Goal: Task Accomplishment & Management: Use online tool/utility

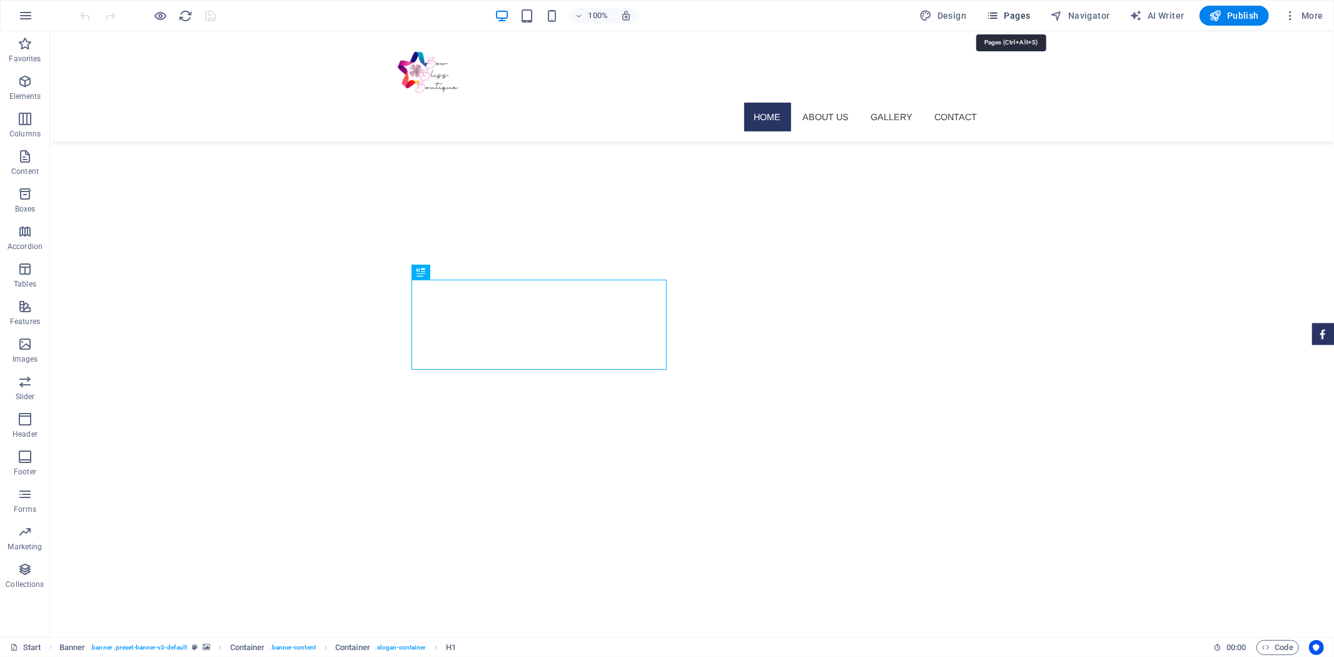
click at [1008, 19] on span "Pages" at bounding box center [1008, 15] width 44 height 13
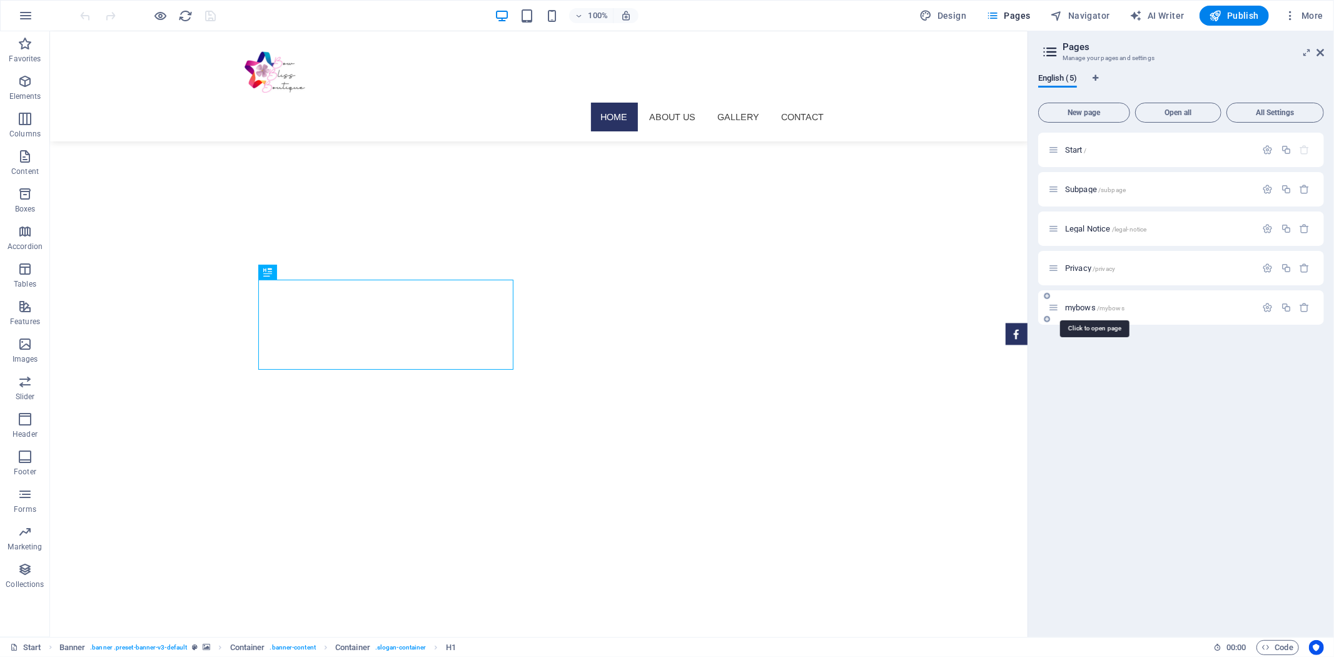
click at [1092, 309] on span "mybows /mybows" at bounding box center [1094, 307] width 59 height 9
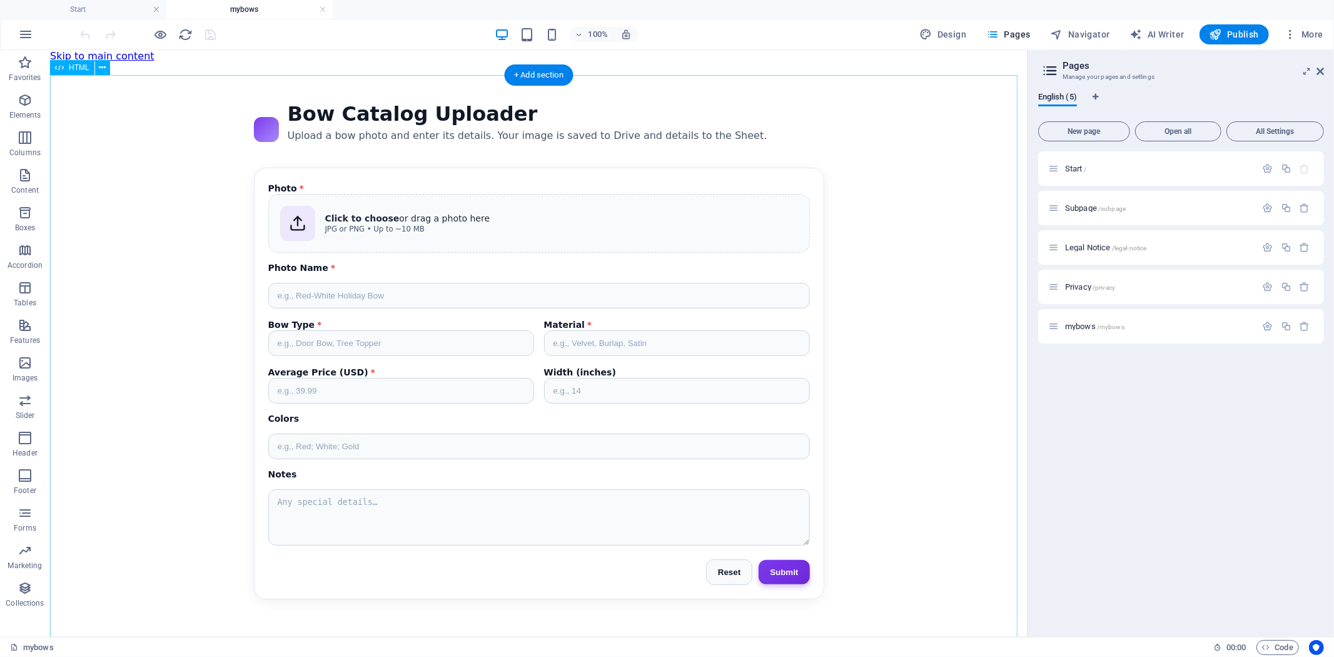
click at [567, 322] on div "Bow Catalog Uploader Bow Catalog Uploader Upload a bow photo and enter its deta…" at bounding box center [538, 349] width 978 height 527
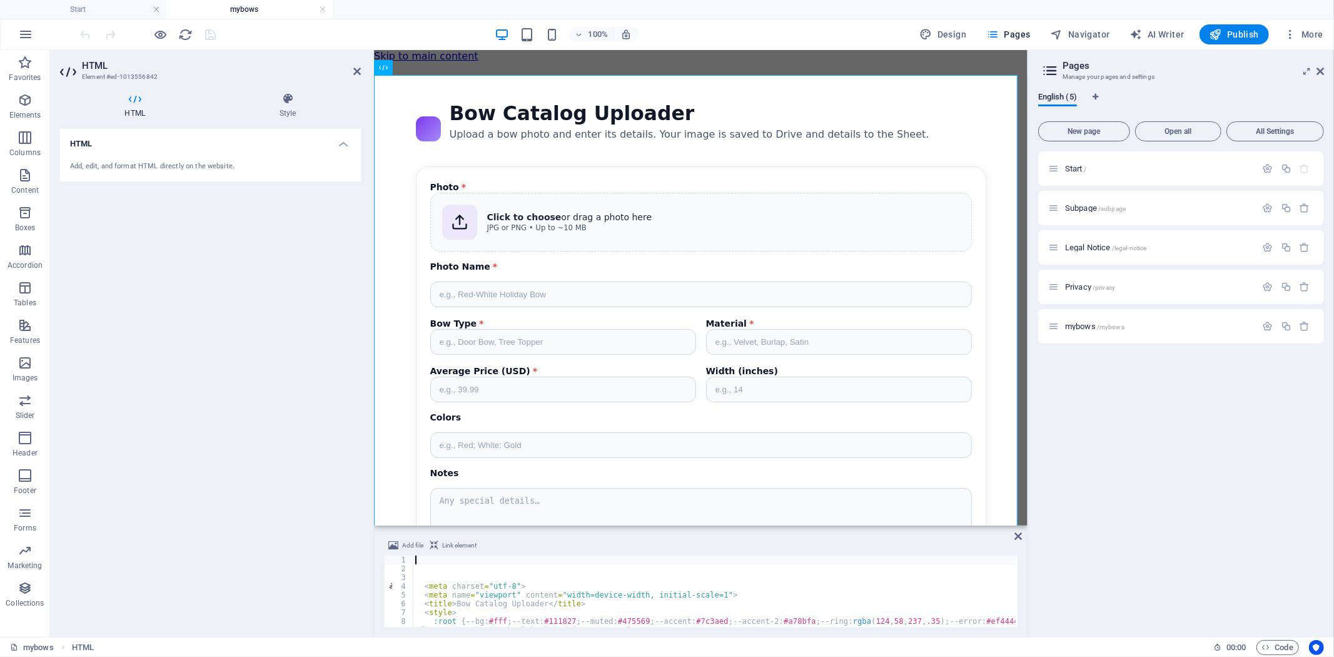
click at [547, 567] on div "< meta charset = "utf-8" > < meta name = "viewport" content = "width=device-wid…" at bounding box center [864, 598] width 902 height 87
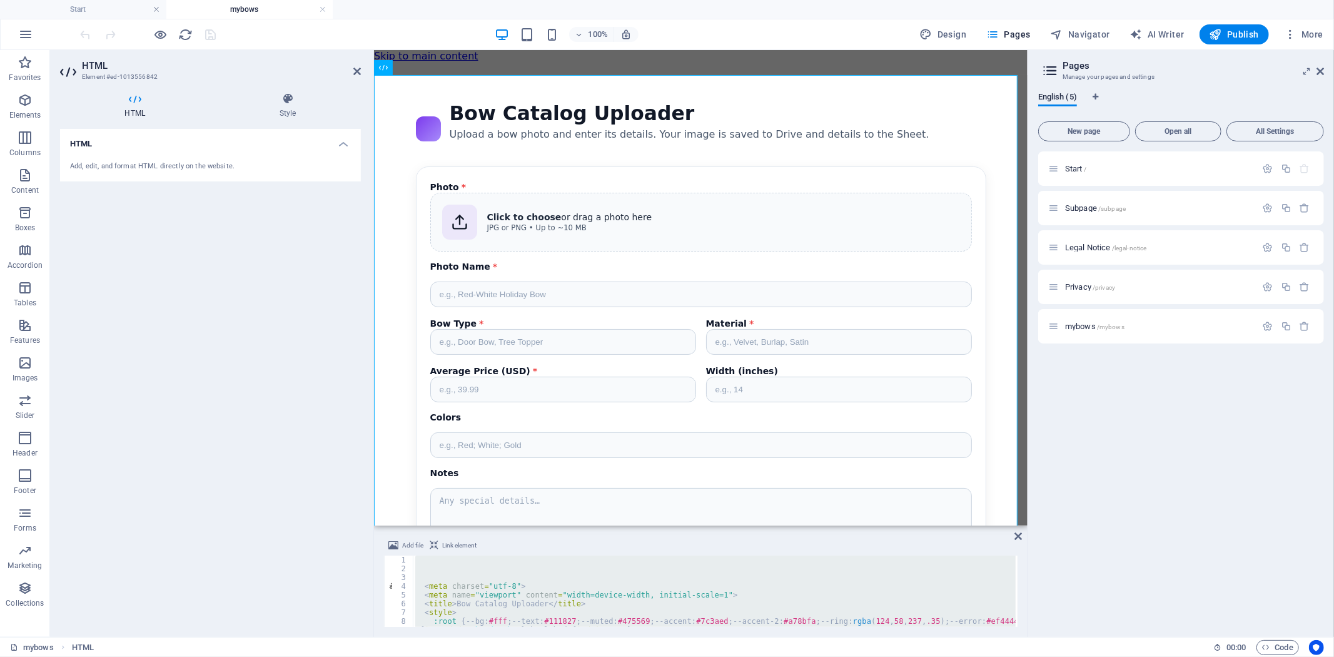
scroll to position [3144, 0]
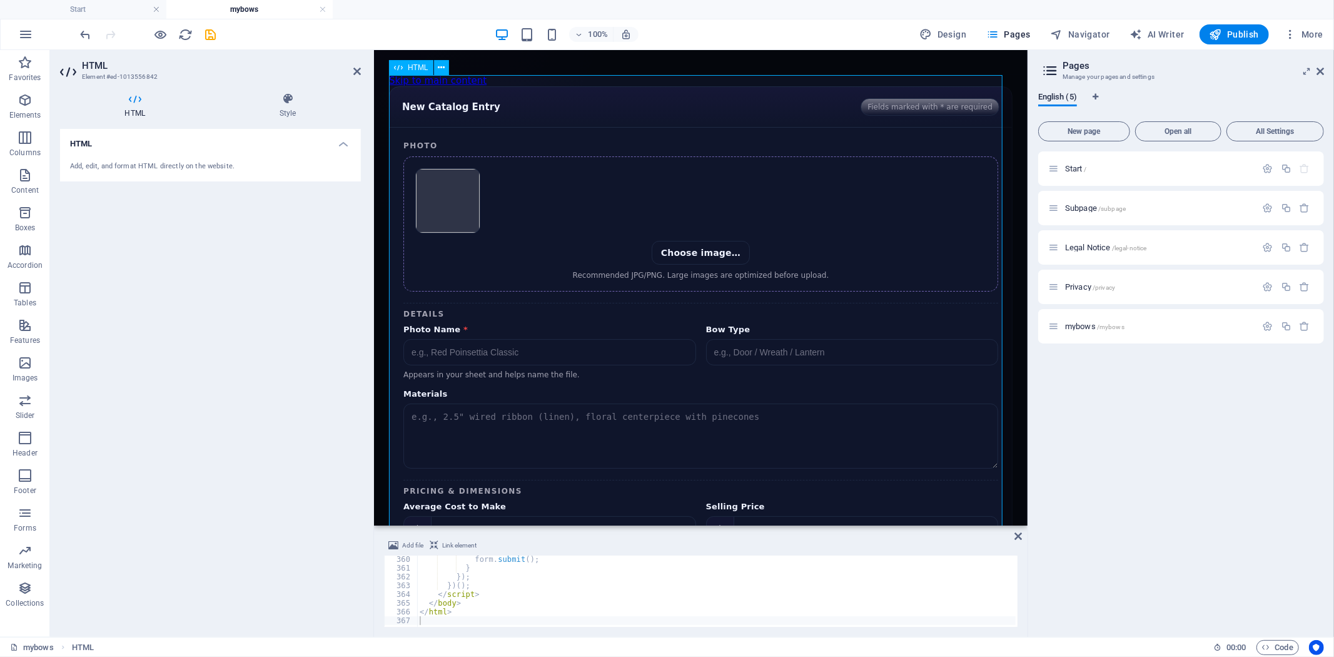
click at [842, 101] on div "Catalog Form New Catalog Entry Fields marked with * are required Photo Choose i…" at bounding box center [700, 449] width 624 height 727
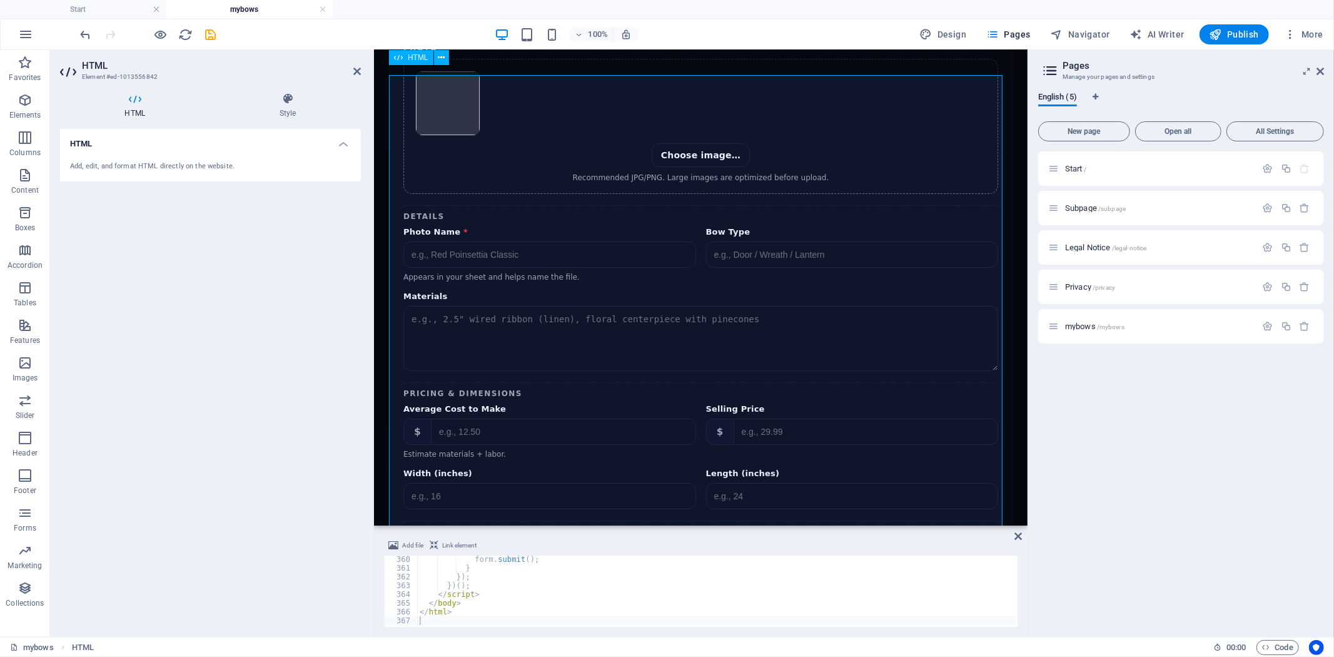
scroll to position [0, 0]
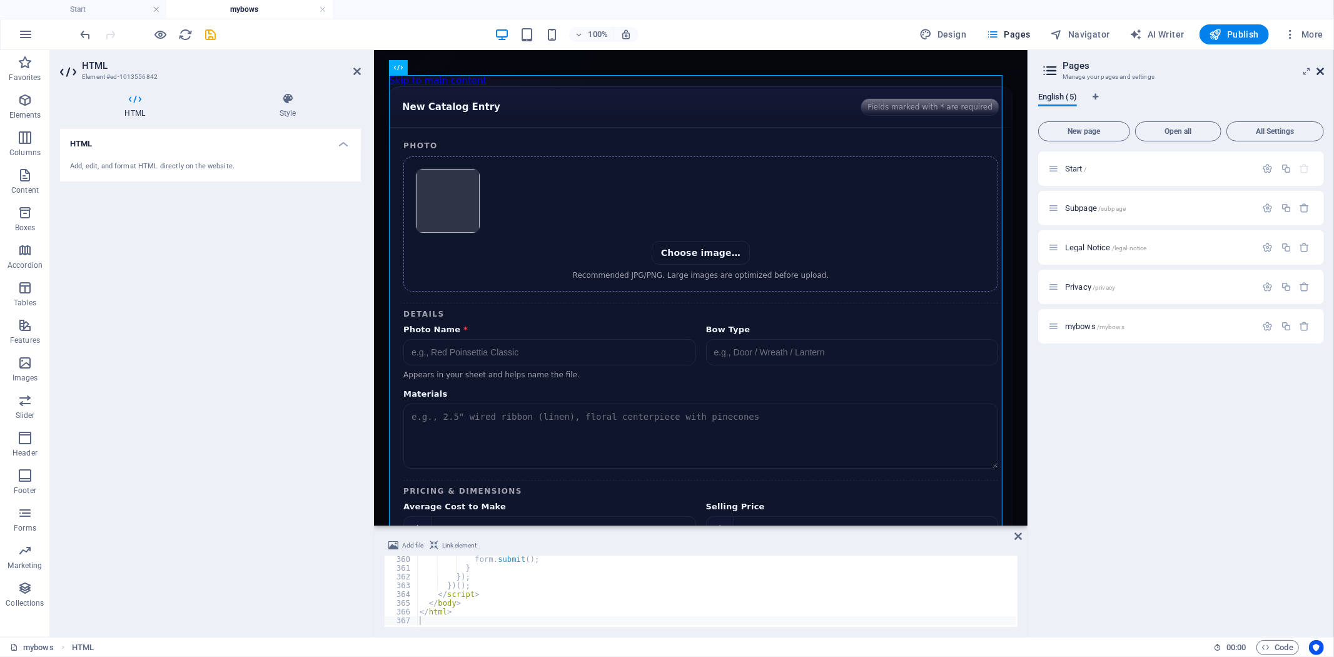
drag, startPoint x: 1320, startPoint y: 69, endPoint x: 805, endPoint y: 78, distance: 515.5
click at [1320, 69] on icon at bounding box center [1321, 71] width 8 height 10
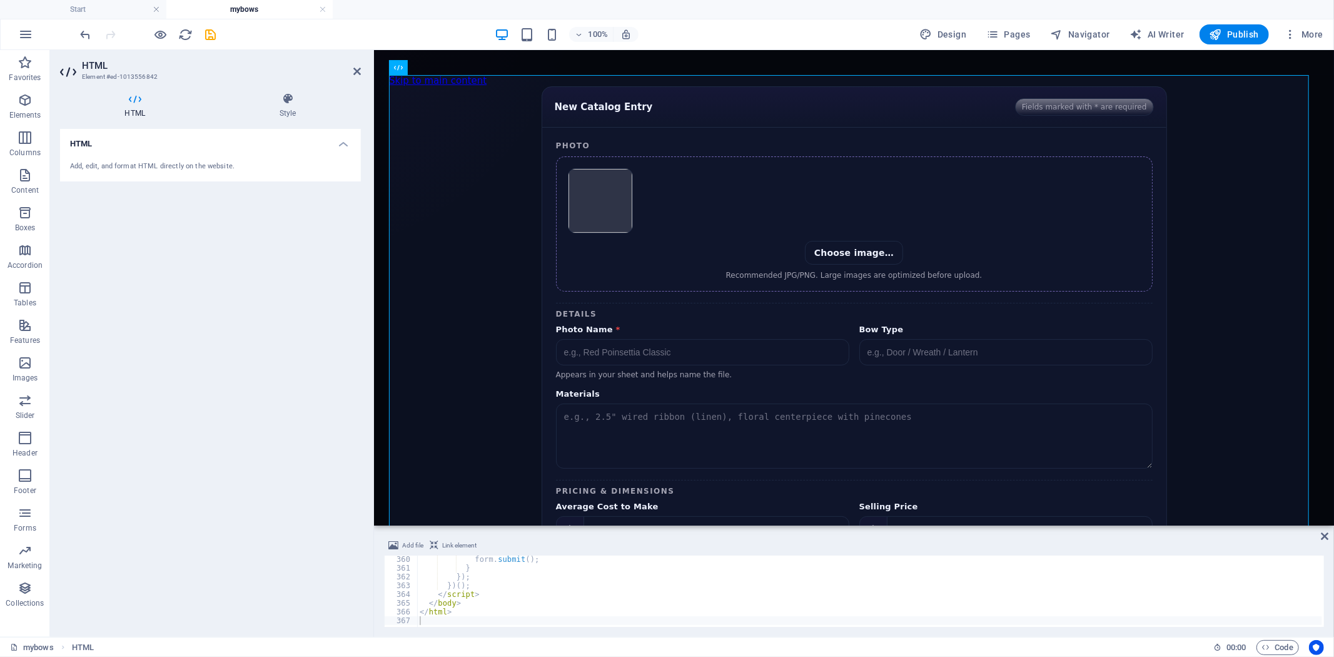
type textarea "</script>"
click at [624, 595] on div "form . submit ( ) ; } }) ; }) ( ) ; </ script > </ body > </ html >" at bounding box center [869, 598] width 905 height 87
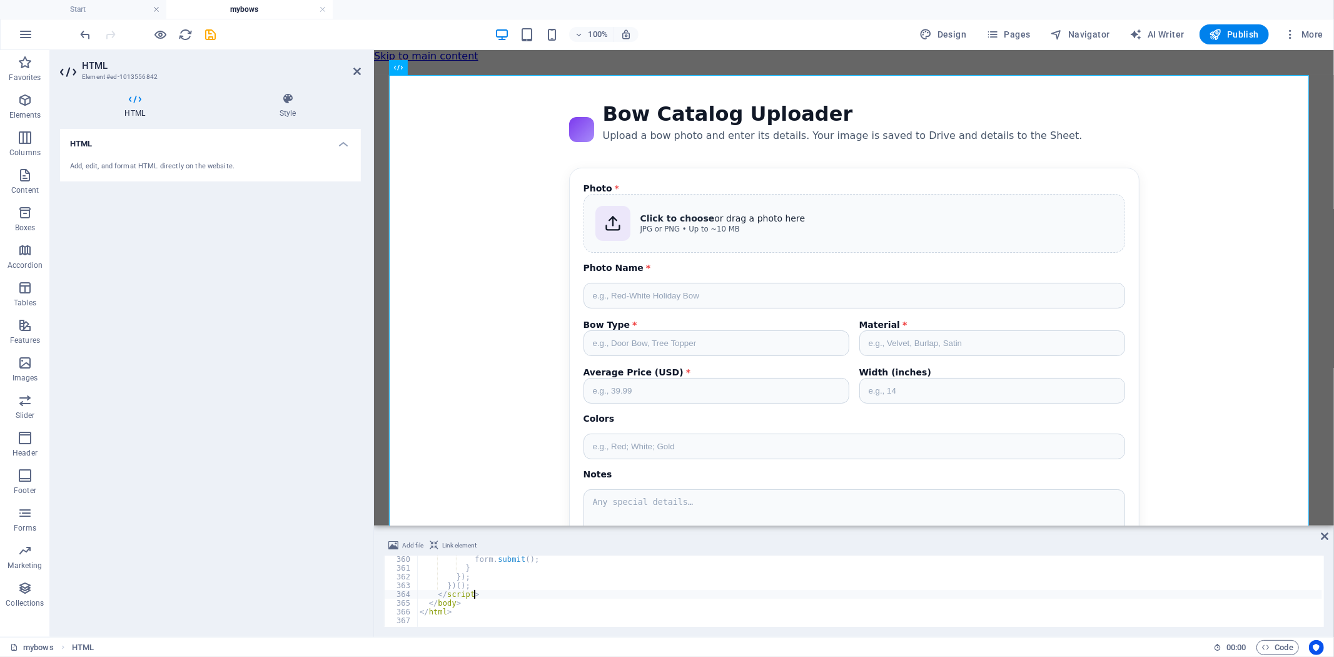
scroll to position [1741, 0]
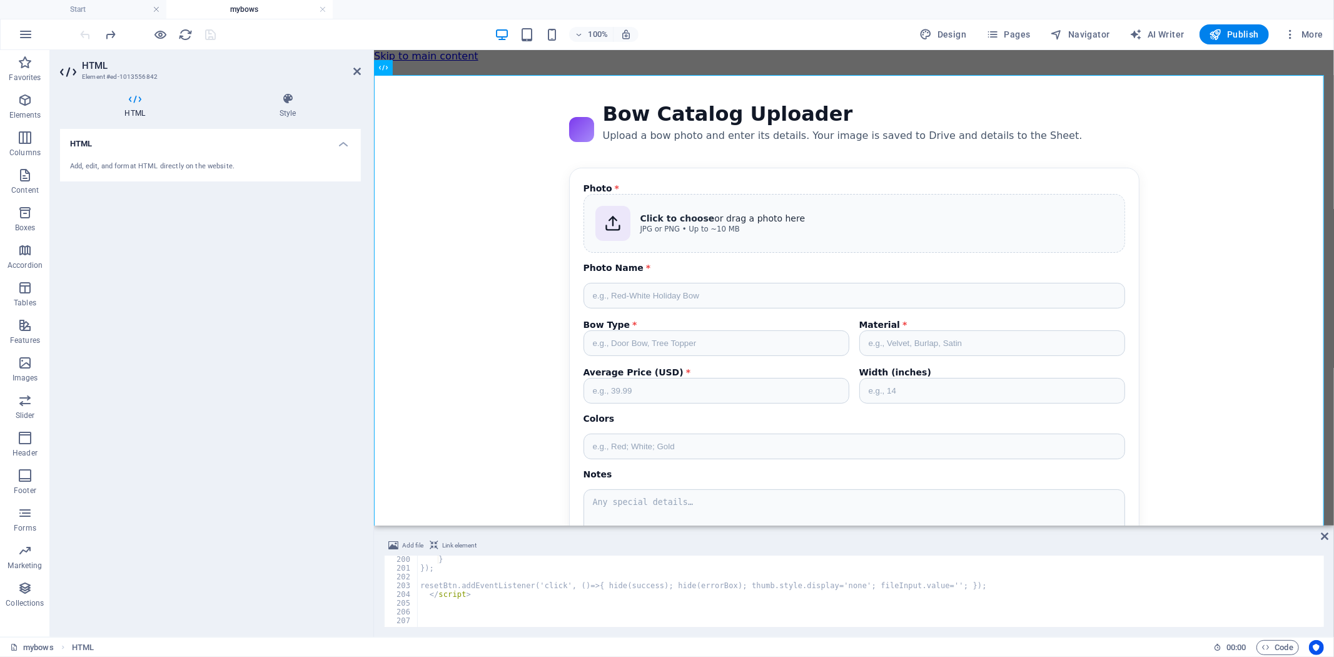
type textarea "resetBtn.addEventListener('click', ()=>{ hide(success); hide(errorBox); thumb.s…"
click at [619, 585] on div "submitBtn . textContent = 'Submit' ; } }) ; resetBtn . addEventListener ( 'clic…" at bounding box center [870, 592] width 904 height 89
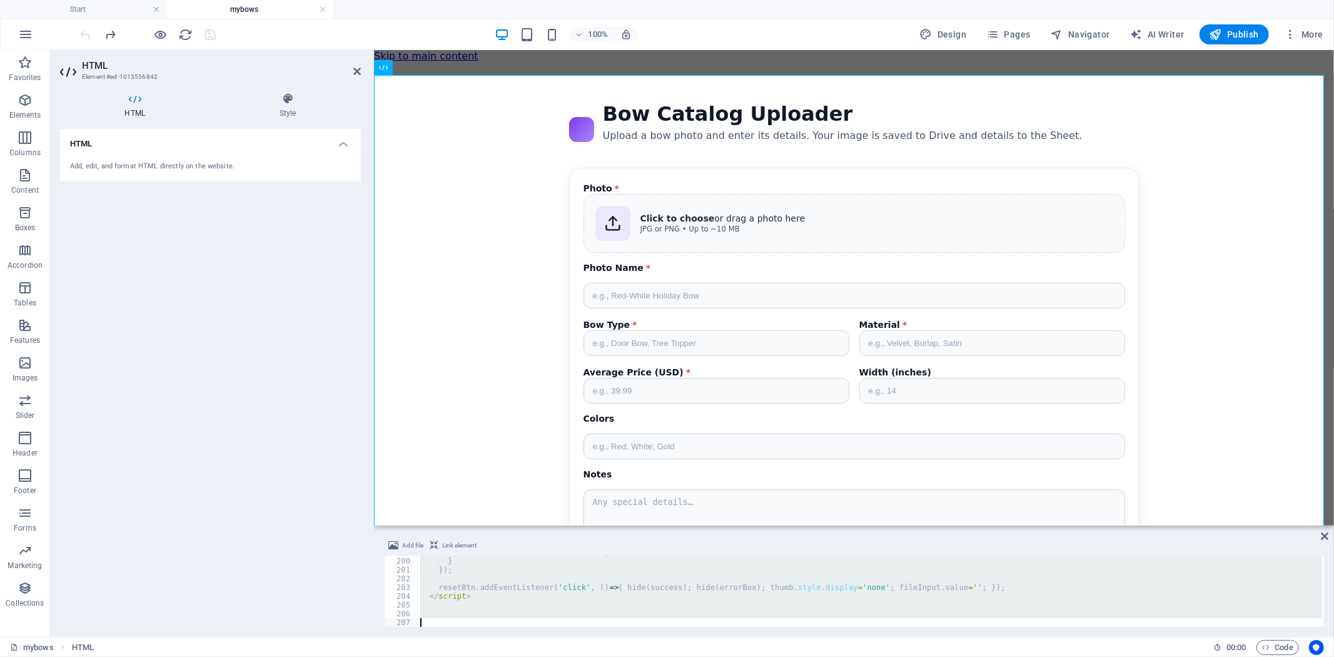
paste textarea
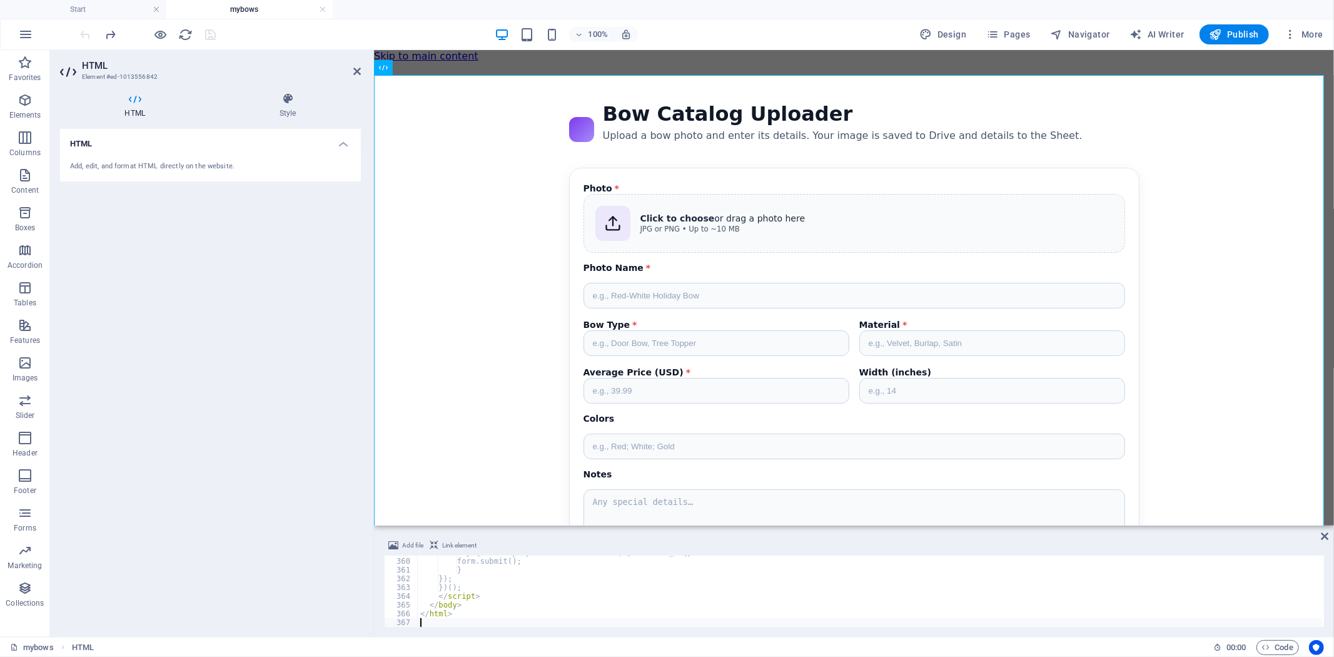
scroll to position [3142, 0]
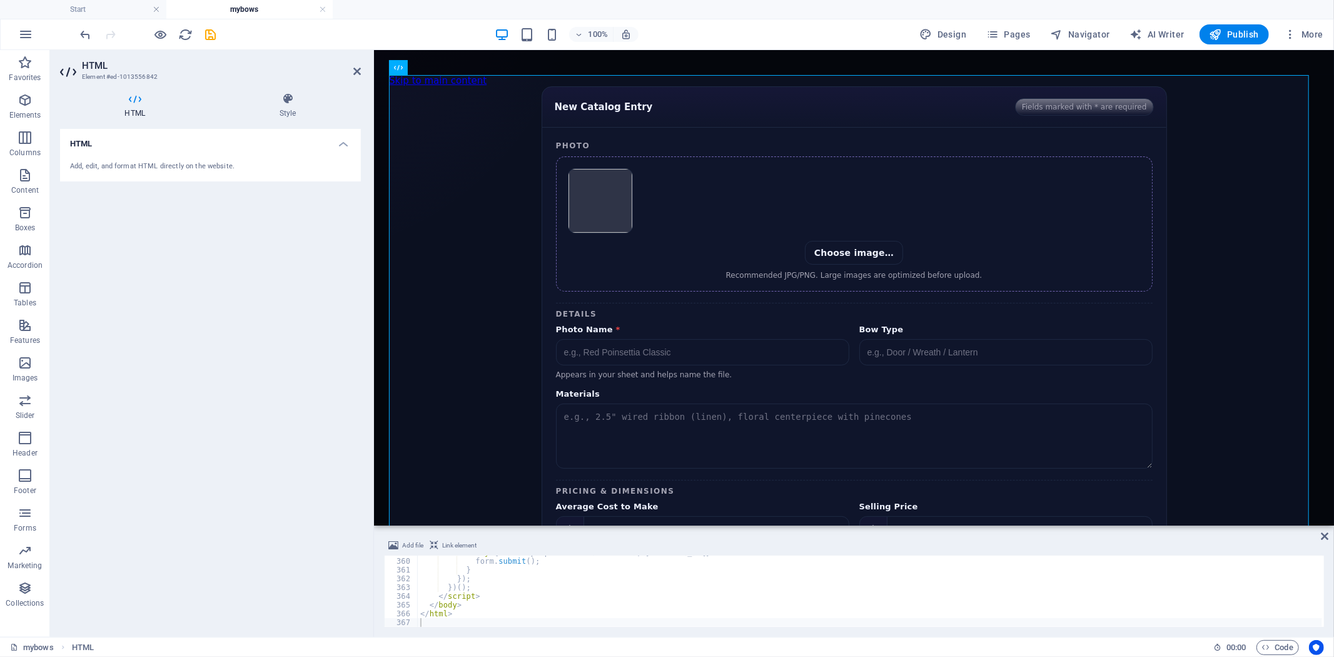
click at [359, 76] on header "HTML Element #ed-1013556842" at bounding box center [210, 66] width 301 height 33
click at [353, 73] on icon at bounding box center [357, 71] width 8 height 10
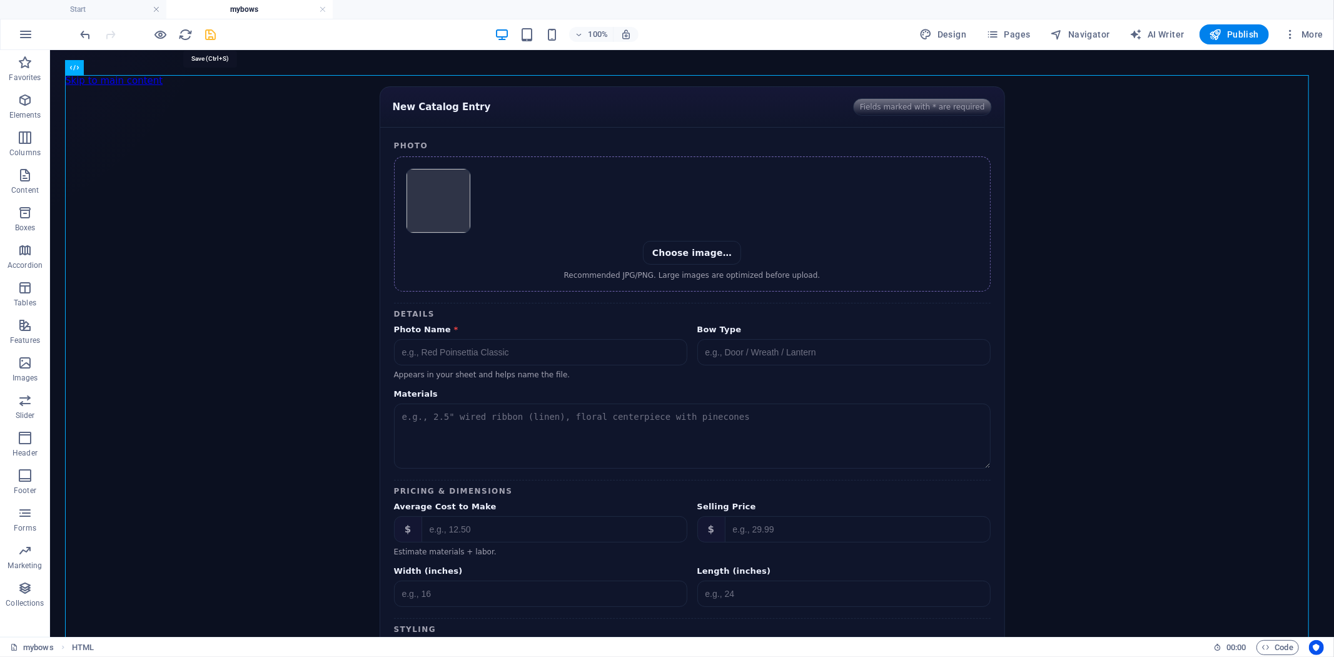
click at [215, 38] on icon "save" at bounding box center [211, 35] width 14 height 14
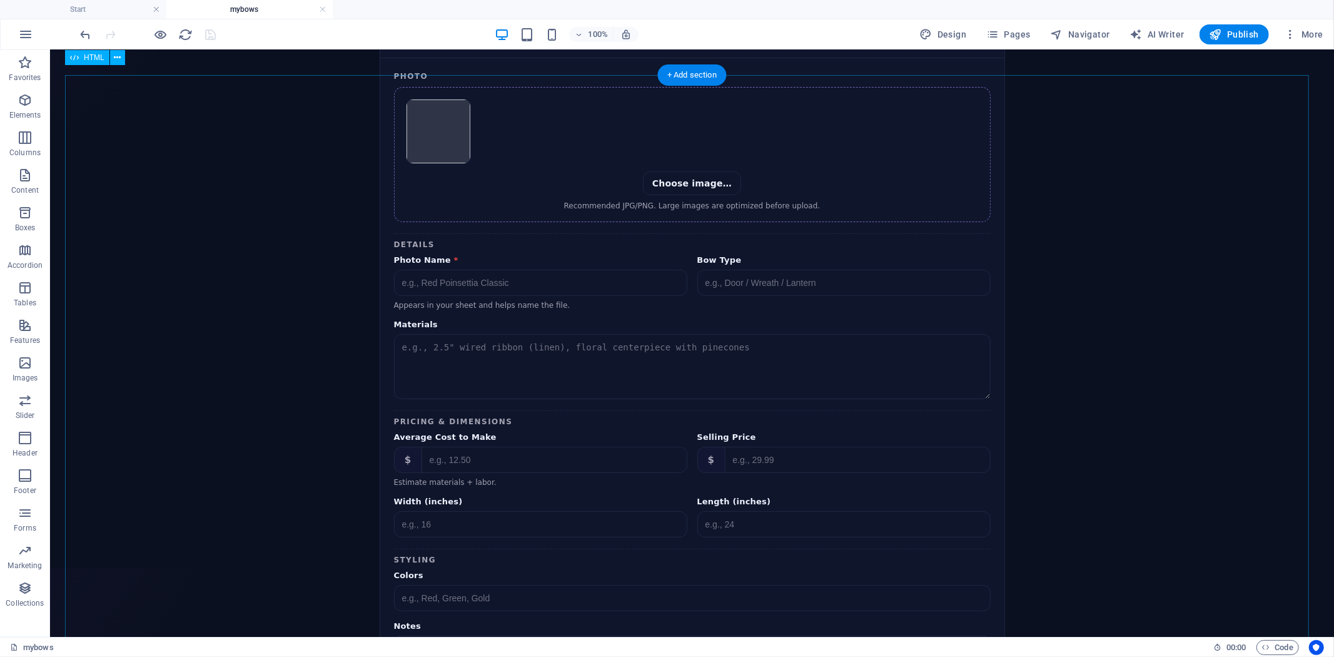
scroll to position [0, 0]
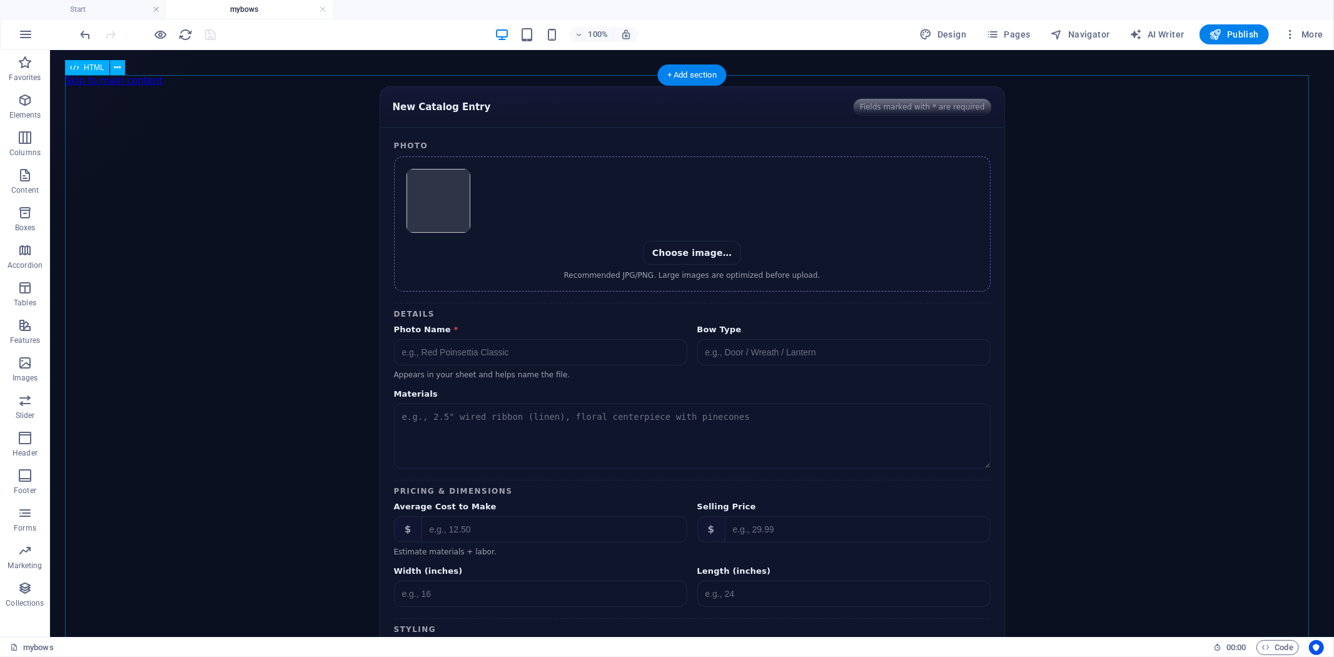
click at [486, 304] on div "Catalog Form New Catalog Entry Fields marked with * are required Photo Choose i…" at bounding box center [691, 449] width 1254 height 727
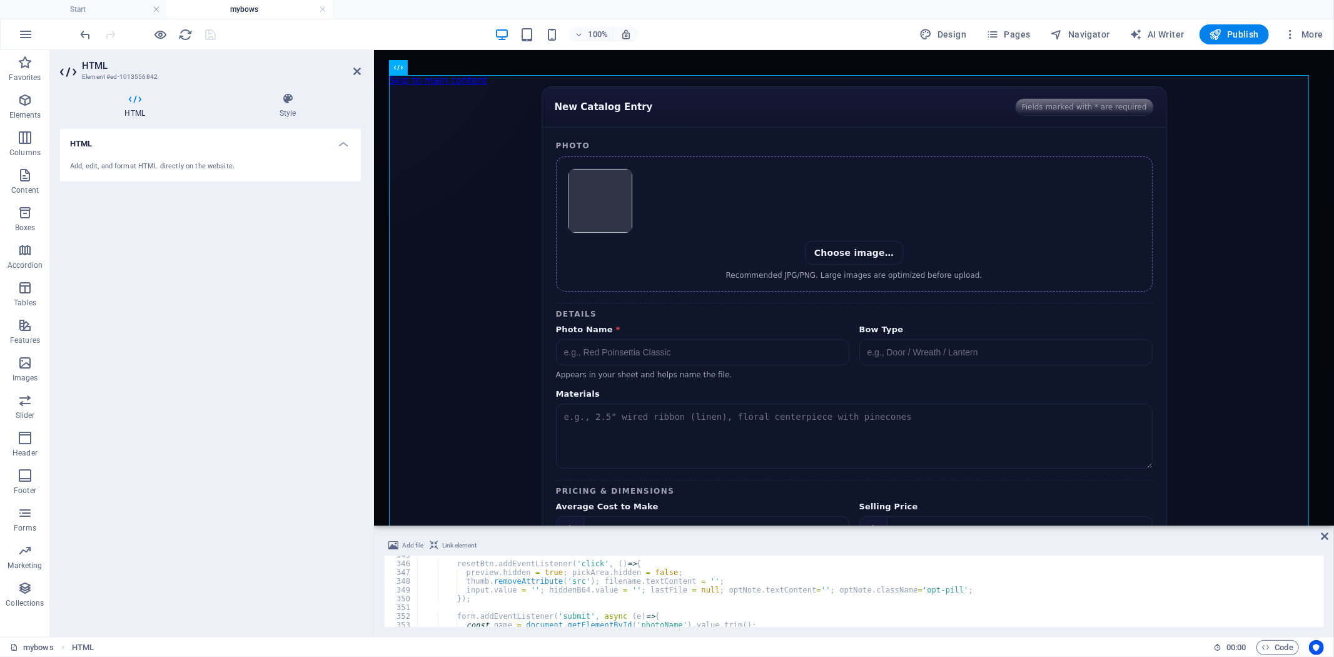
scroll to position [2976, 0]
drag, startPoint x: 1179, startPoint y: 575, endPoint x: 846, endPoint y: 229, distance: 480.9
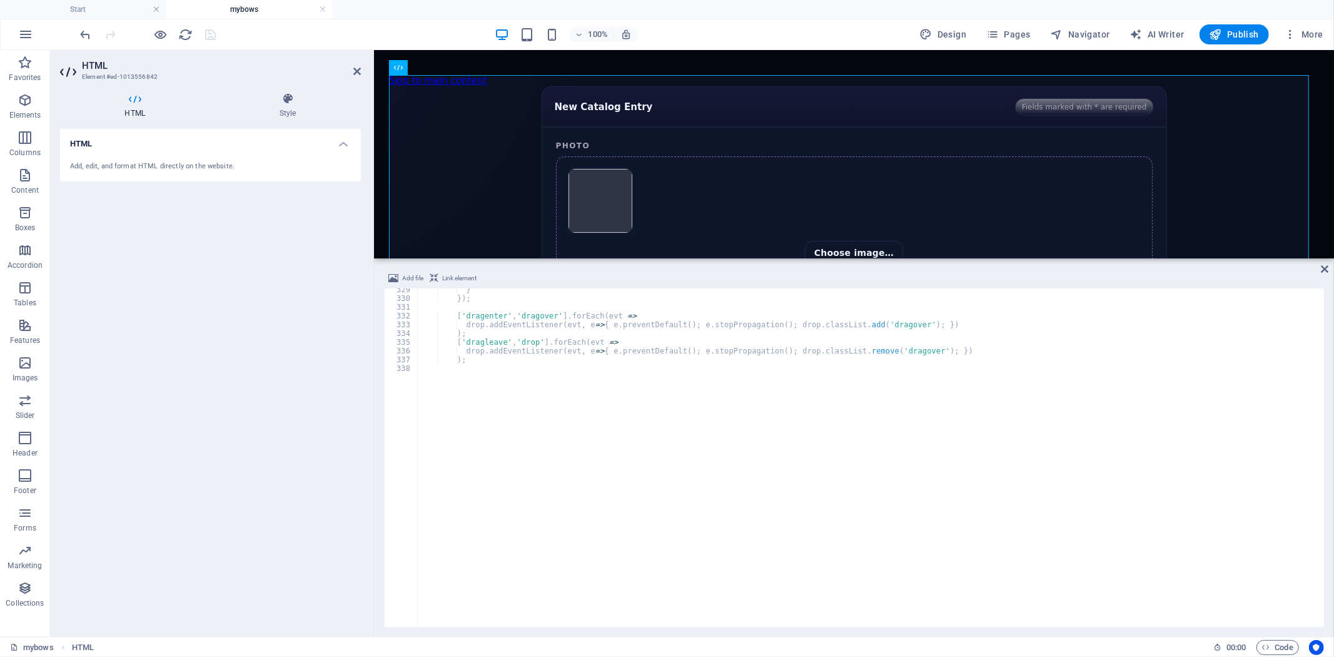
scroll to position [2802, 0]
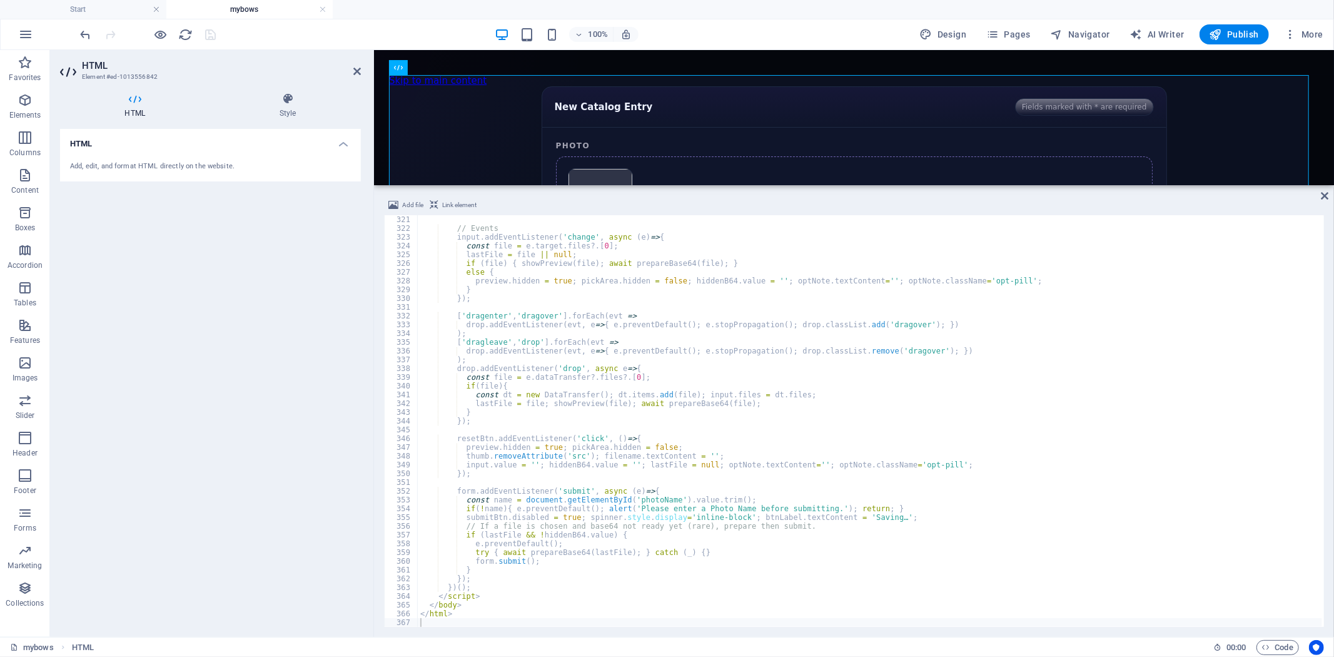
drag, startPoint x: 804, startPoint y: 528, endPoint x: 818, endPoint y: 183, distance: 344.9
click at [818, 183] on div "HTML" at bounding box center [854, 117] width 960 height 135
click at [756, 310] on div "// Events input . addEventListener ( 'change' , async ( e ) => { const file = e…" at bounding box center [870, 429] width 904 height 429
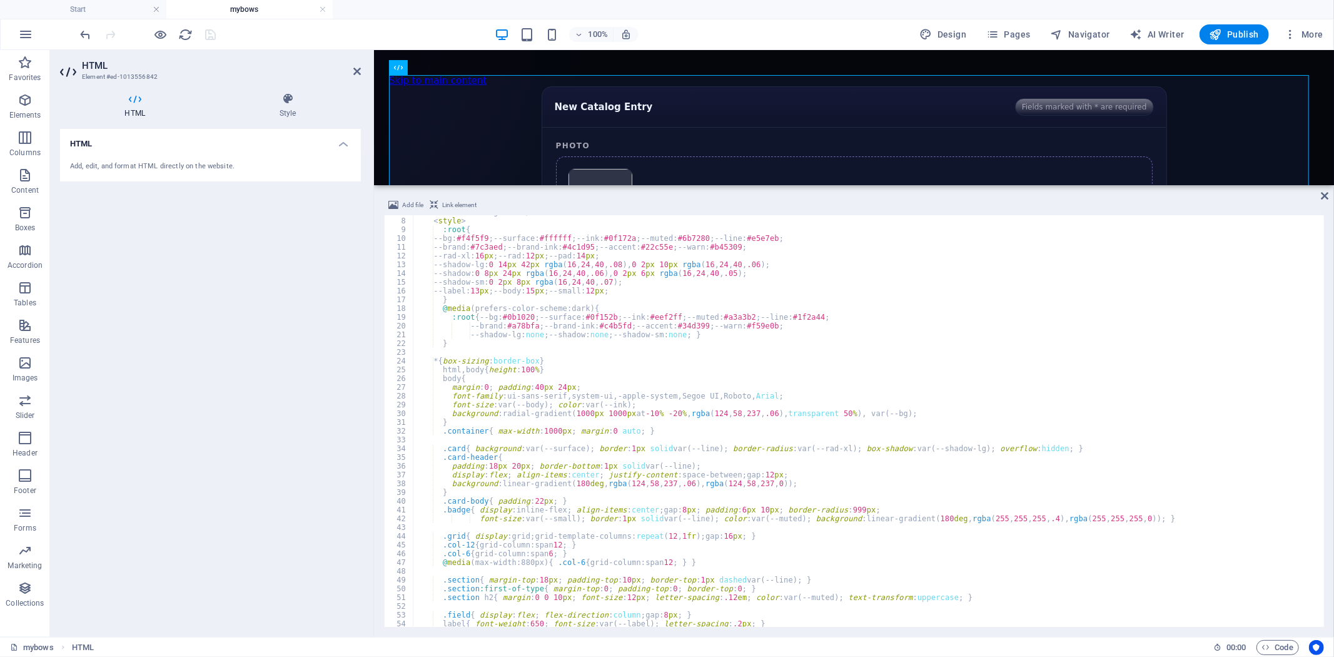
scroll to position [0, 0]
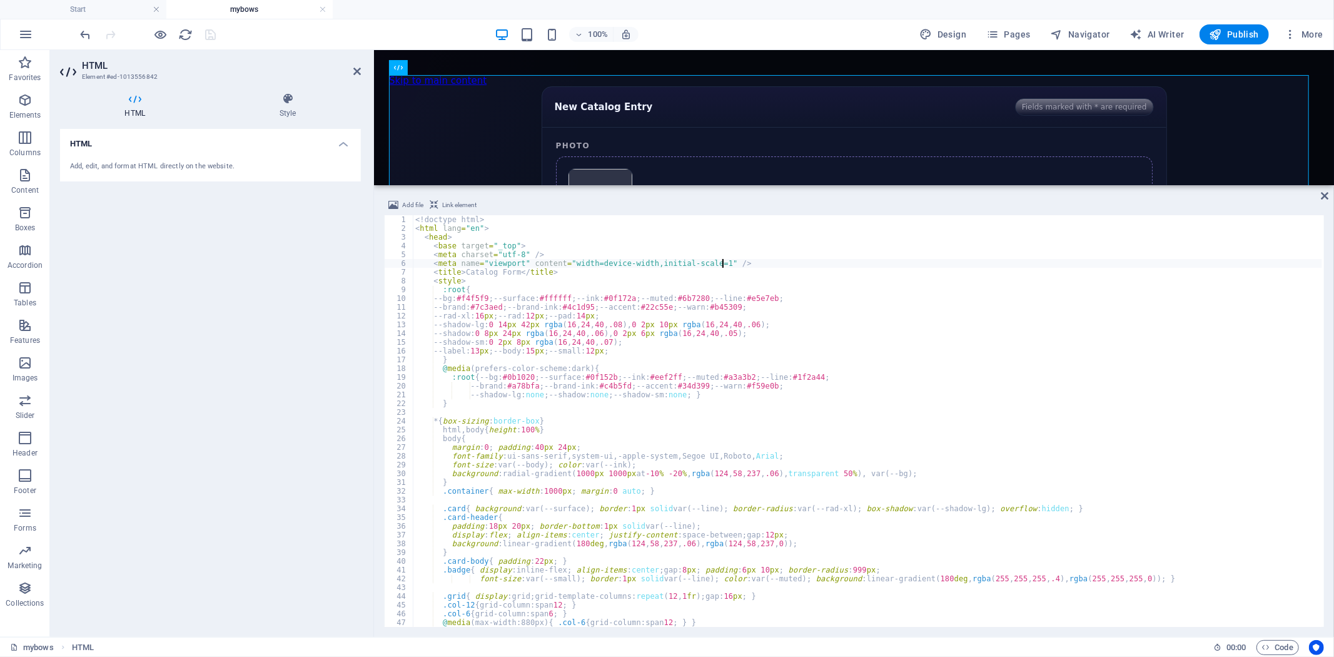
click at [739, 260] on div "<! doctype html > < html lang = "en" > < head > < base target = "_top" > < meta…" at bounding box center [867, 429] width 909 height 429
type textarea "<meta name="viewport" content="width=device-width,initial-scale=1" />"
paste textarea "<meta name="color-scheme" content="light" />"
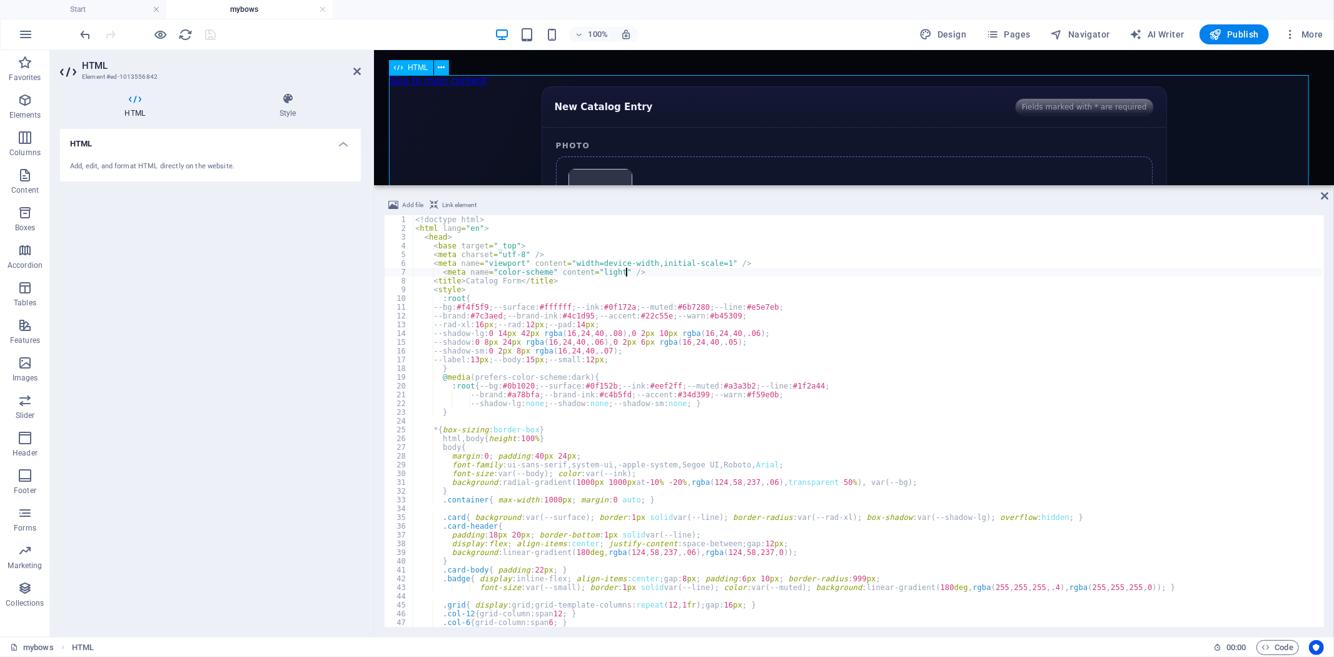
type textarea "<meta name="color-scheme" content="light" />"
click at [522, 141] on div "Catalog Form New Catalog Entry Fields marked with * are required Photo Choose i…" at bounding box center [853, 449] width 930 height 727
click at [207, 35] on icon "save" at bounding box center [211, 35] width 14 height 14
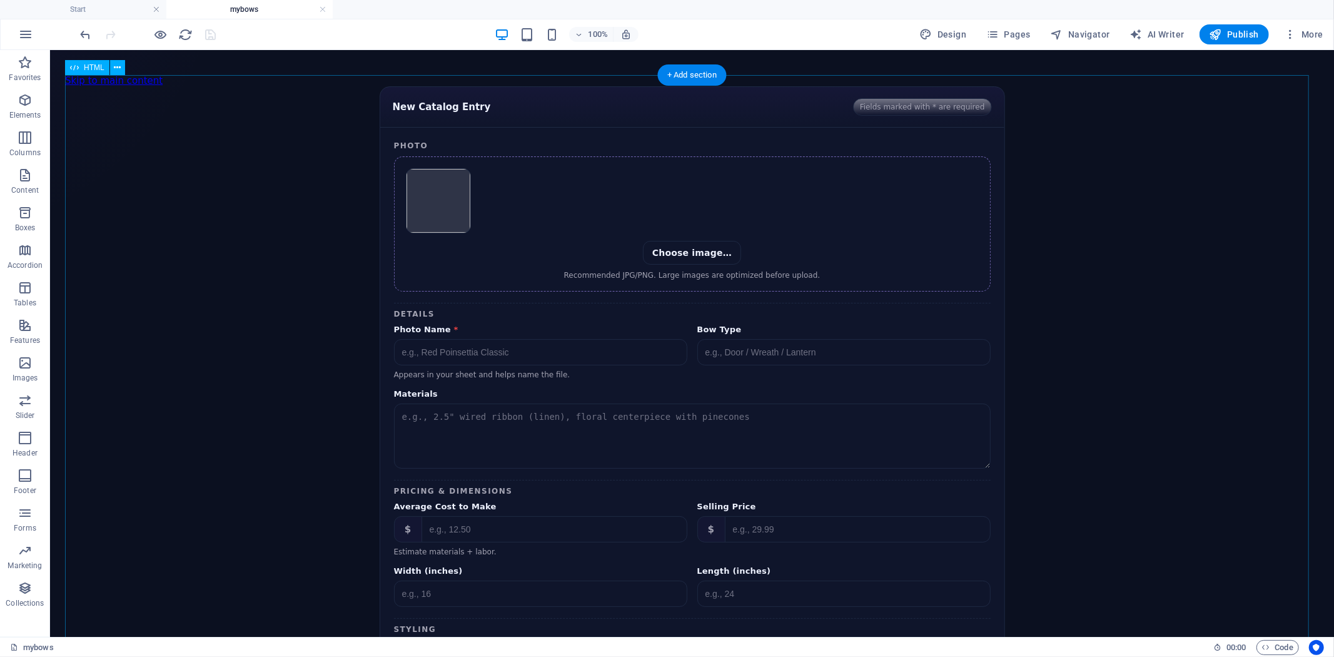
click at [601, 255] on div "Catalog Form New Catalog Entry Fields marked with * are required Photo Choose i…" at bounding box center [691, 449] width 1254 height 727
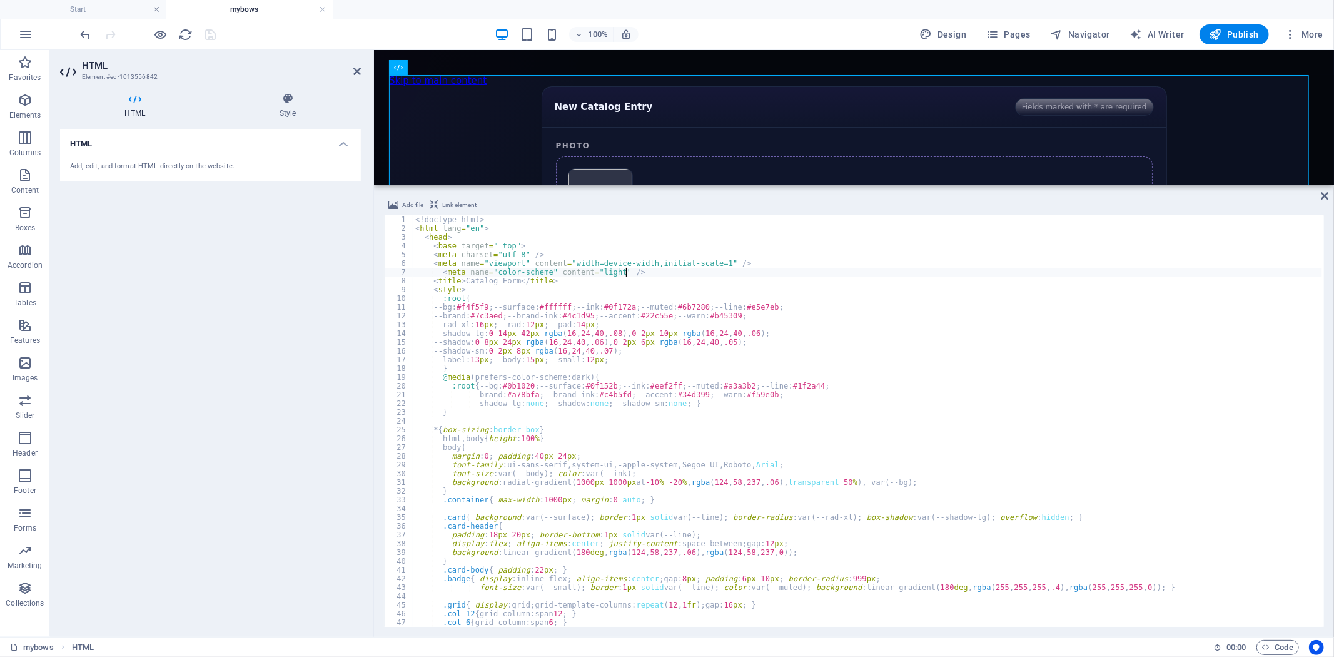
click at [441, 275] on div "<! doctype html > < html lang = "en" > < head > < base target = "_top" > < meta…" at bounding box center [867, 429] width 909 height 429
click at [843, 310] on div "<! doctype html > < html lang = "en" > < head > < base target = "_top" > < meta…" at bounding box center [867, 429] width 909 height 429
type textarea "</html>"
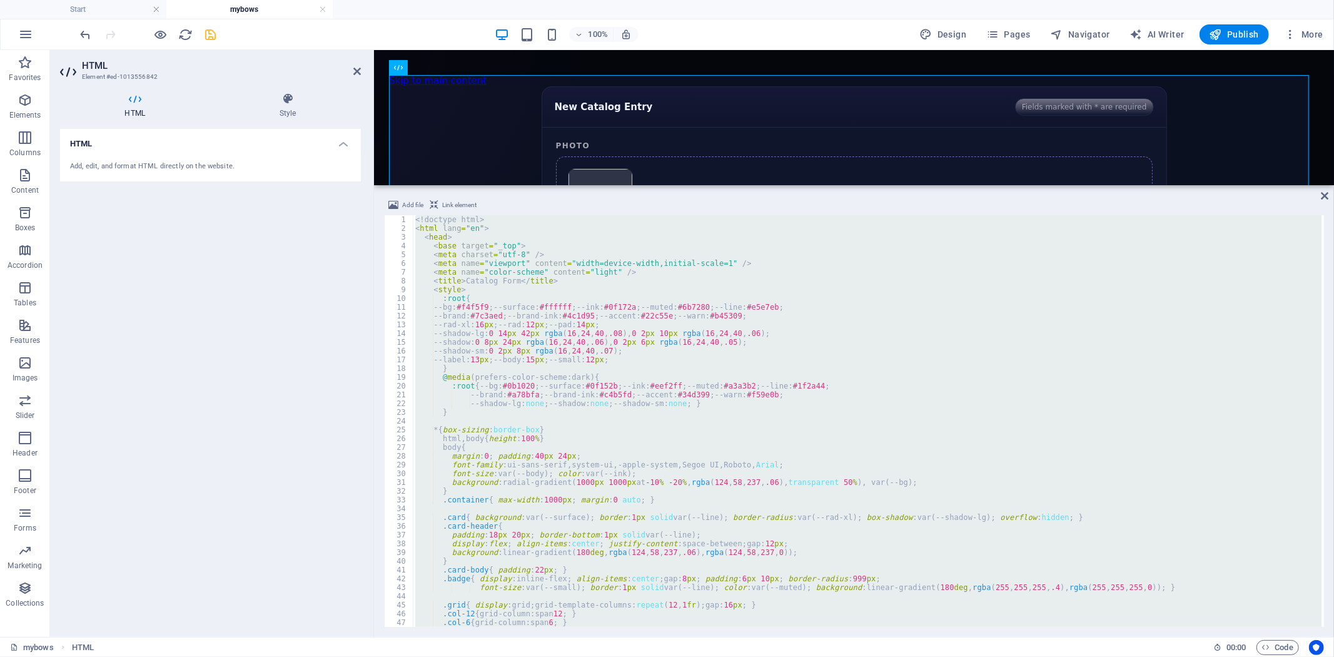
paste textarea
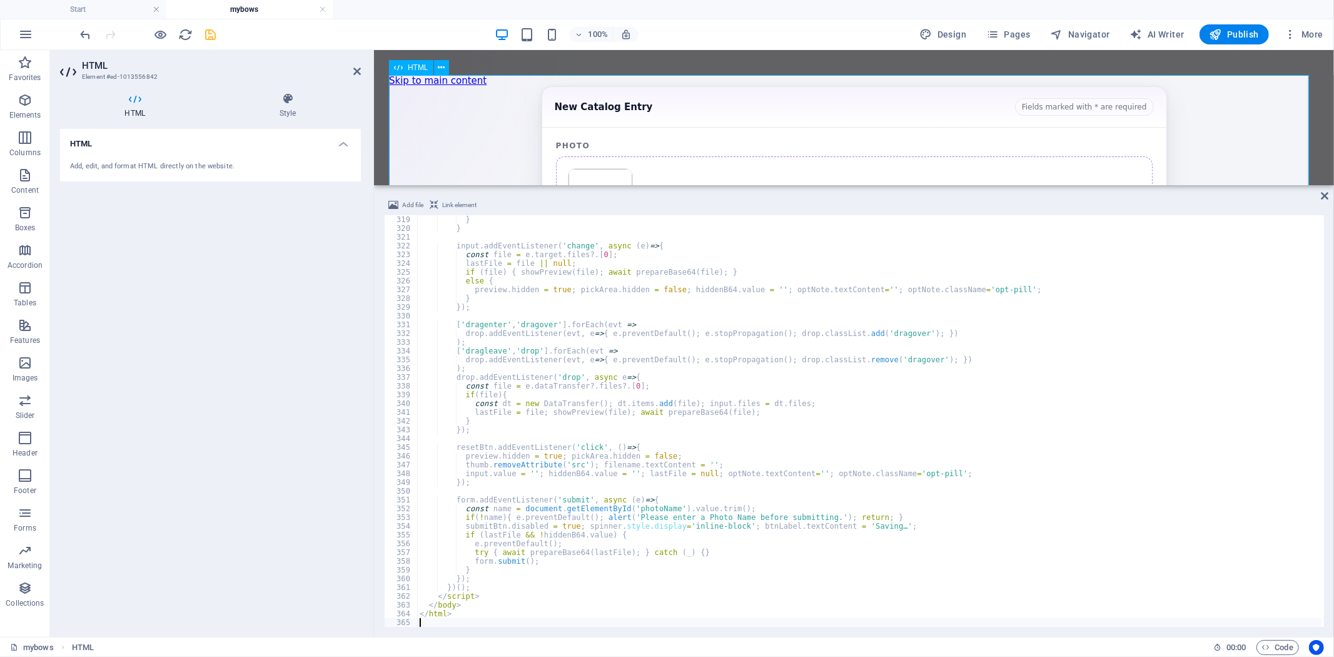
click at [535, 139] on div "Catalog Form New Catalog Entry Fields marked with * are required Photo Choose i…" at bounding box center [853, 449] width 930 height 727
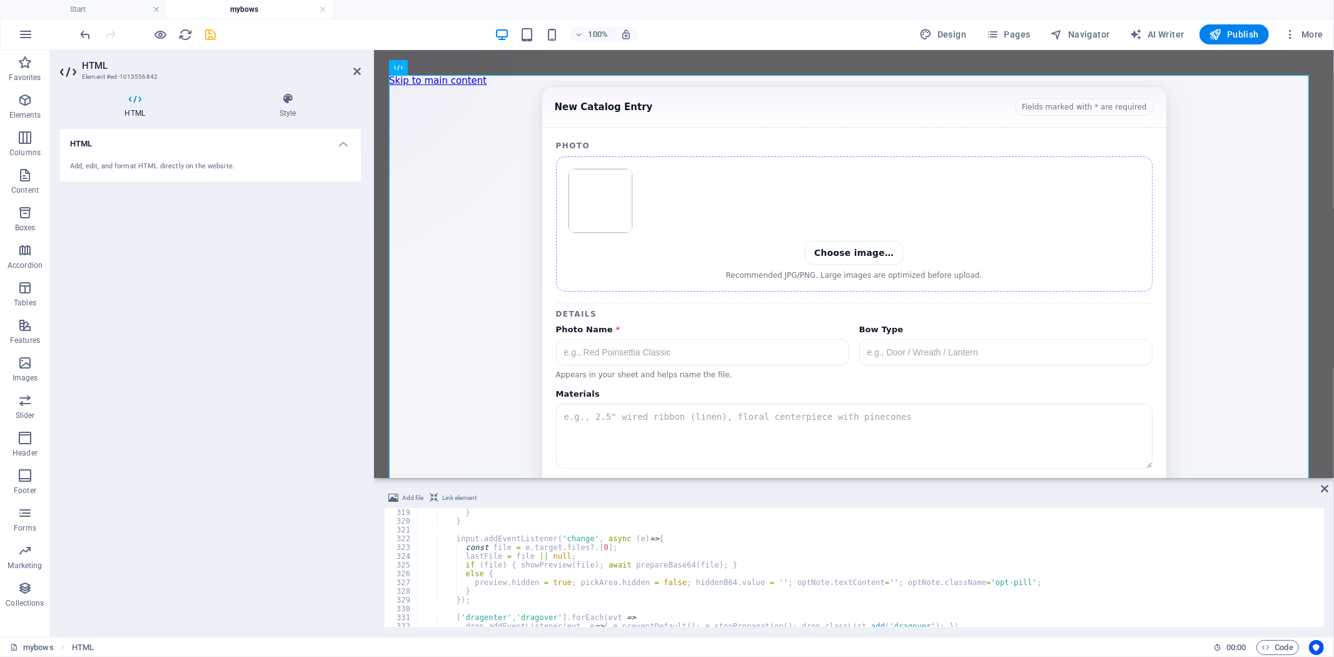
drag, startPoint x: 784, startPoint y: 185, endPoint x: 229, endPoint y: 188, distance: 554.8
click at [778, 475] on div "HTML Add file Link element 319 320 321 322 323 324 325 326 327 328 329 330 331 …" at bounding box center [854, 343] width 960 height 587
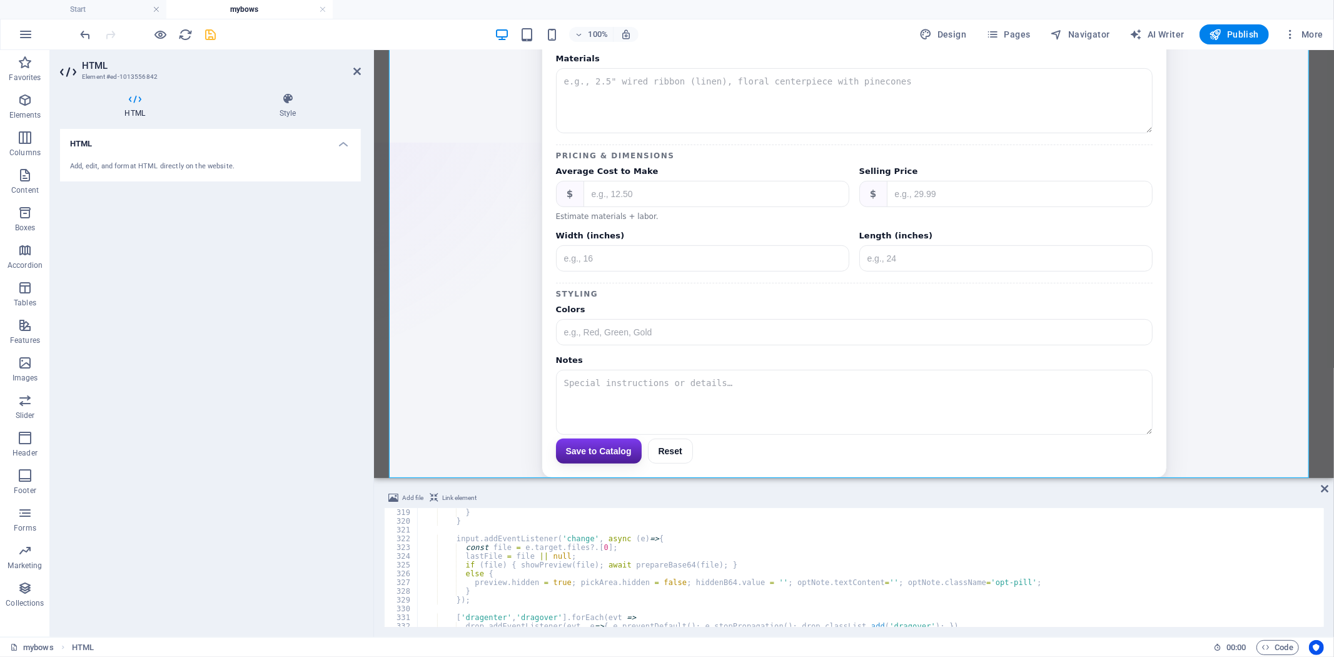
scroll to position [365, 0]
click at [1234, 319] on div "Catalog Form New Catalog Entry Fields marked with * are required Photo Choose i…" at bounding box center [853, 113] width 930 height 727
click at [214, 35] on icon "save" at bounding box center [211, 35] width 14 height 14
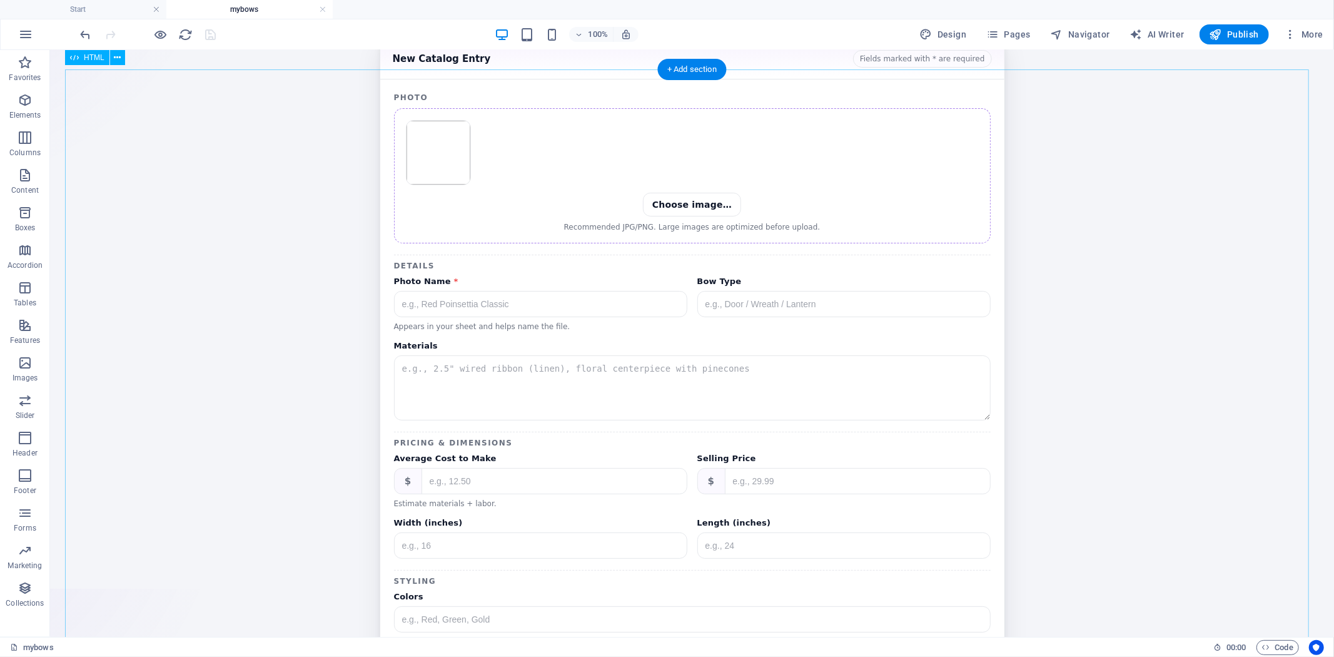
scroll to position [0, 0]
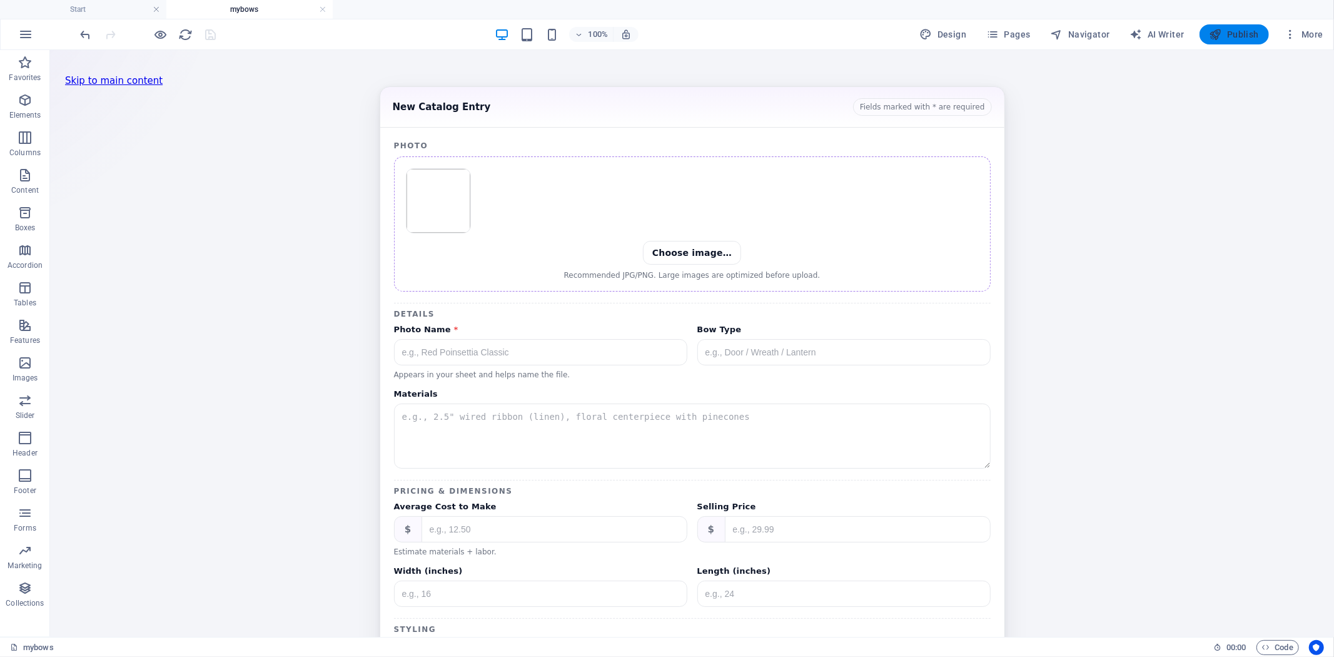
click at [1224, 38] on span "Publish" at bounding box center [1234, 34] width 49 height 13
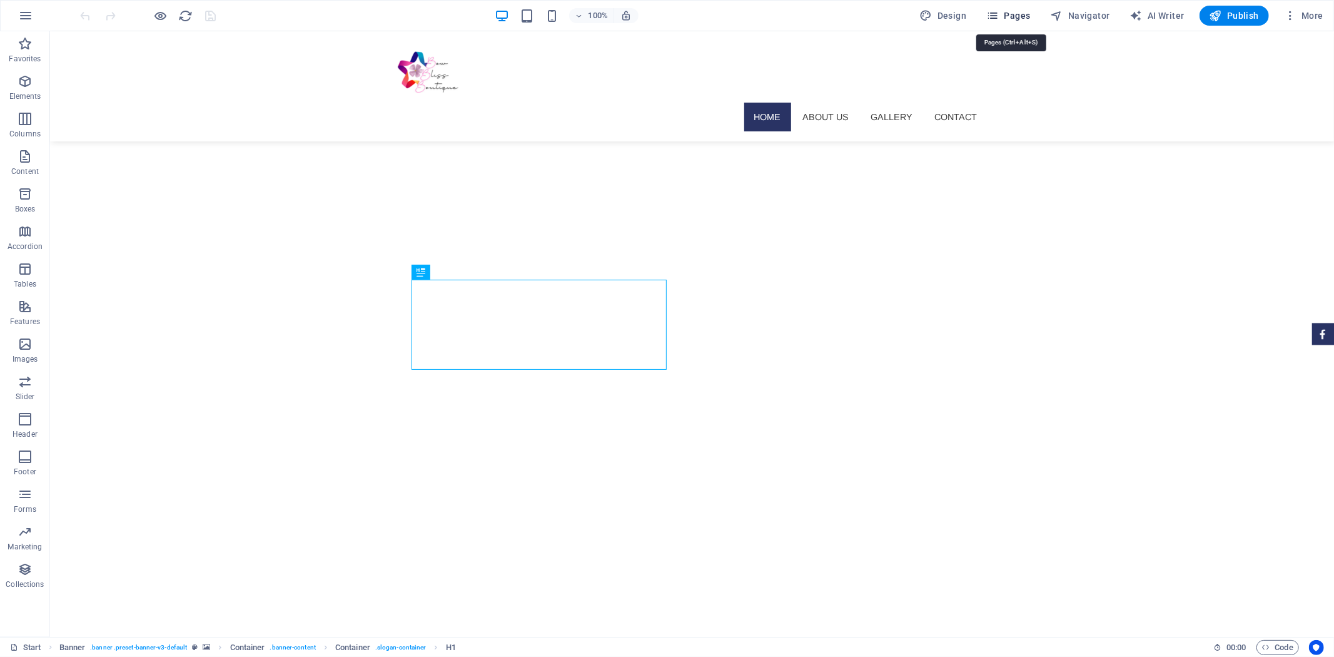
click at [999, 20] on icon "button" at bounding box center [992, 15] width 13 height 13
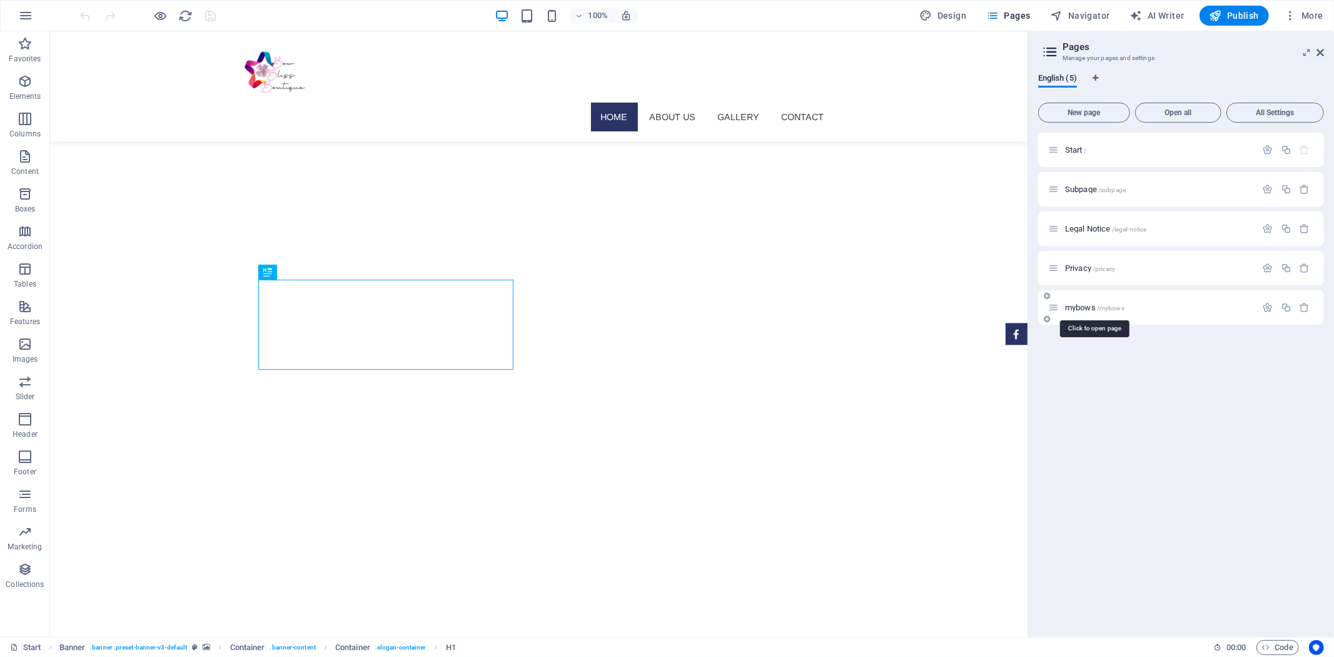
click at [1098, 307] on span "/mybows" at bounding box center [1111, 308] width 28 height 7
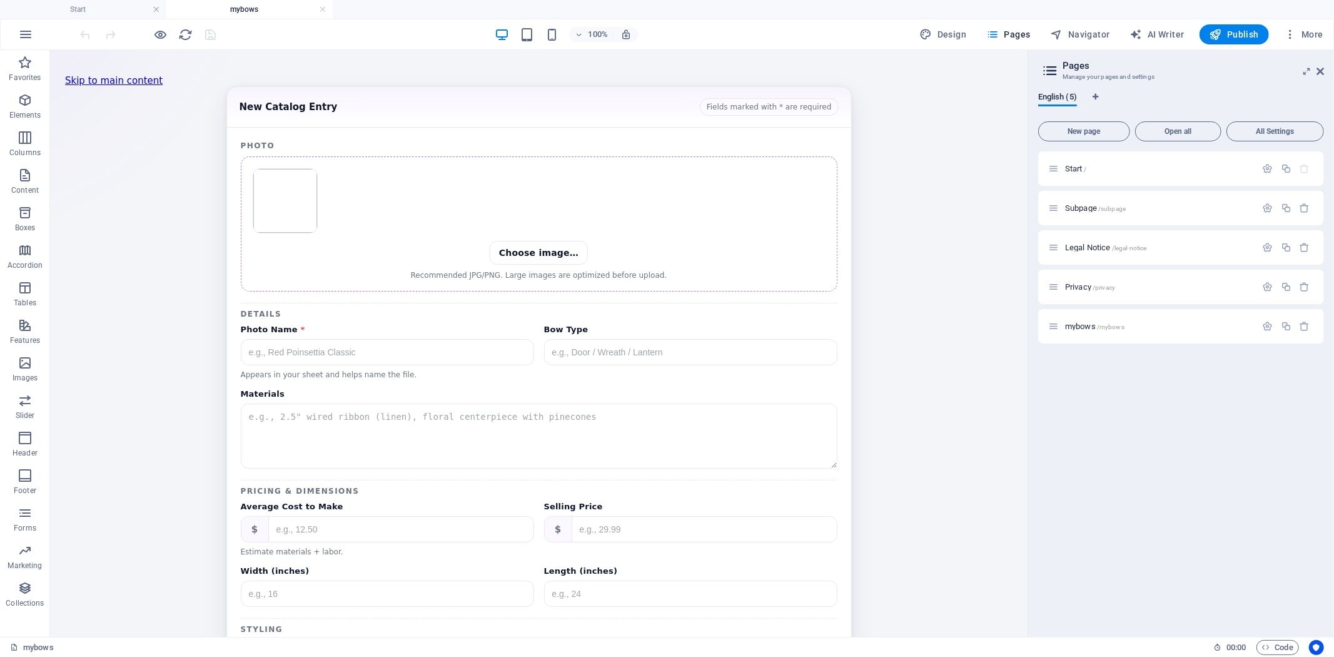
click at [1321, 76] on header "Pages Manage your pages and settings" at bounding box center [1182, 66] width 283 height 33
click at [1323, 71] on icon at bounding box center [1321, 71] width 8 height 10
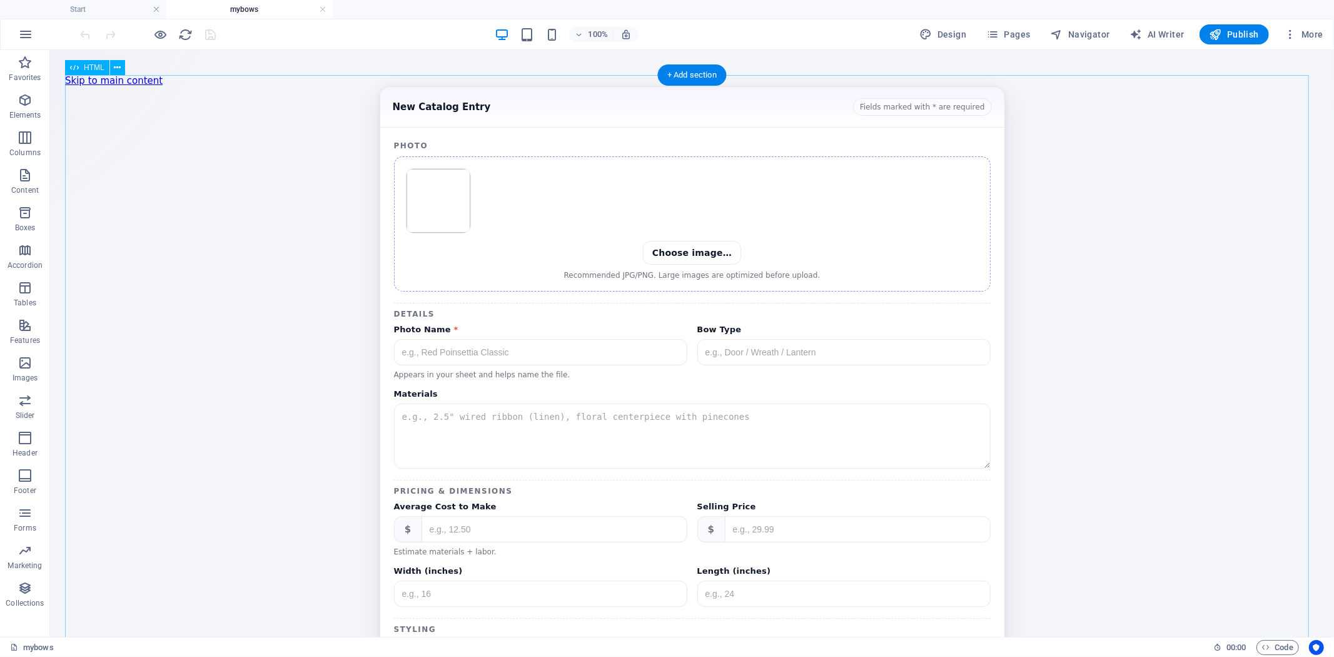
click at [686, 244] on div "Catalog Form New Catalog Entry Fields marked with * are required Photo Choose i…" at bounding box center [691, 449] width 1254 height 727
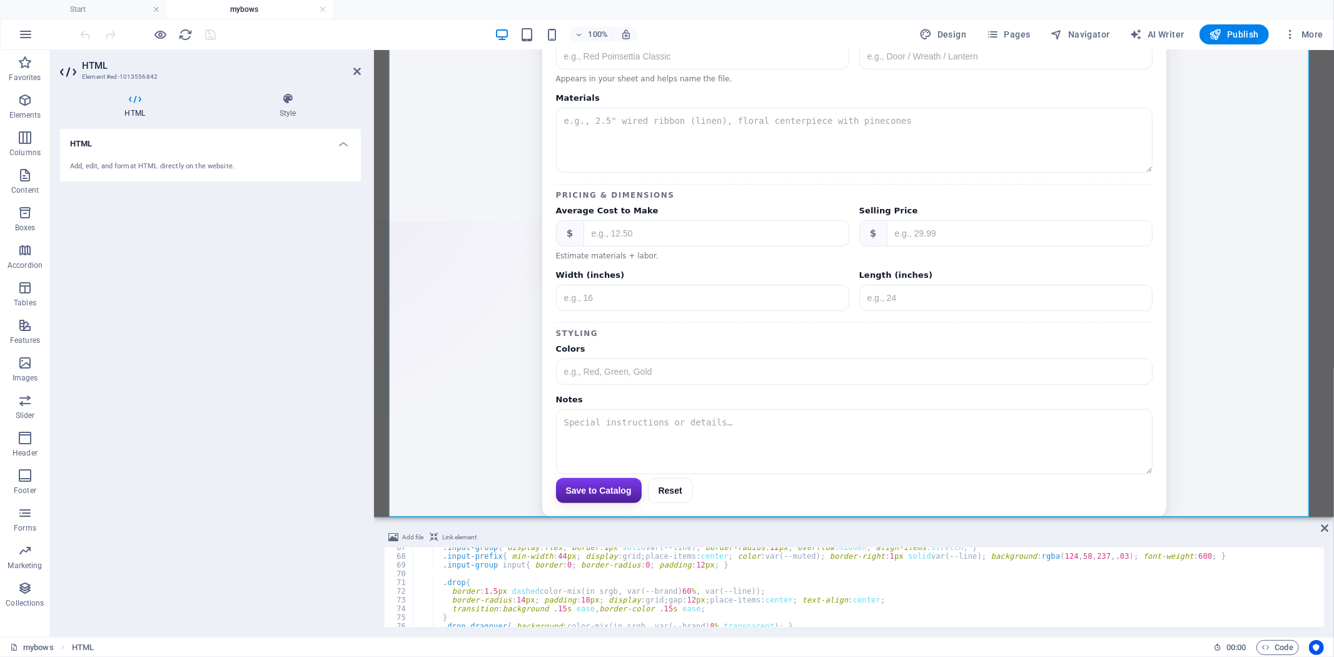
scroll to position [365, 0]
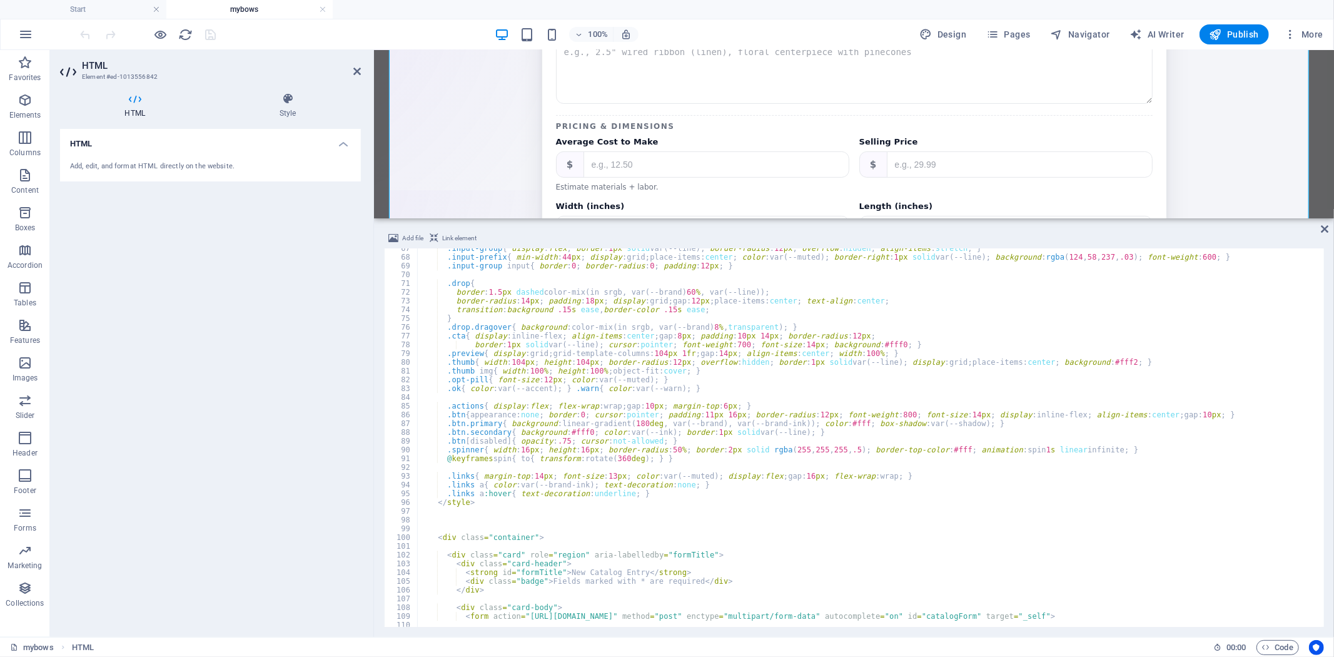
drag, startPoint x: 868, startPoint y: 479, endPoint x: 495, endPoint y: 167, distance: 486.2
click at [869, 217] on div "HTML Add file Link element 67 68 69 70 71 72 73 74 75 76 77 78 79 80 81 82 83 8…" at bounding box center [854, 343] width 960 height 587
type textarea "}"
click at [916, 322] on div ".input-group { display : flex ; border : 1 px solid var(--line) ; border-radius…" at bounding box center [907, 441] width 981 height 394
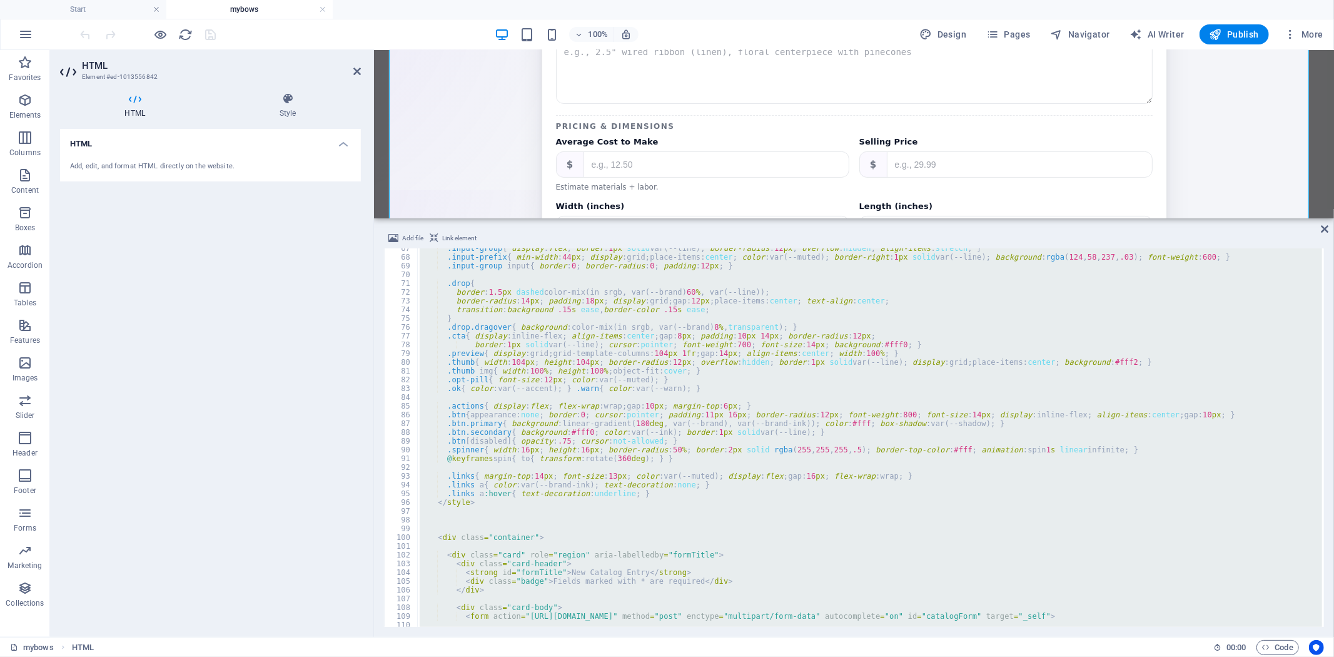
click at [1038, 285] on div ".input-group { display : flex ; border : 1 px solid var(--line) ; border-radius…" at bounding box center [869, 437] width 905 height 378
type textarea ".drop{"
click at [929, 347] on div ".input-group { display : flex ; border : 1 px solid var(--line) ; border-radius…" at bounding box center [869, 437] width 905 height 378
type textarea "border:1px solid var(--line); cursor:pointer; font-weight:700; font-size:14px; …"
paste textarea
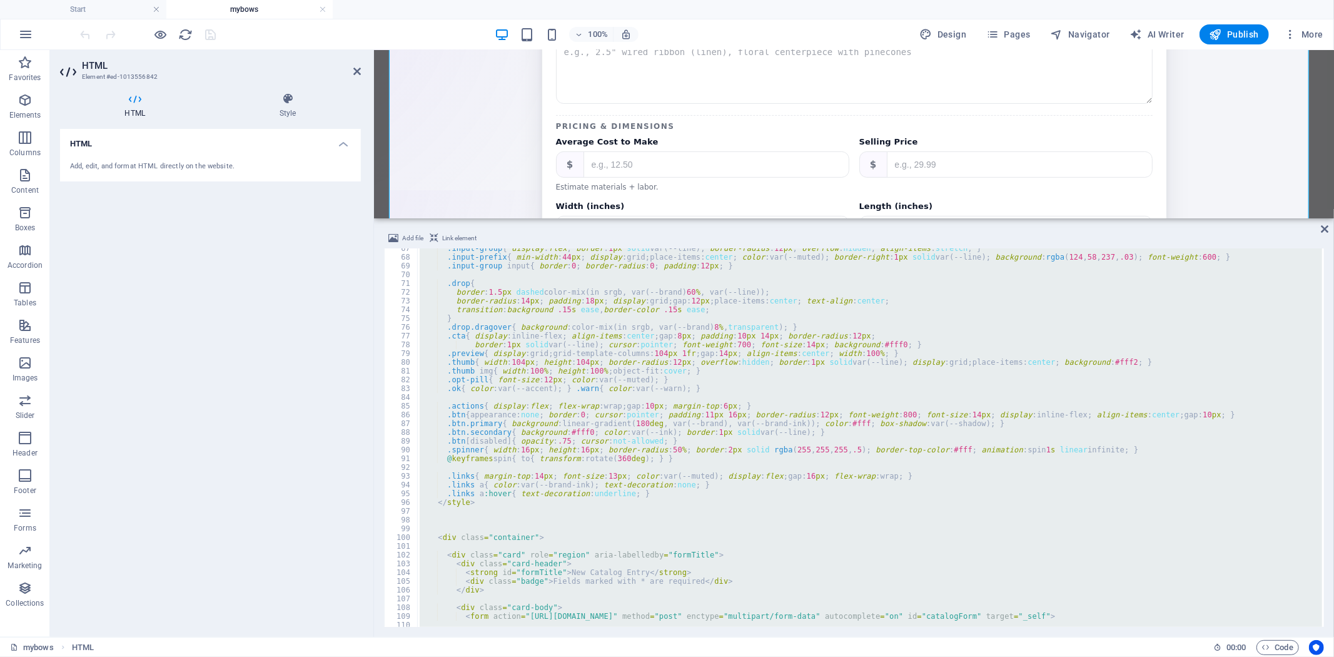
scroll to position [2879, 0]
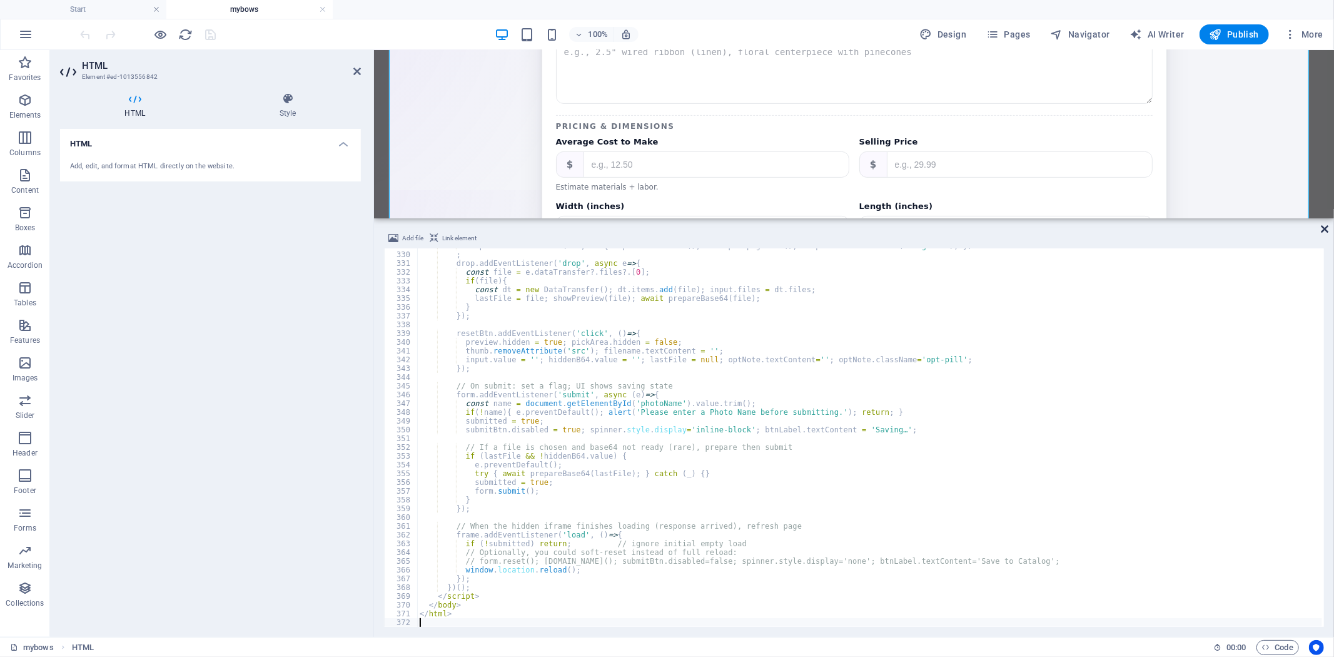
click at [1327, 229] on icon at bounding box center [1325, 229] width 8 height 10
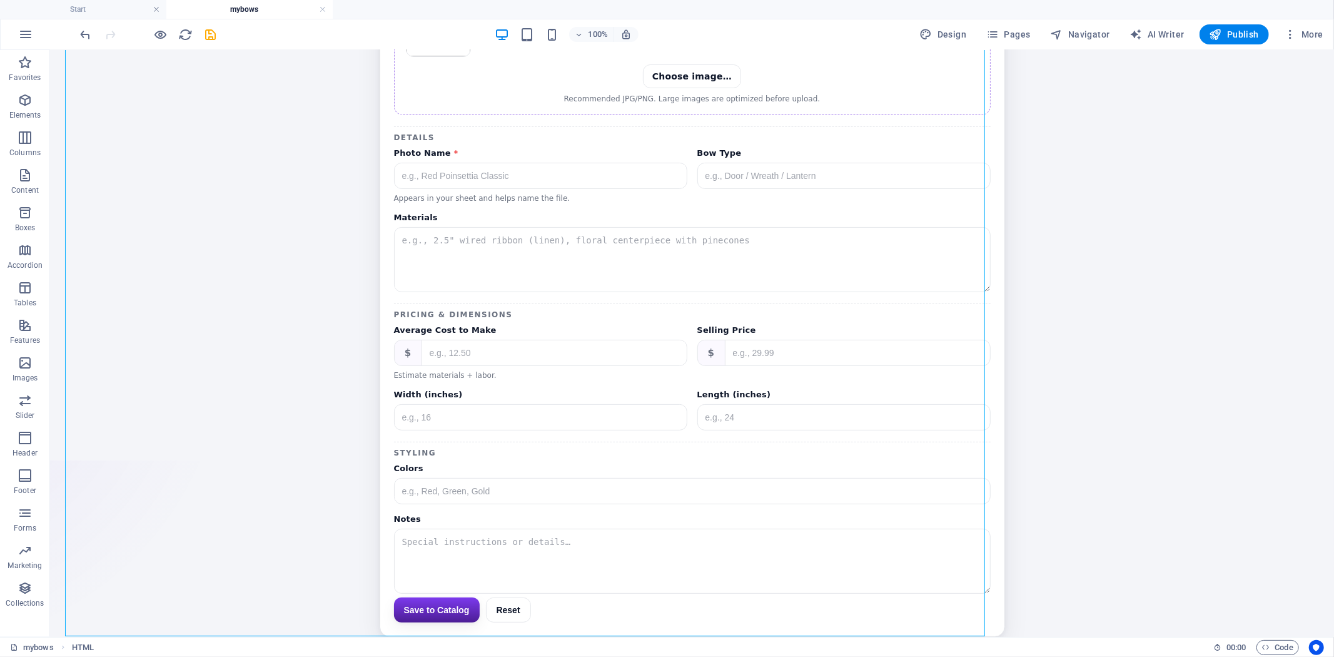
scroll to position [206, 0]
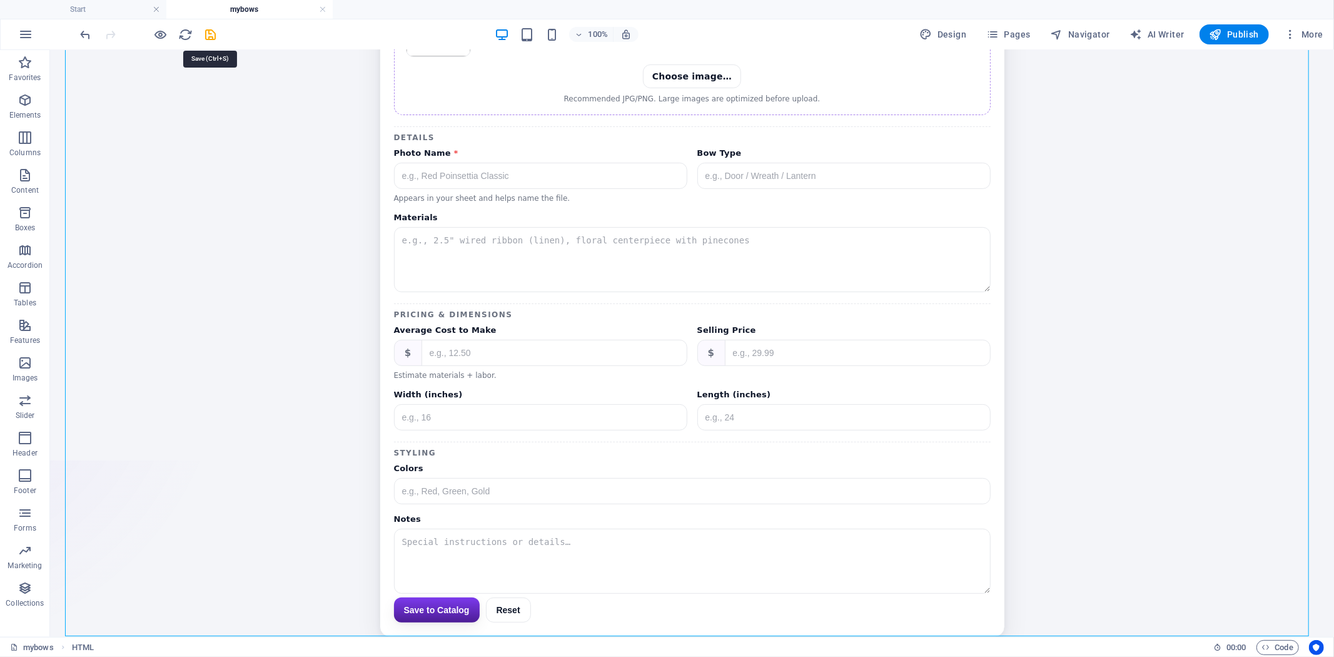
click at [209, 42] on div at bounding box center [148, 34] width 140 height 20
click at [211, 38] on icon "save" at bounding box center [211, 35] width 14 height 14
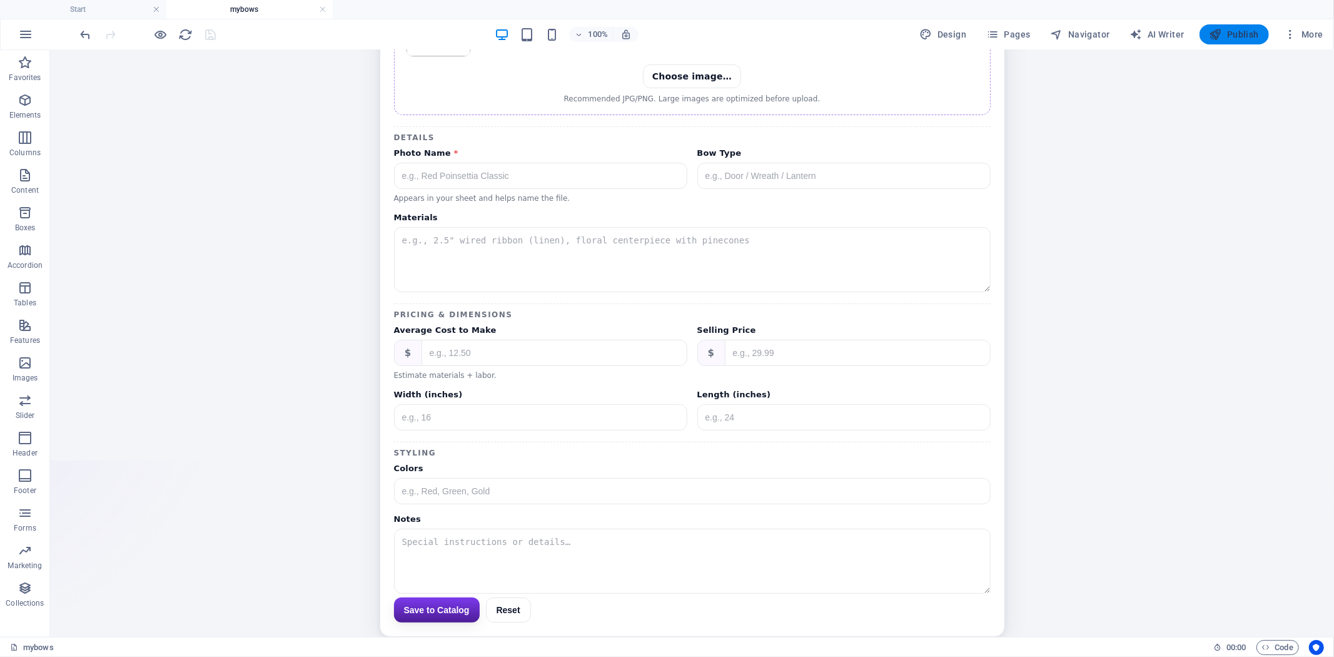
click at [1247, 38] on span "Publish" at bounding box center [1234, 34] width 49 height 13
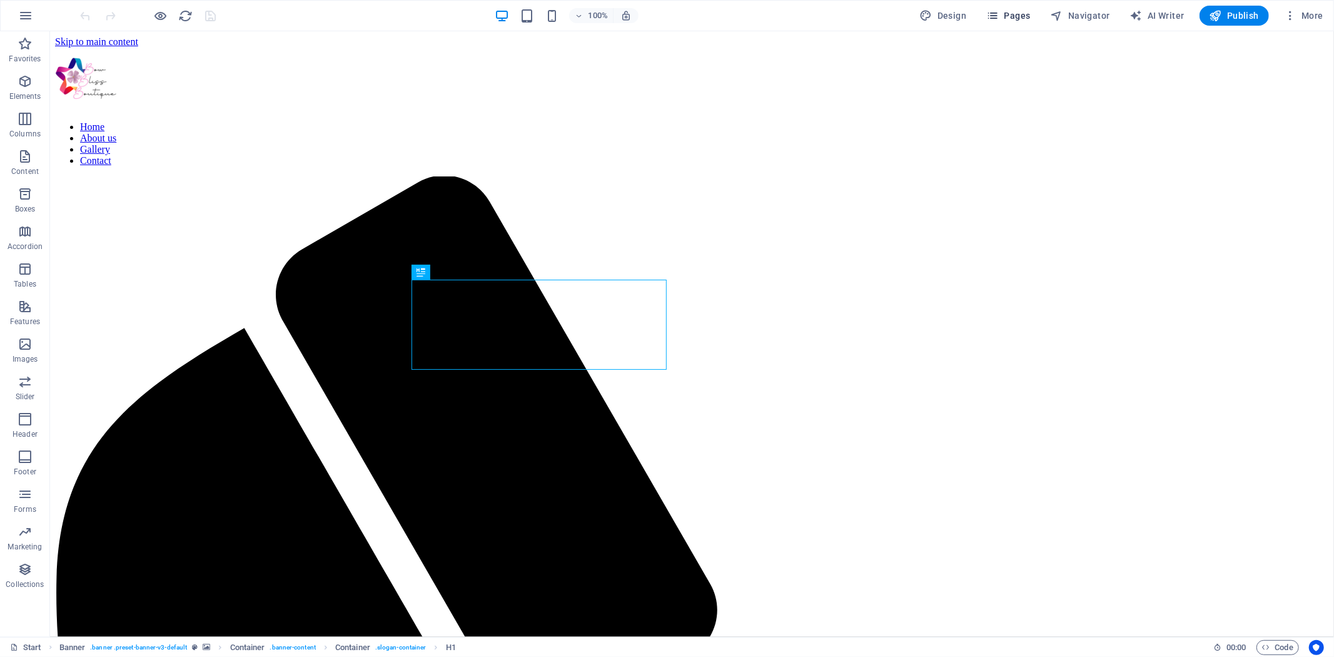
click at [1021, 16] on span "Pages" at bounding box center [1008, 15] width 44 height 13
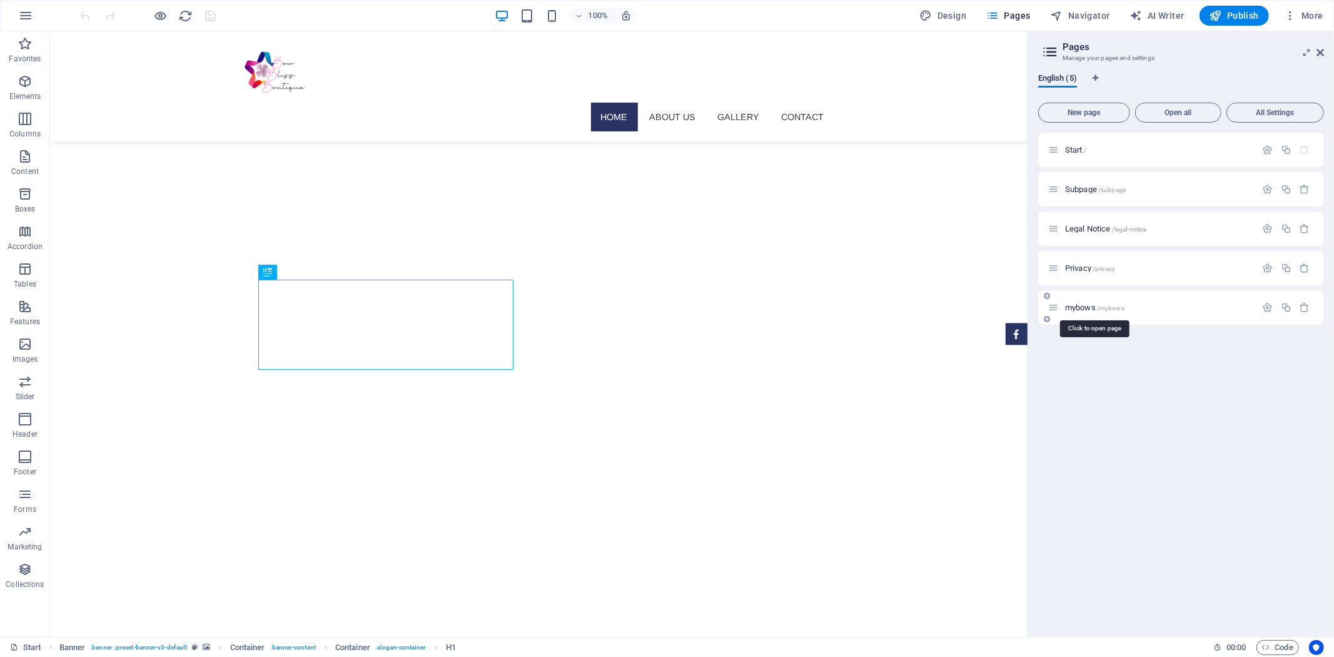
click at [1115, 305] on span "/mybows" at bounding box center [1111, 308] width 28 height 7
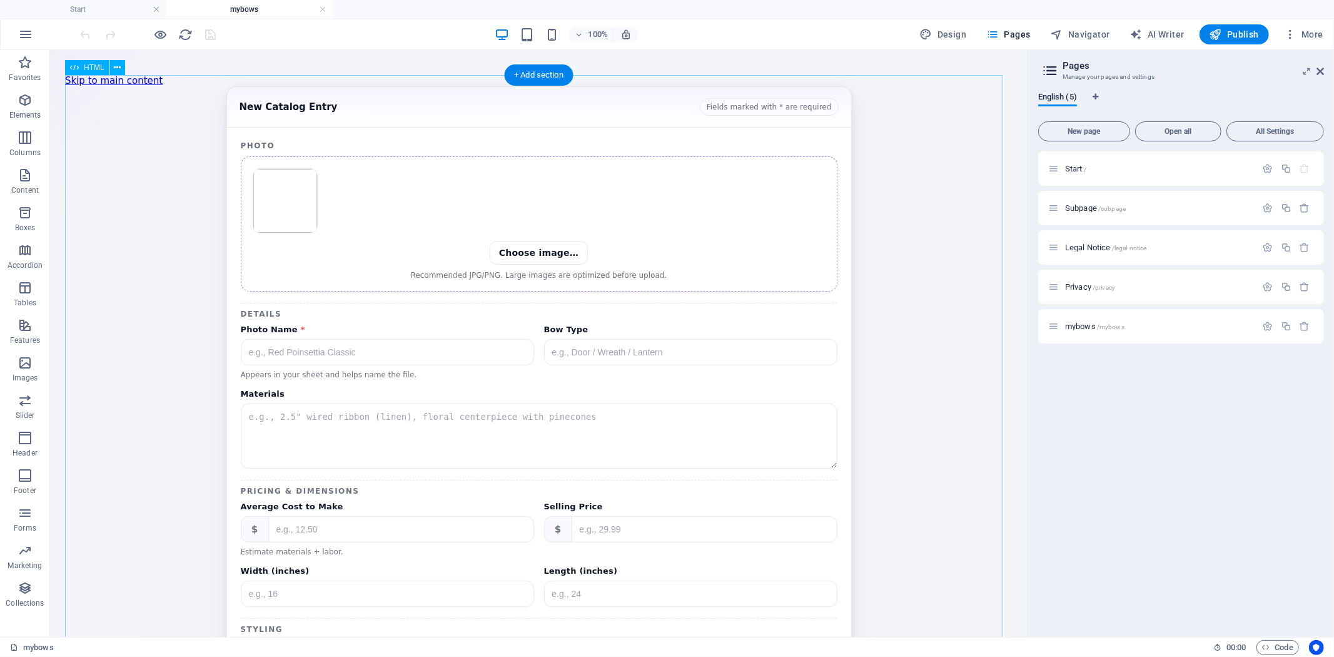
click at [727, 326] on div "Catalog Form New Catalog Entry Fields marked with * are required Photo Choose i…" at bounding box center [538, 449] width 948 height 727
drag, startPoint x: 727, startPoint y: 326, endPoint x: 777, endPoint y: 384, distance: 76.3
click at [727, 326] on div "Catalog Form New Catalog Entry Fields marked with * are required Photo Choose i…" at bounding box center [538, 449] width 948 height 727
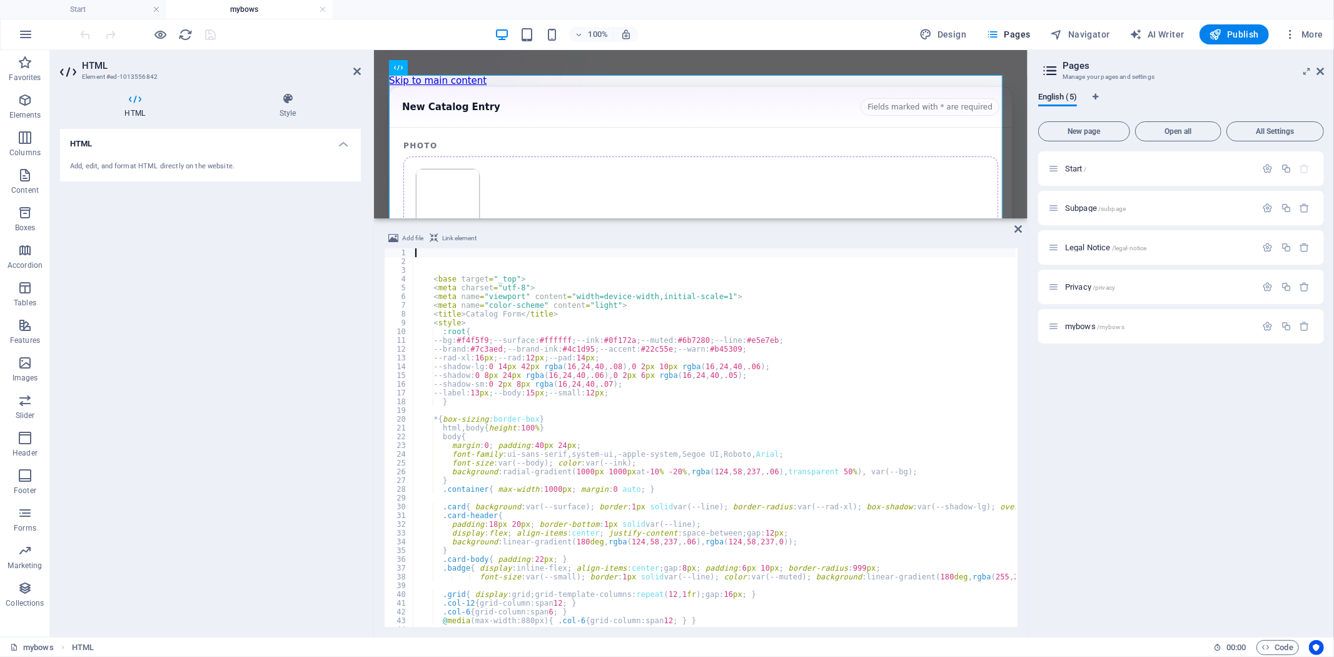
click at [647, 477] on div "< base target = "_top" > < meta charset = "utf-8" > < meta name = "viewport" co…" at bounding box center [916, 445] width 1007 height 394
type textarea "}"
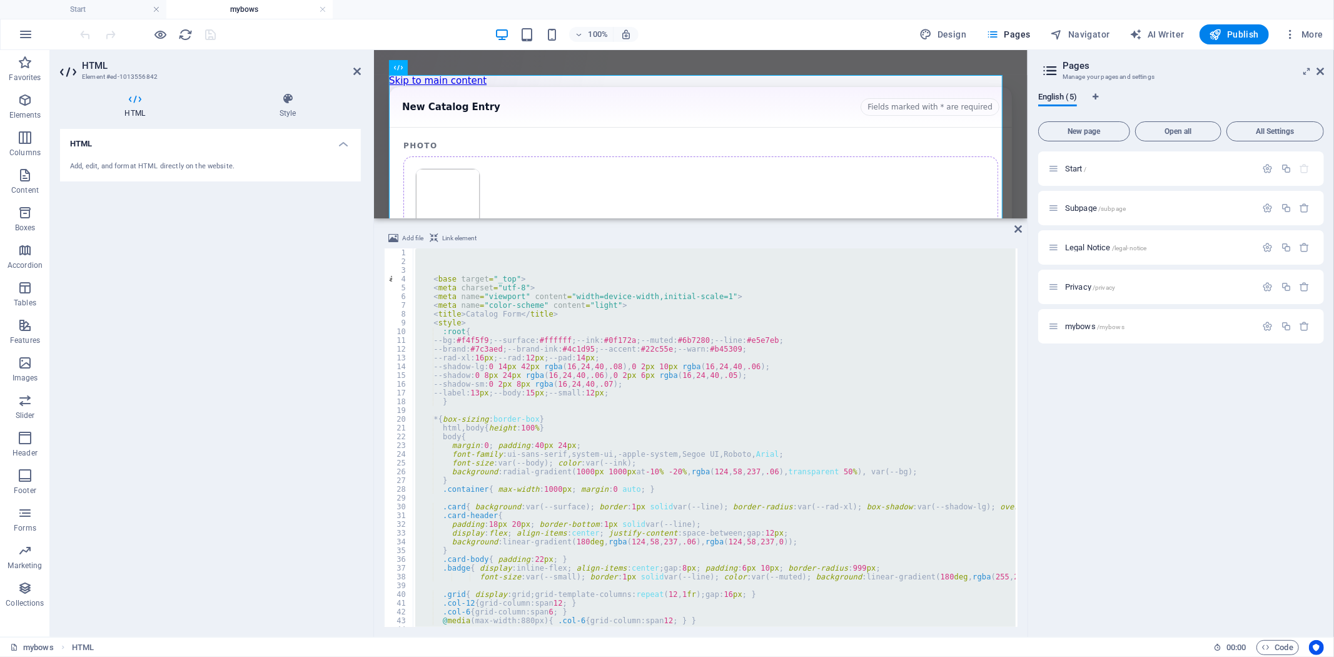
scroll to position [2977, 0]
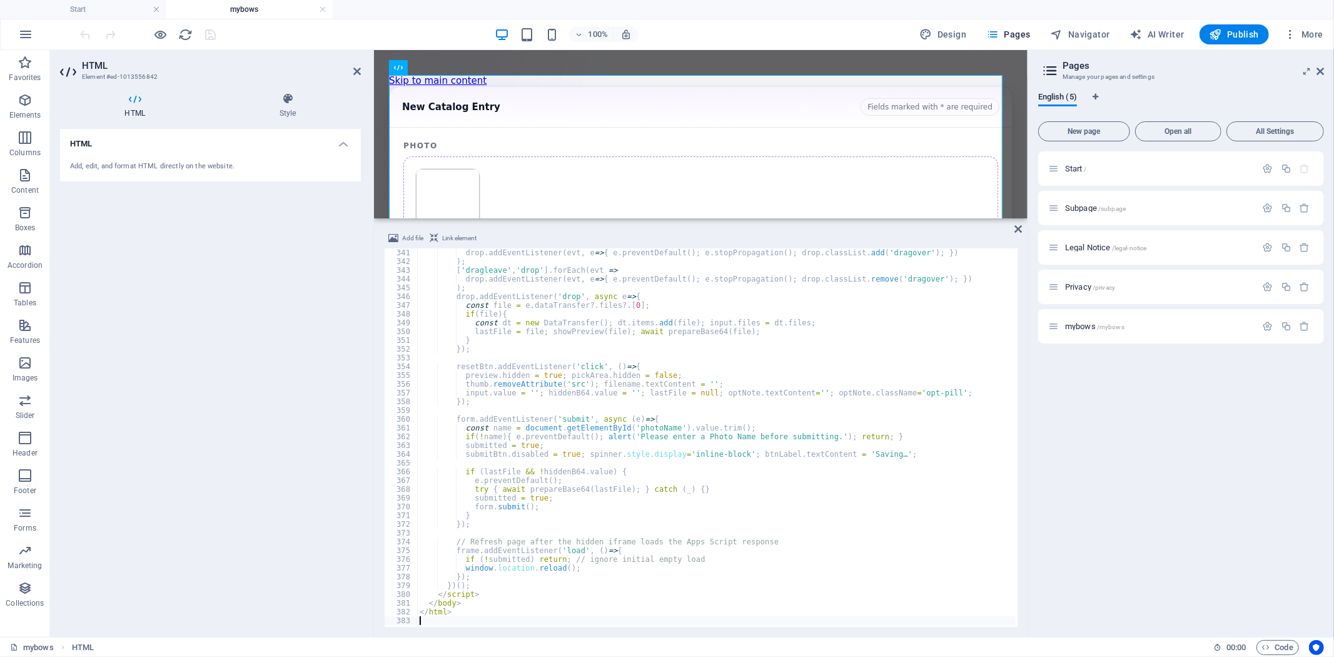
click at [1324, 71] on aside "Pages Manage your pages and settings English (5) New page Open all All Settings…" at bounding box center [1181, 343] width 307 height 587
click at [1318, 71] on icon at bounding box center [1321, 71] width 8 height 10
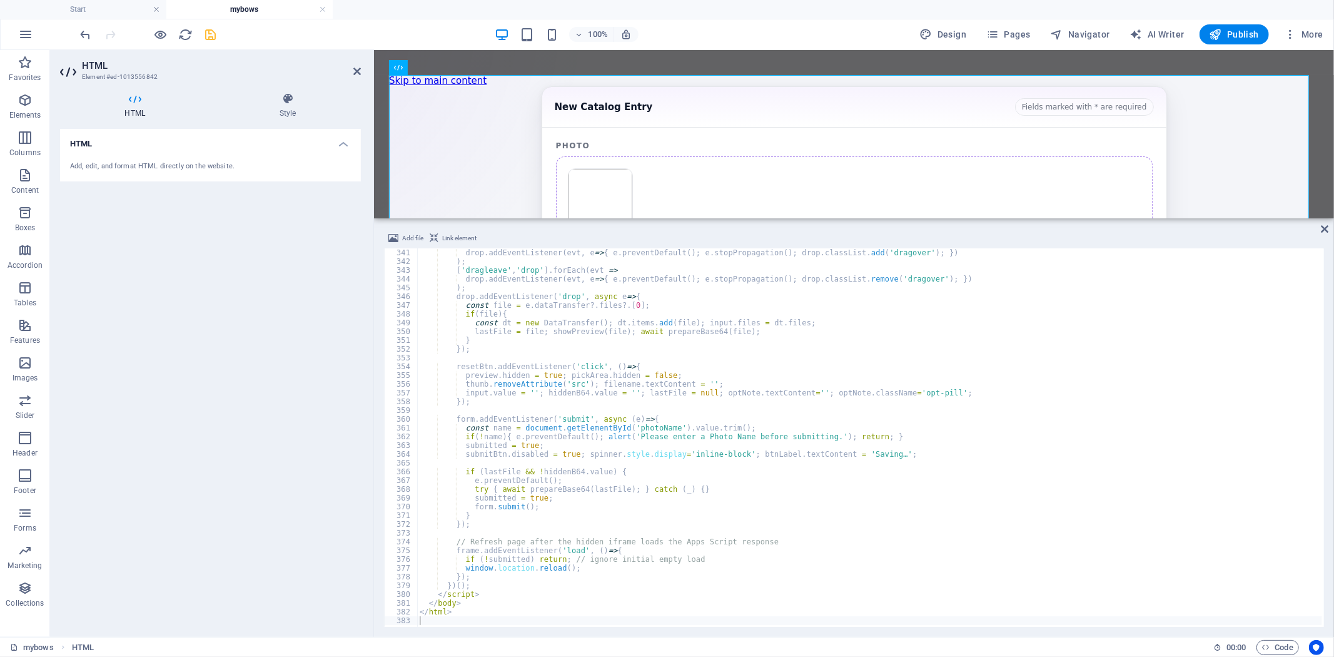
click at [204, 38] on icon "save" at bounding box center [211, 35] width 14 height 14
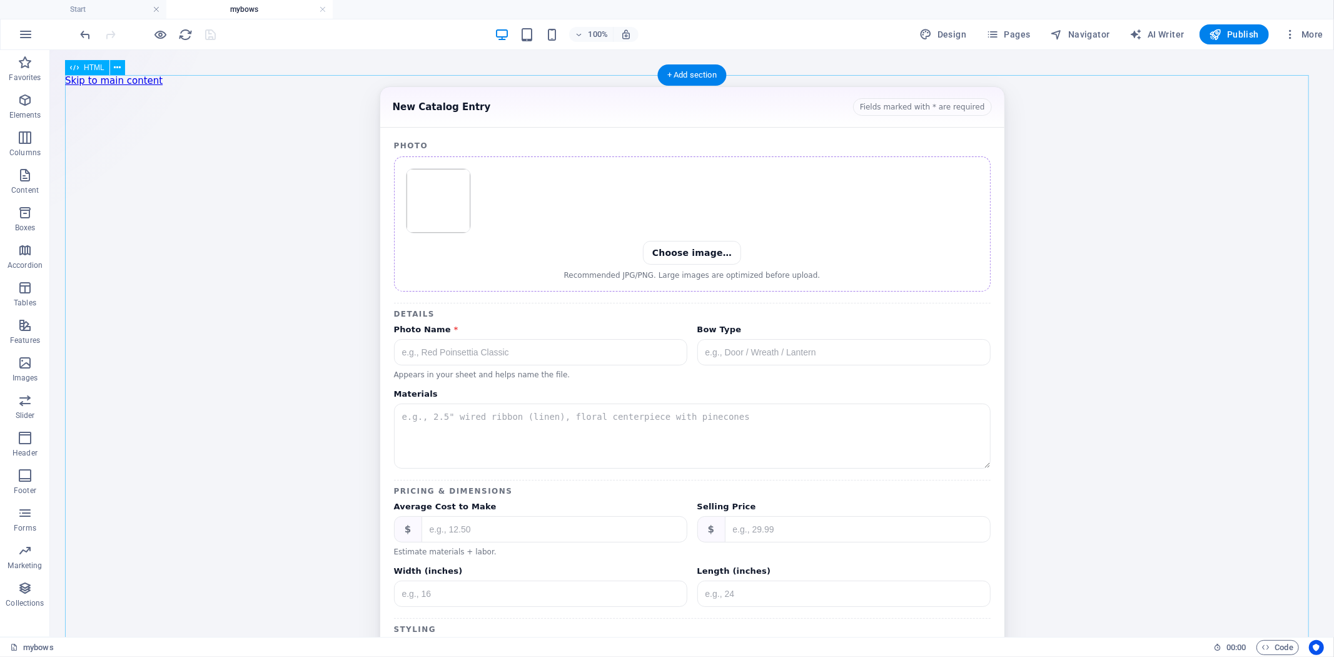
click at [911, 220] on div "Catalog Form New Catalog Entry Fields marked with * are required Photo Choose i…" at bounding box center [691, 449] width 1254 height 727
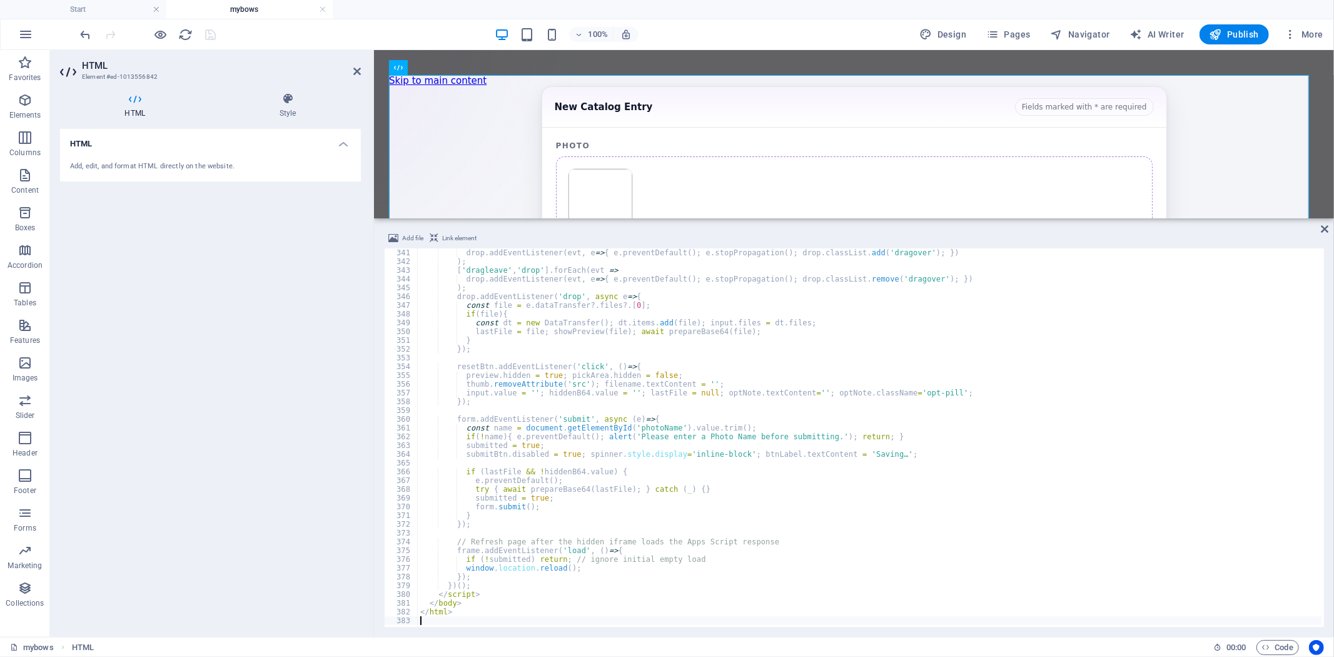
scroll to position [2975, 0]
click at [749, 477] on div "drop . addEventListener ( evt , e => { e . preventDefault ( ) ; e . stopPropaga…" at bounding box center [870, 445] width 904 height 394
type textarea "</html>"
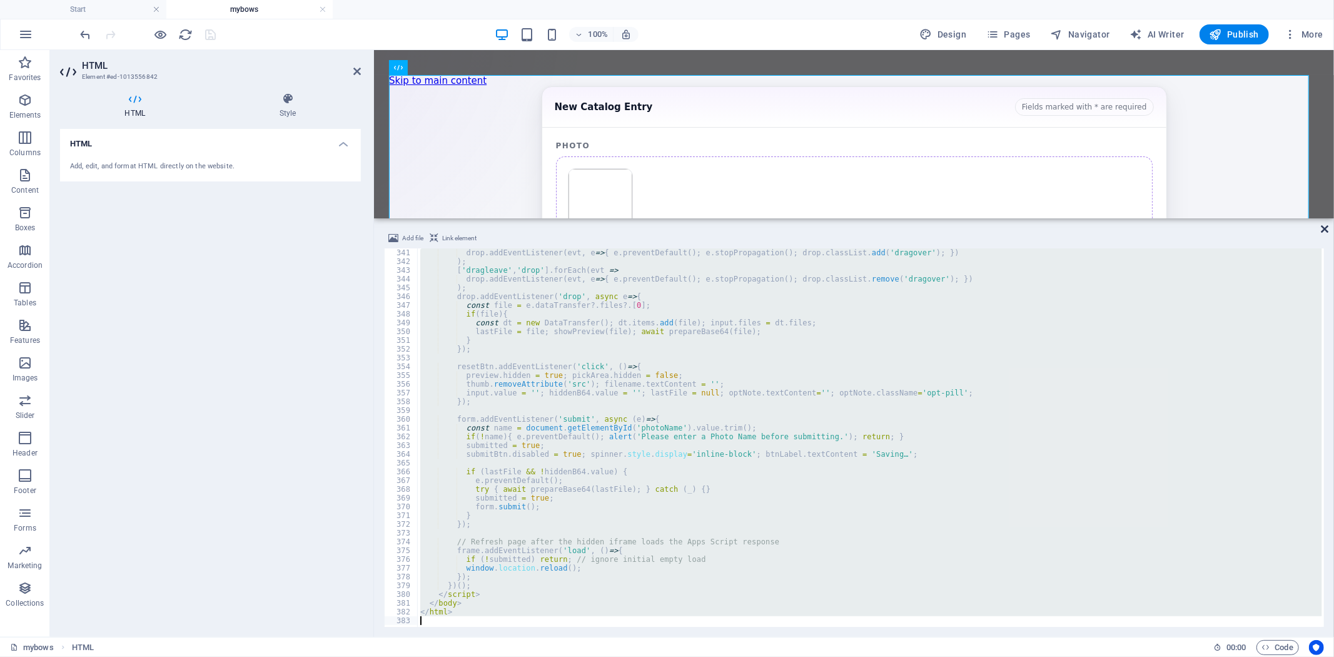
click at [1328, 224] on icon at bounding box center [1325, 229] width 8 height 10
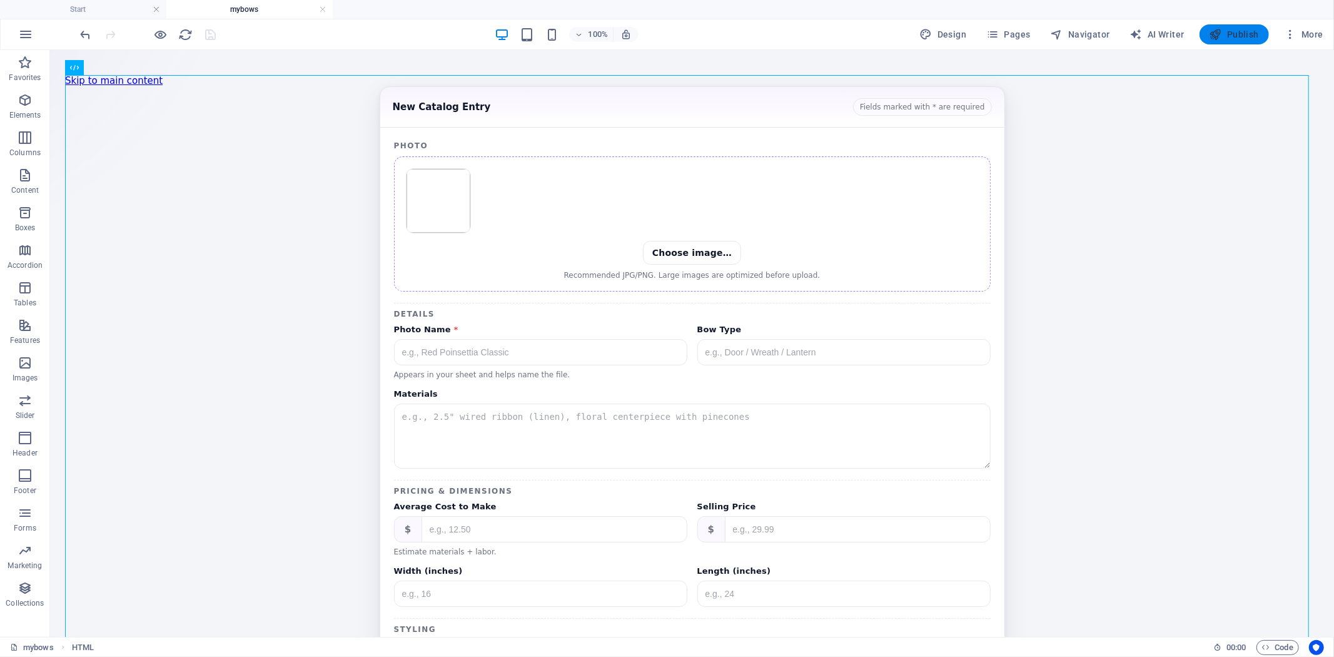
click at [1247, 34] on span "Publish" at bounding box center [1234, 34] width 49 height 13
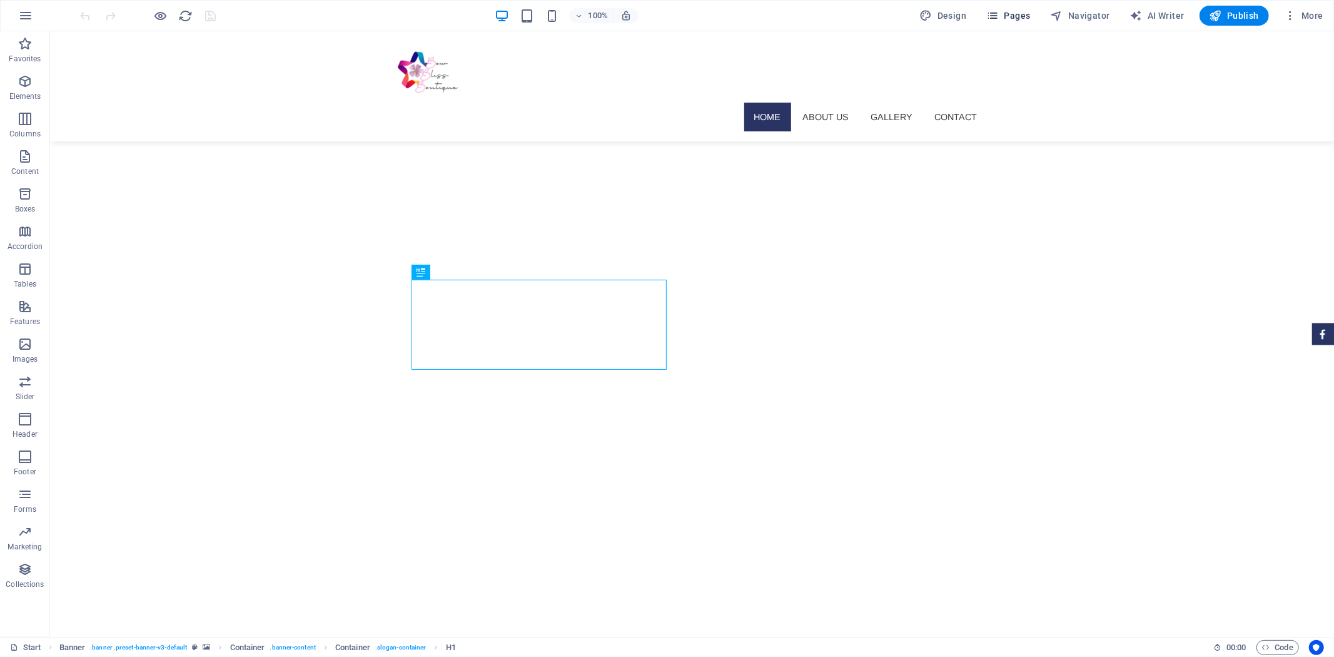
click at [1024, 13] on span "Pages" at bounding box center [1008, 15] width 44 height 13
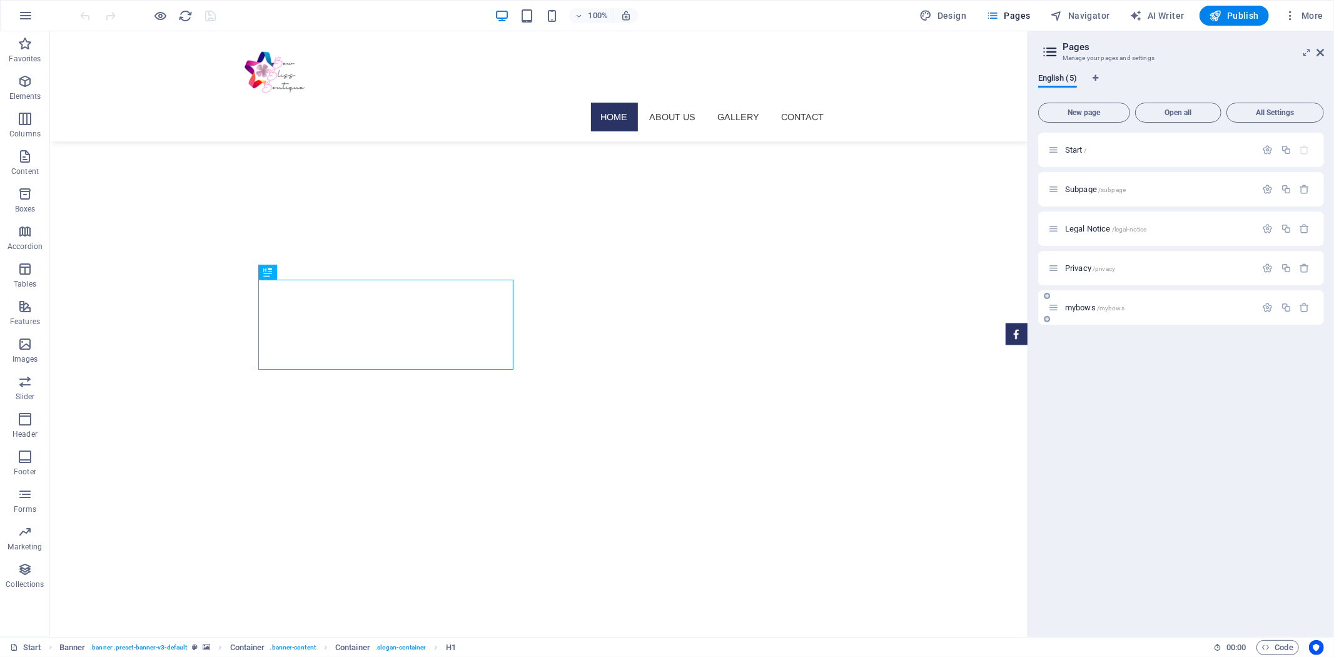
click at [1112, 301] on div "mybows /mybows" at bounding box center [1152, 307] width 208 height 14
click at [1111, 308] on span "/mybows" at bounding box center [1111, 308] width 28 height 7
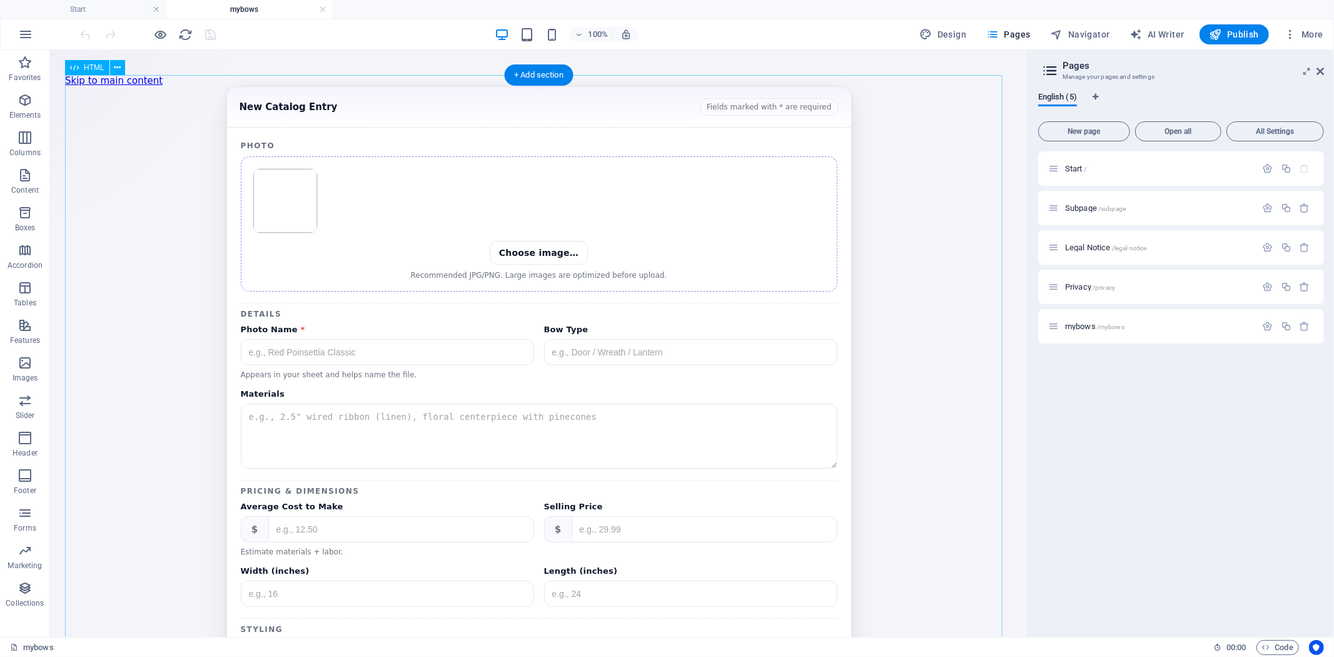
click at [706, 376] on div "Catalog Form New Catalog Entry Fields marked with * are required Photo Choose i…" at bounding box center [538, 449] width 948 height 727
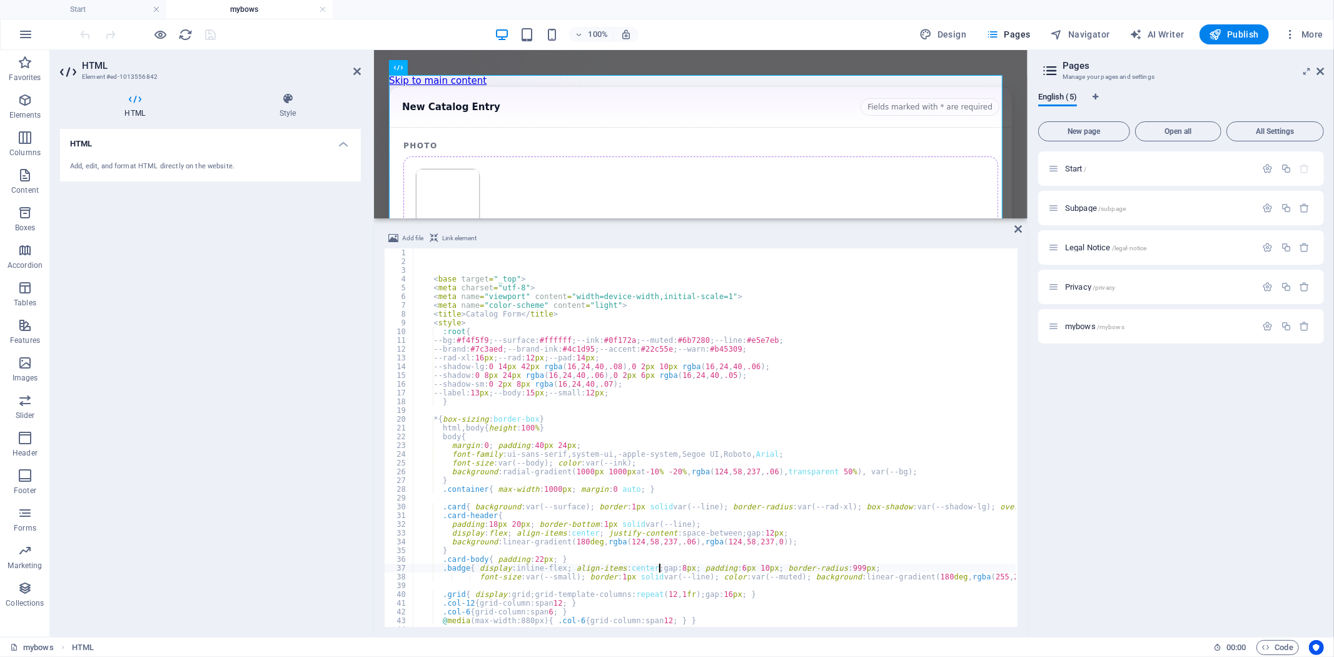
click at [662, 568] on div "< base target = "_top" > < meta charset = "utf-8" > < meta name = "viewport" co…" at bounding box center [916, 445] width 1007 height 394
type textarea ".badge{ display:inline-flex; align-items:center; gap:8px; padding:6px 10px; bor…"
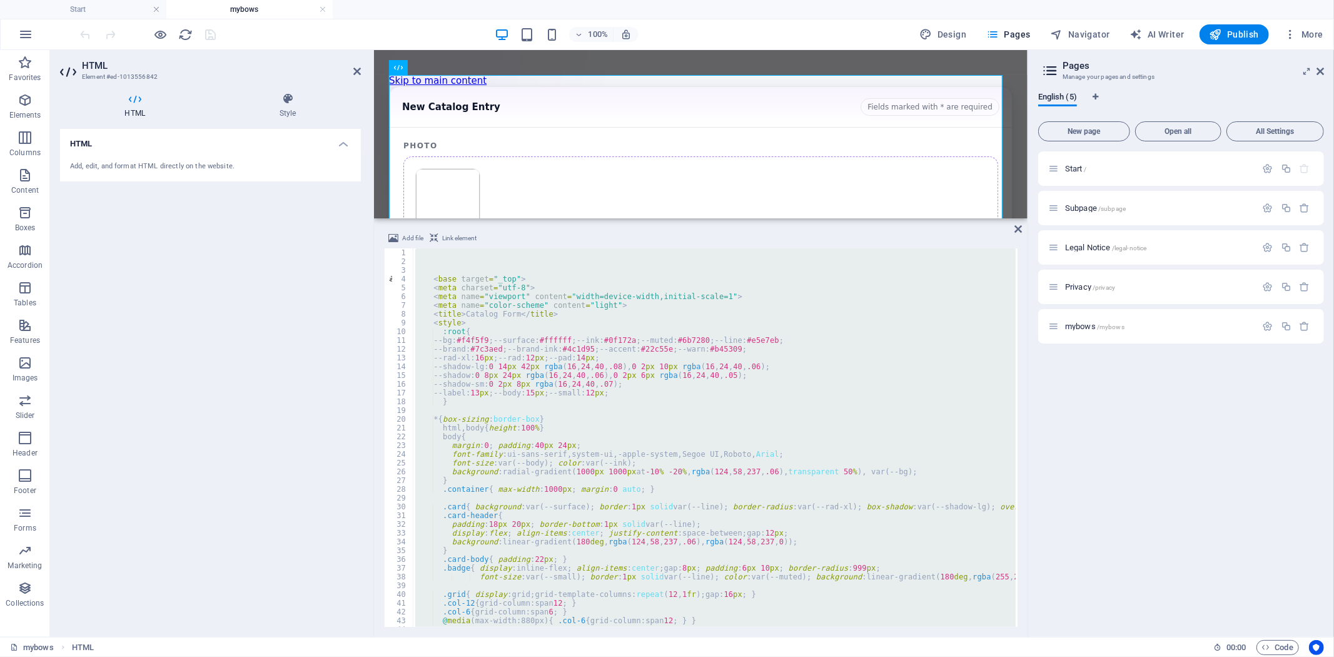
scroll to position [2907, 0]
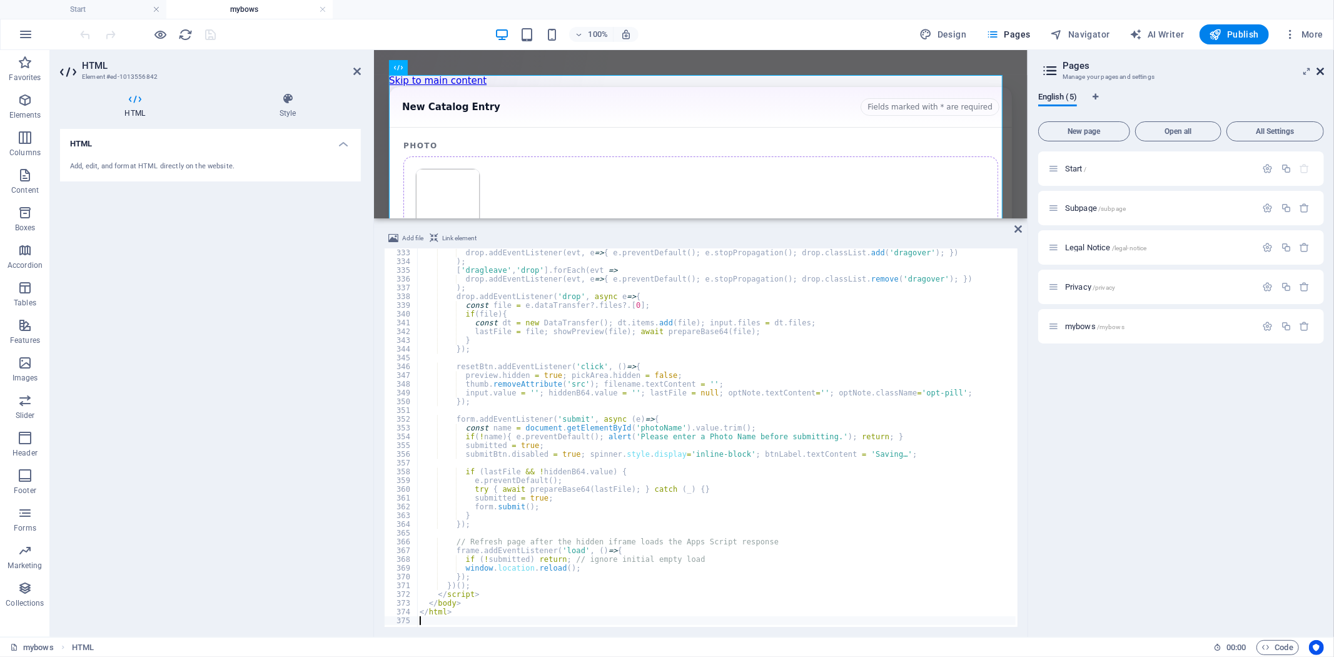
click at [1320, 71] on icon at bounding box center [1321, 71] width 8 height 10
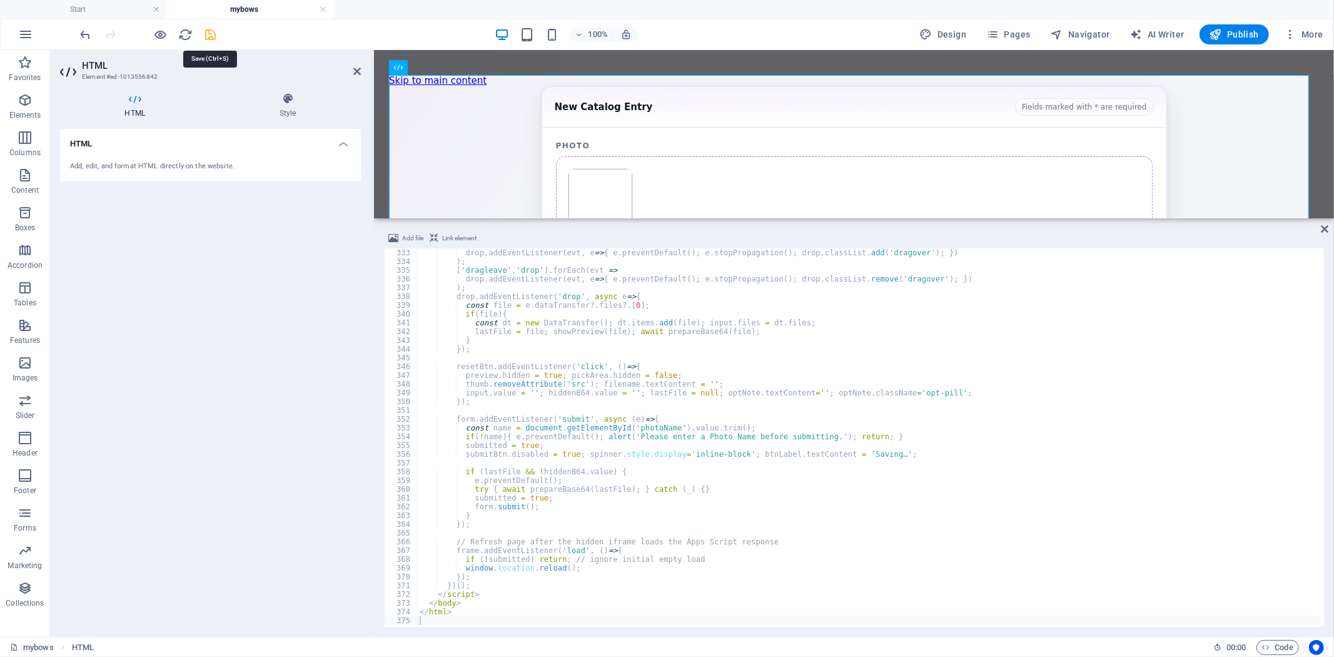
click at [210, 31] on icon "save" at bounding box center [211, 35] width 14 height 14
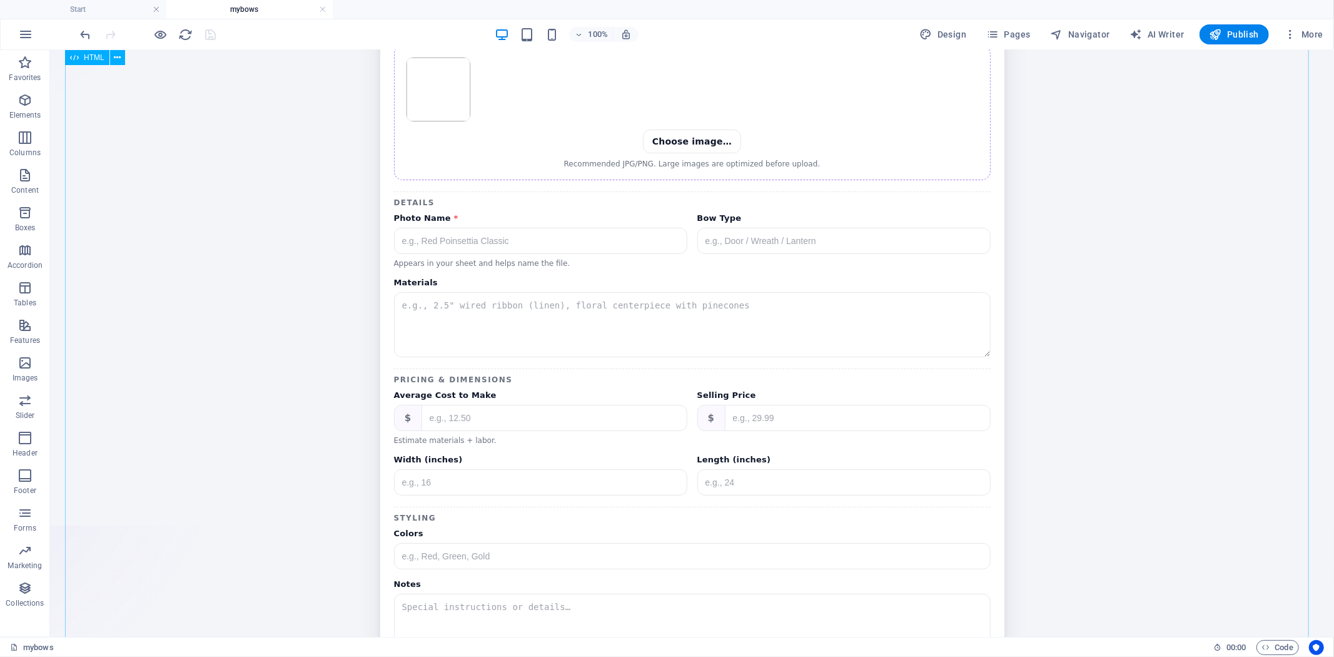
scroll to position [0, 0]
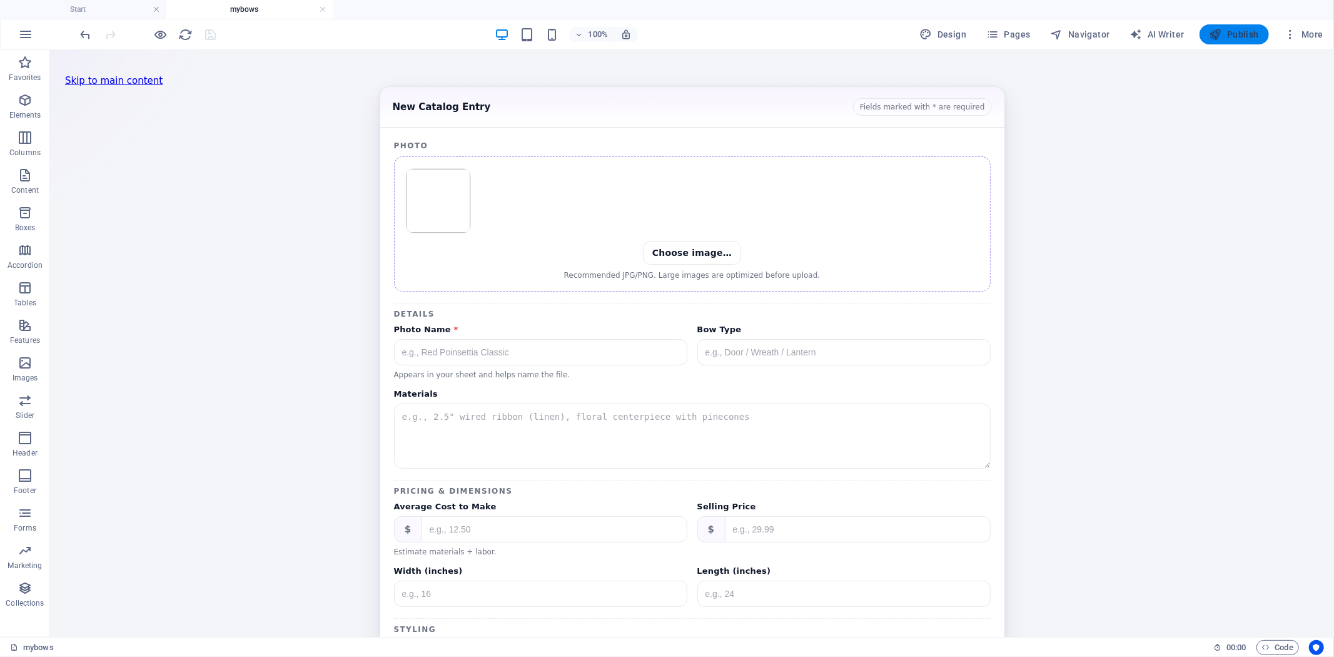
click at [1246, 39] on span "Publish" at bounding box center [1234, 34] width 49 height 13
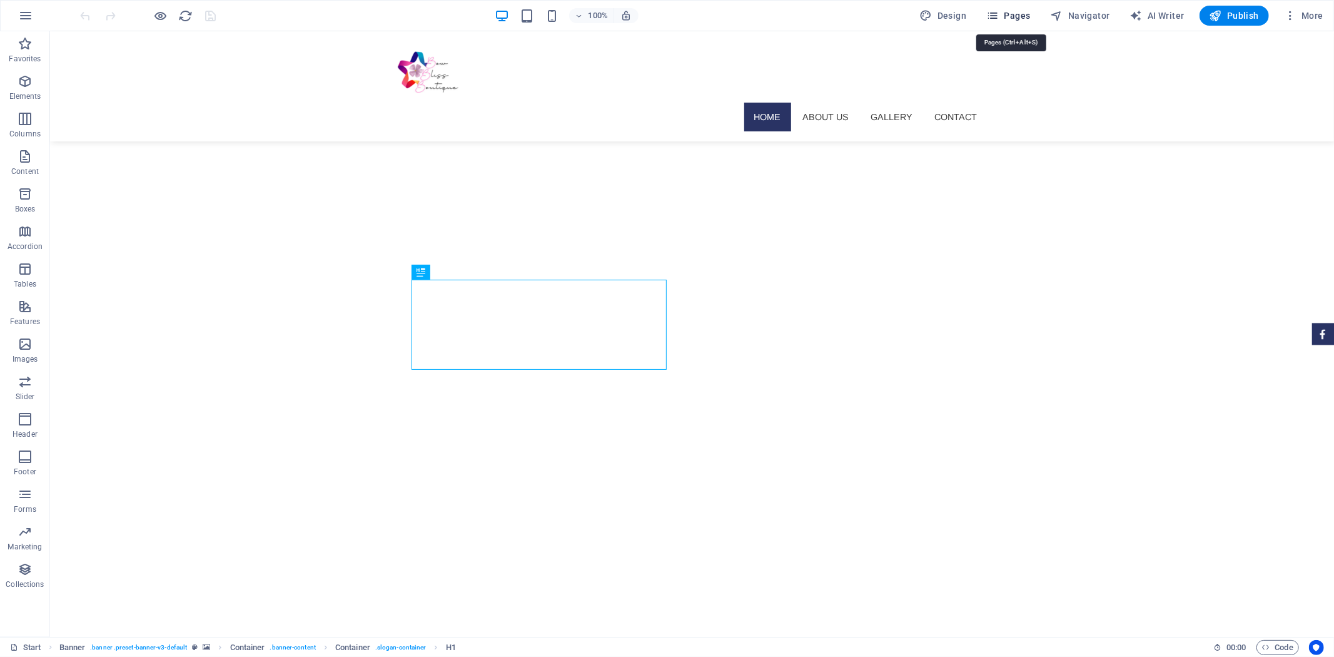
click at [1011, 14] on span "Pages" at bounding box center [1008, 15] width 44 height 13
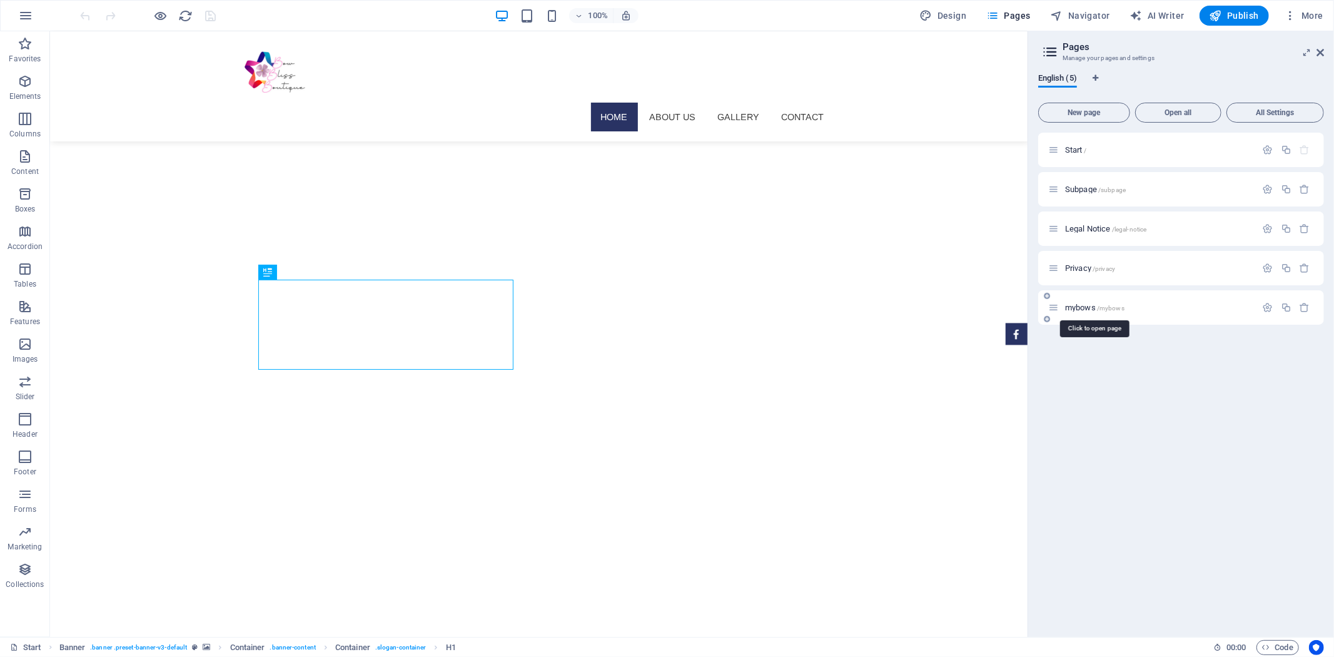
click at [1107, 307] on span "/mybows" at bounding box center [1111, 308] width 28 height 7
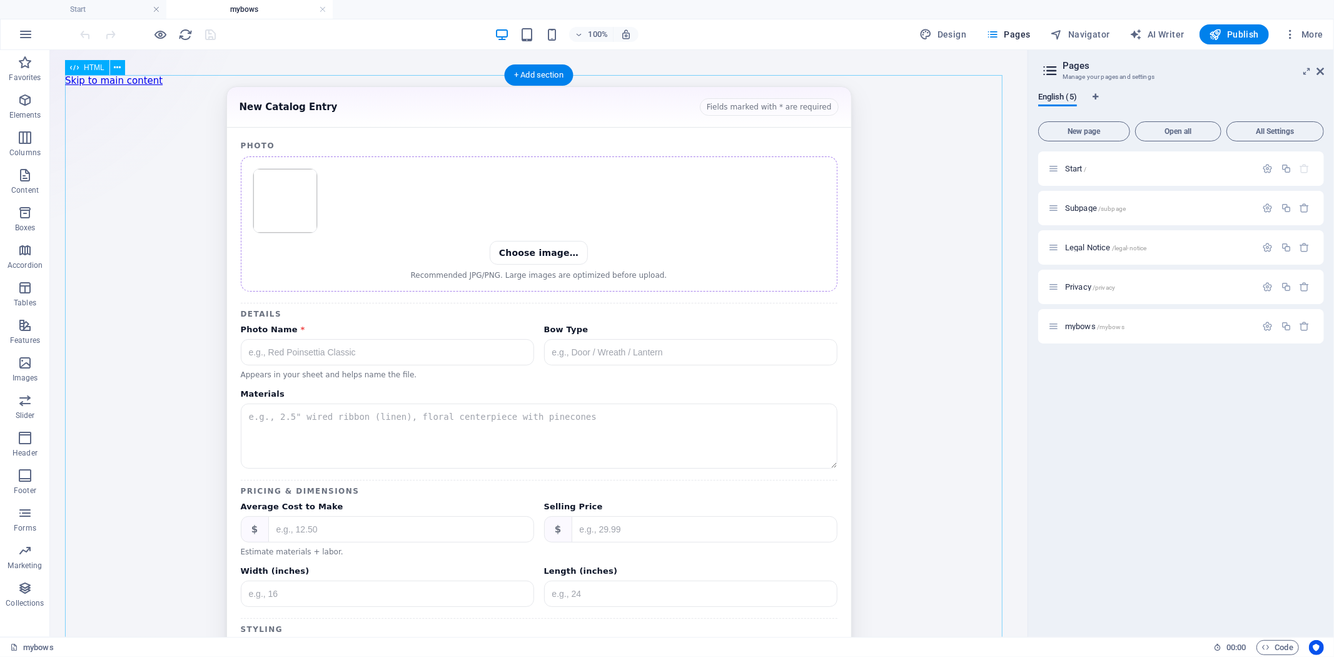
click at [838, 255] on div "Catalog Form New Catalog Entry Fields marked with * are required Photo Choose i…" at bounding box center [538, 449] width 948 height 727
drag, startPoint x: 838, startPoint y: 255, endPoint x: 889, endPoint y: 315, distance: 79.0
click at [838, 255] on div "Catalog Form New Catalog Entry Fields marked with * are required Photo Choose i…" at bounding box center [538, 449] width 948 height 727
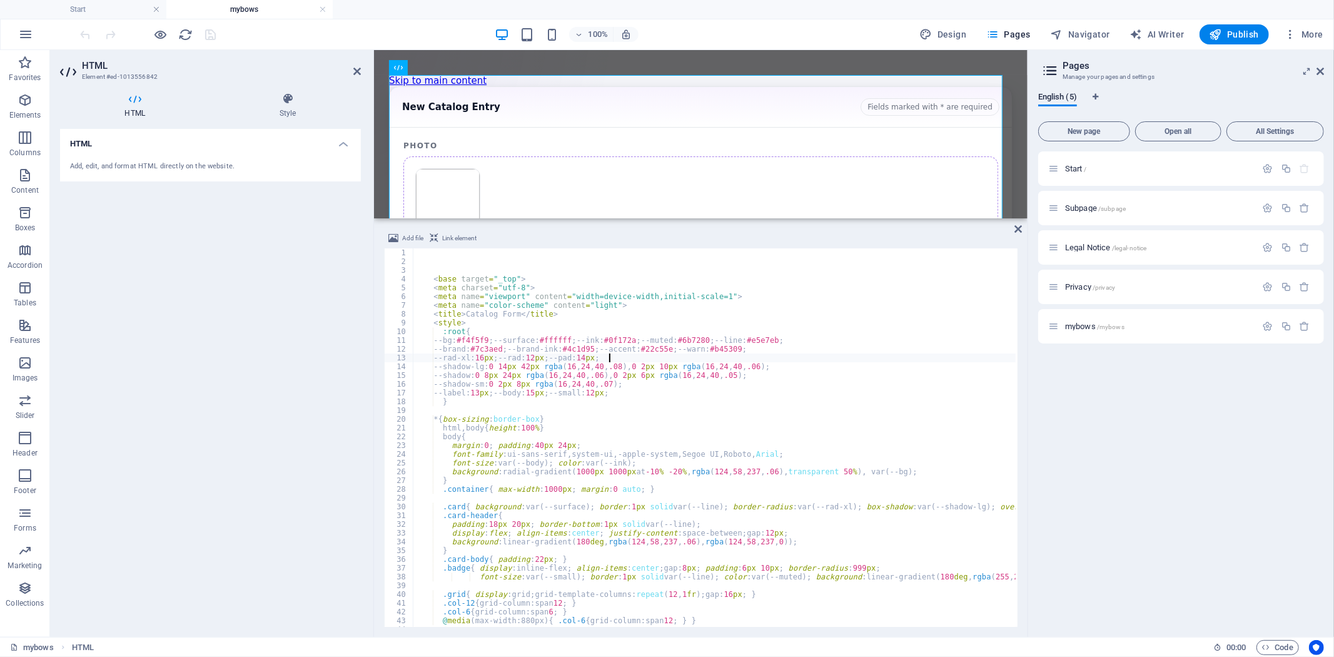
click at [820, 358] on div "< base target = "_top" > < meta charset = "utf-8" > < meta name = "viewport" co…" at bounding box center [916, 445] width 1007 height 394
type textarea "--rad-xl:16px; --rad:12px; --pad:14px;"
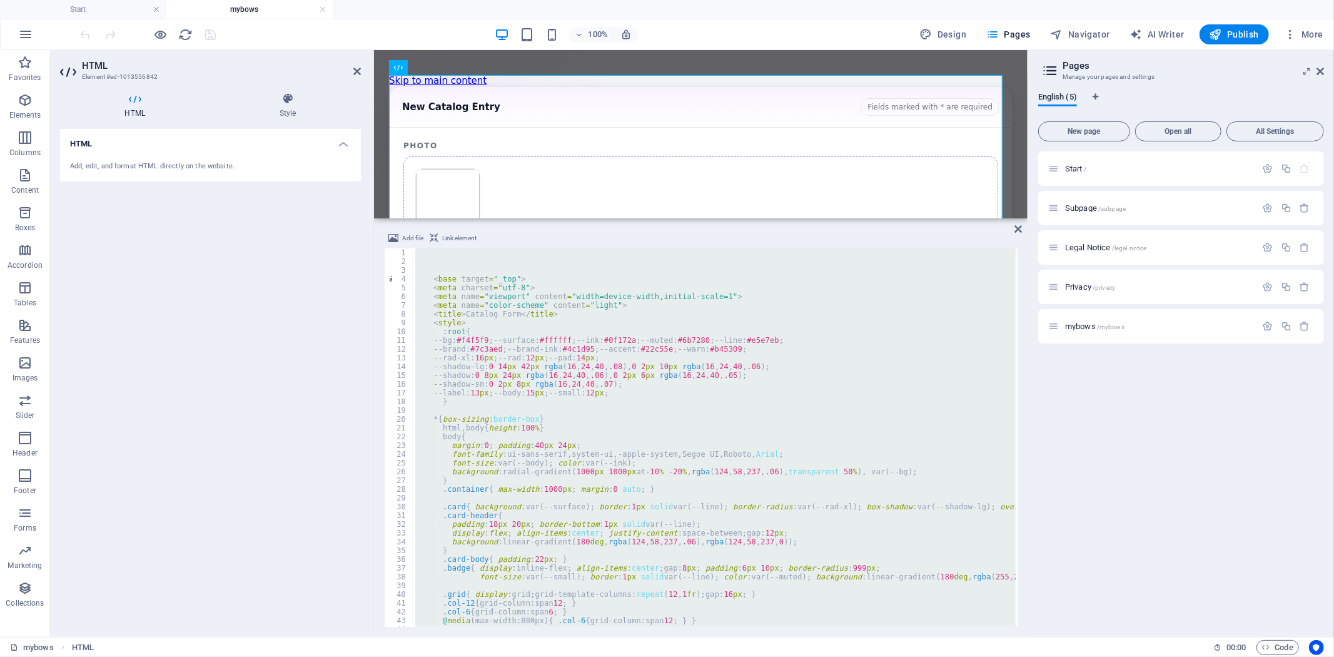
scroll to position [1155, 0]
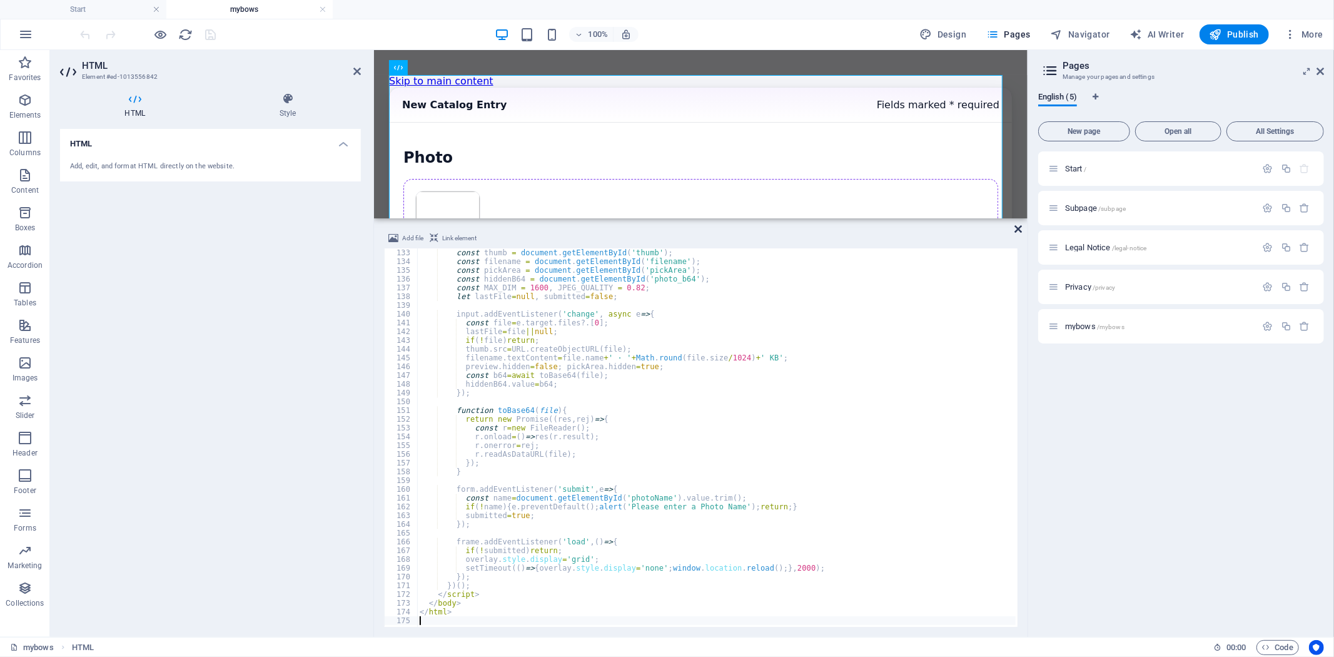
click at [1017, 225] on icon at bounding box center [1019, 229] width 8 height 10
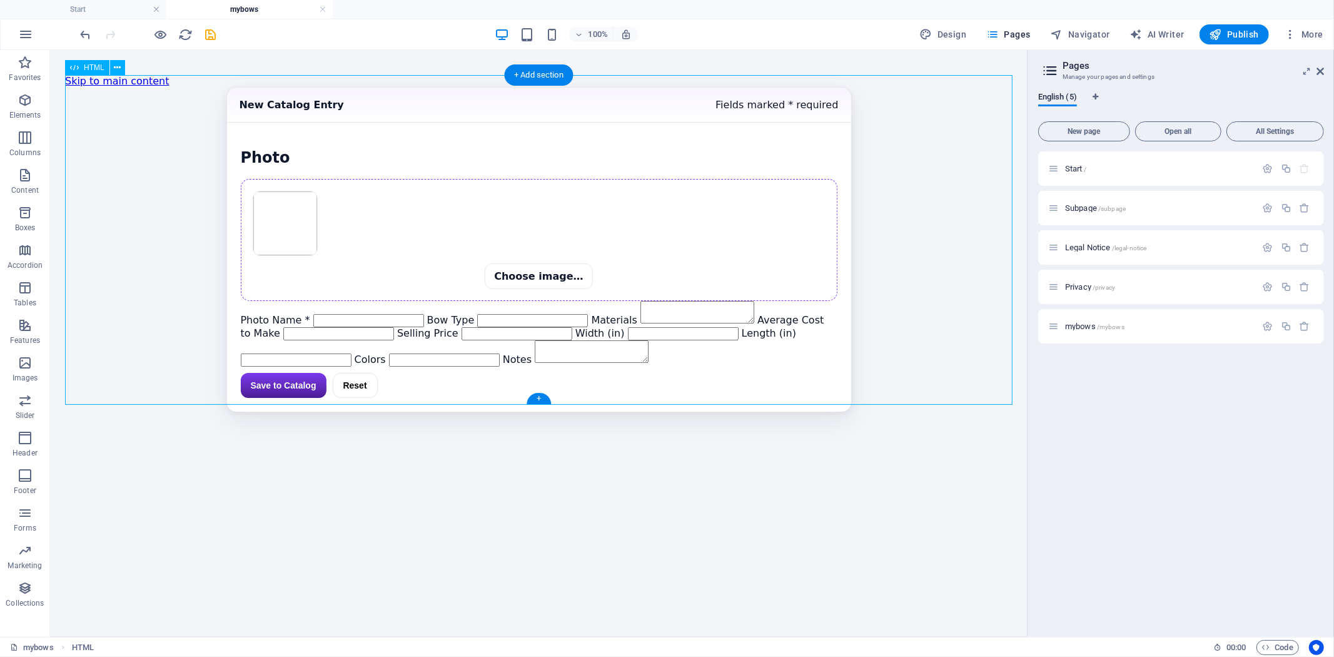
click at [607, 215] on div "Catalog Form New Catalog Entry Fields marked * required Photo Choose image… Pho…" at bounding box center [538, 248] width 948 height 325
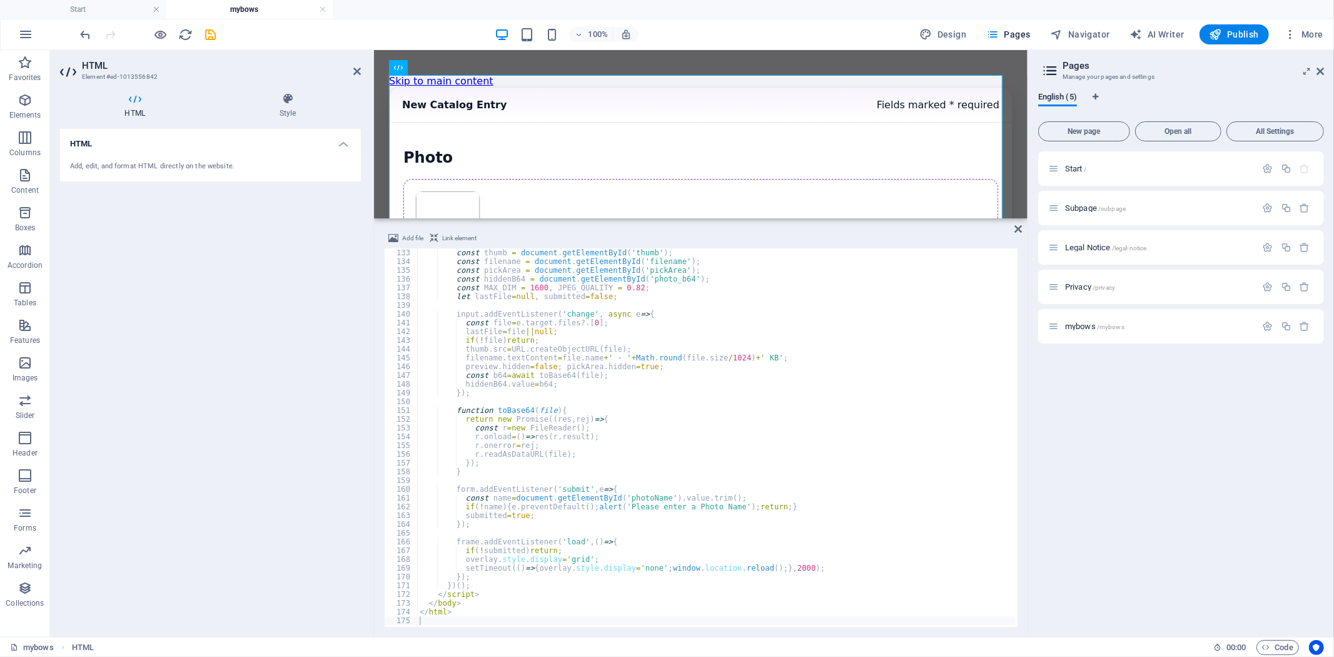
click at [644, 322] on div "const thumb = document . getElementById ( 'thumb' ) ; const filename = document…" at bounding box center [758, 445] width 683 height 394
type textarea "</html>"
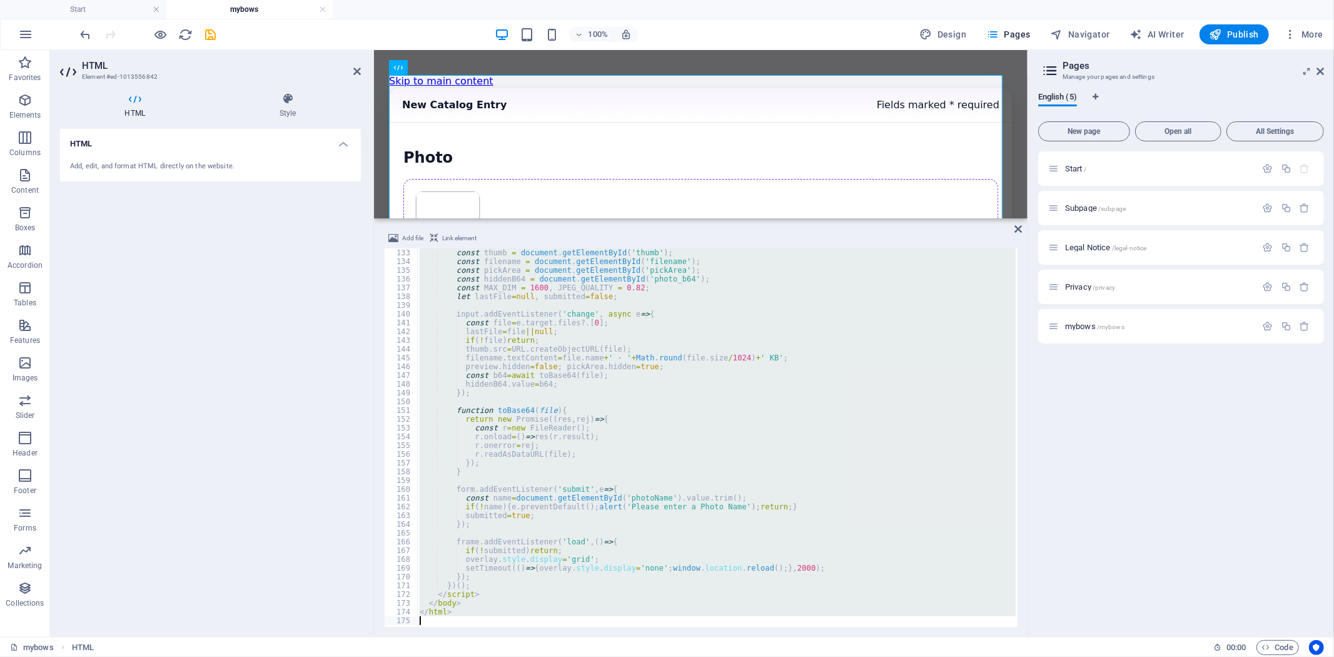
paste textarea
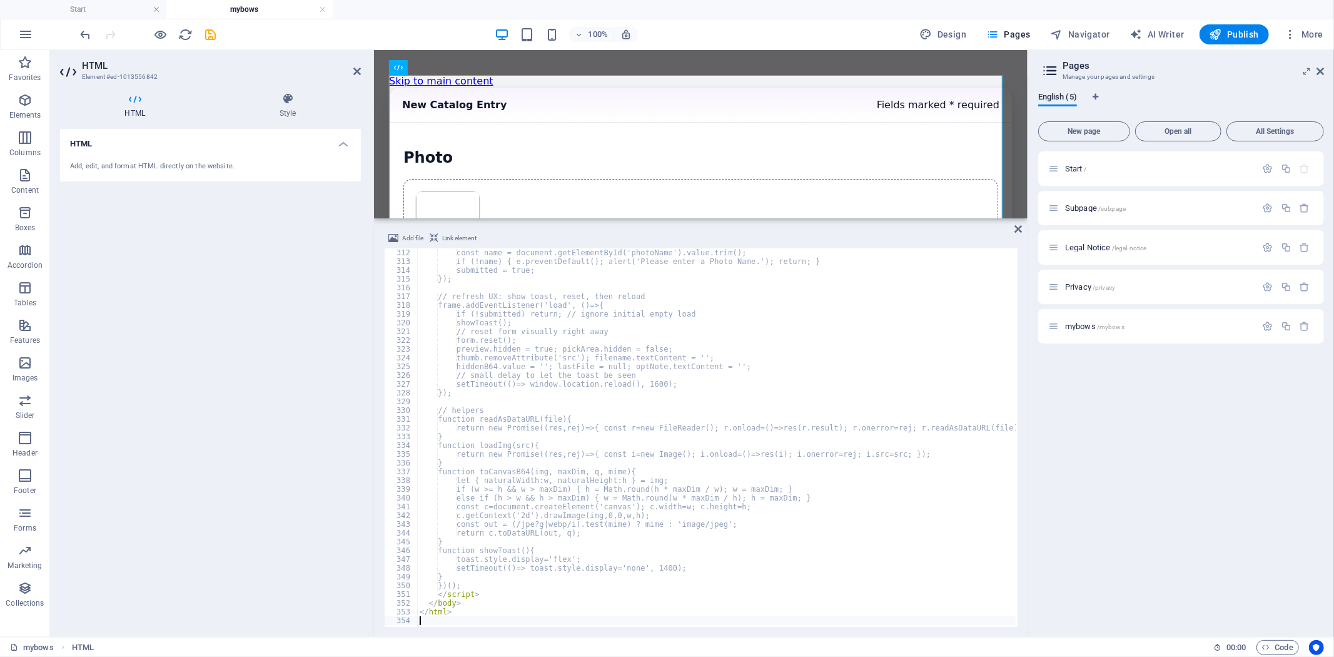
scroll to position [2723, 0]
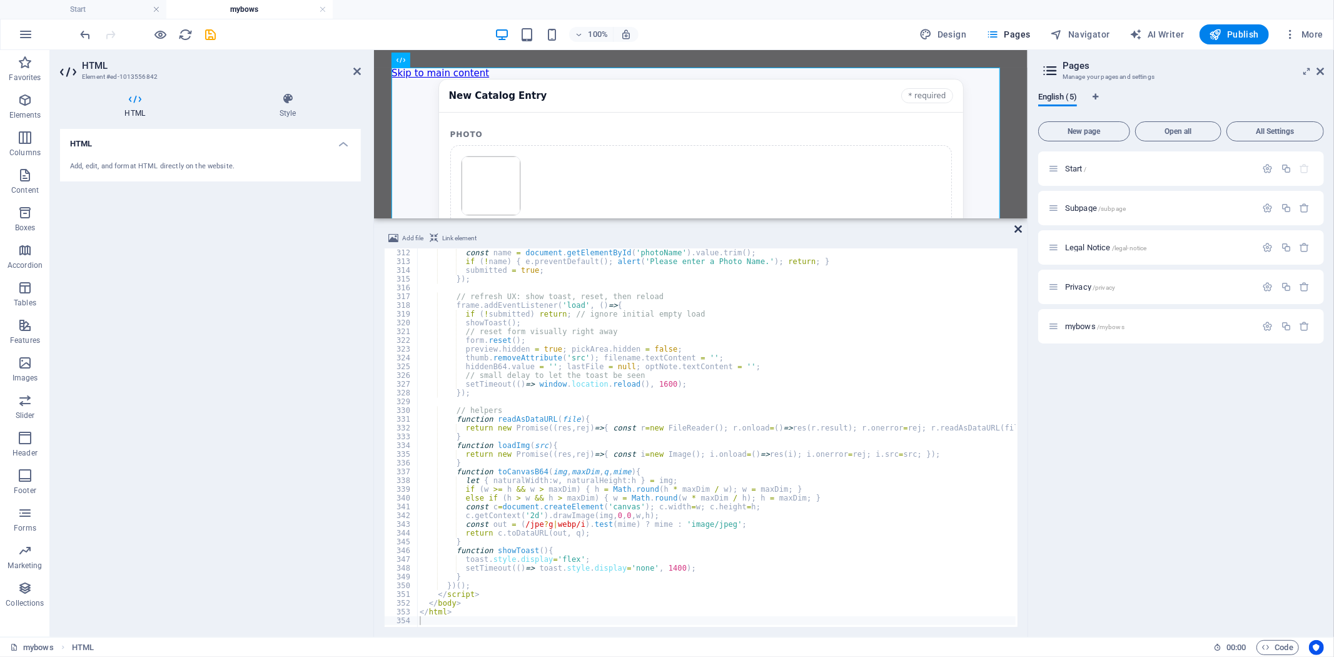
click at [1021, 225] on icon at bounding box center [1019, 229] width 8 height 10
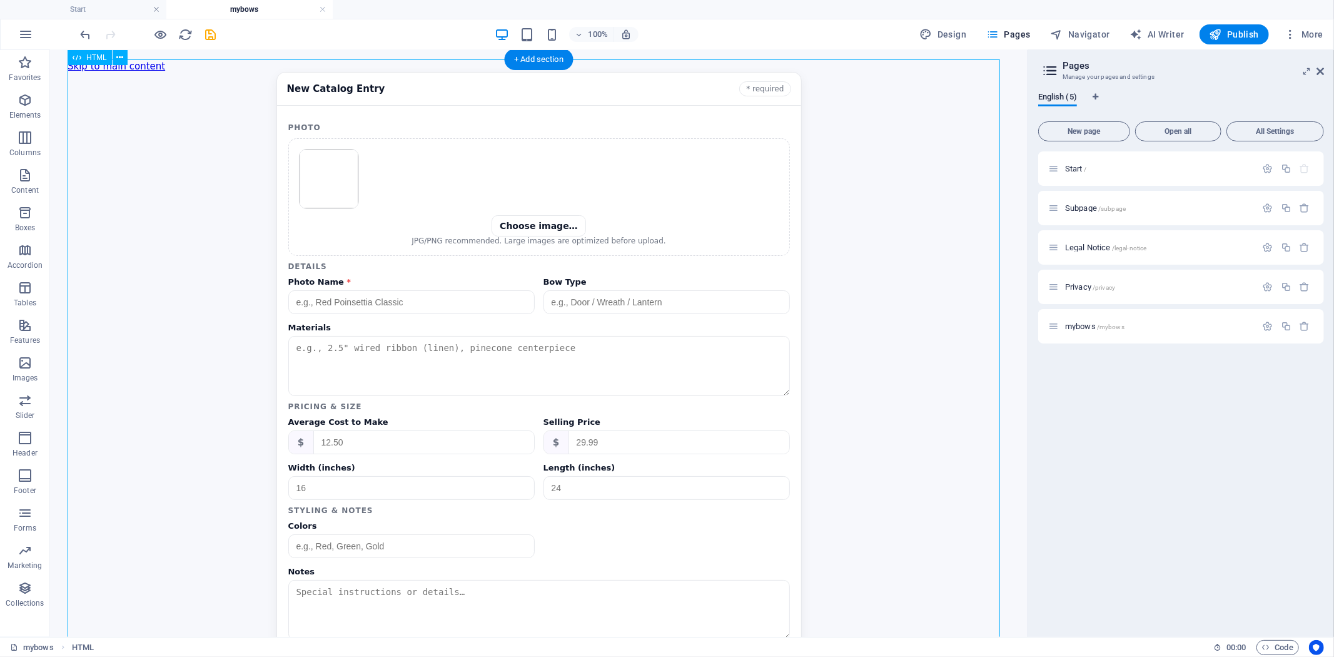
scroll to position [0, 0]
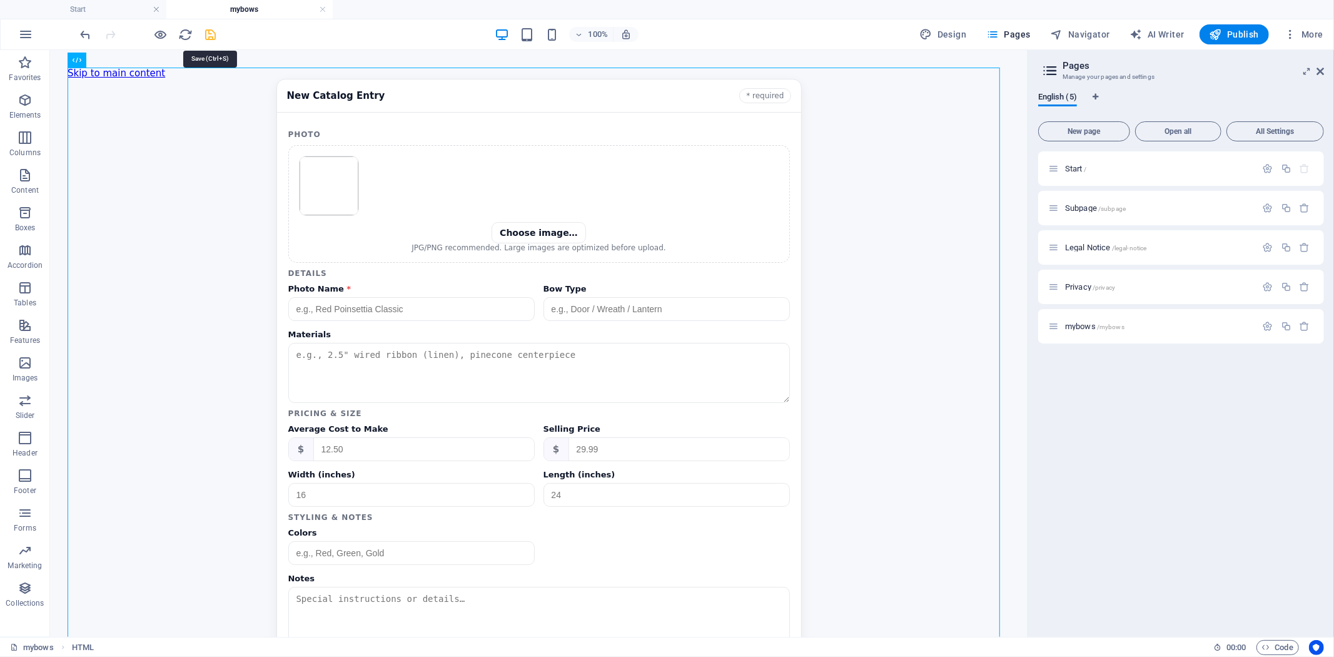
click at [216, 38] on icon "save" at bounding box center [211, 35] width 14 height 14
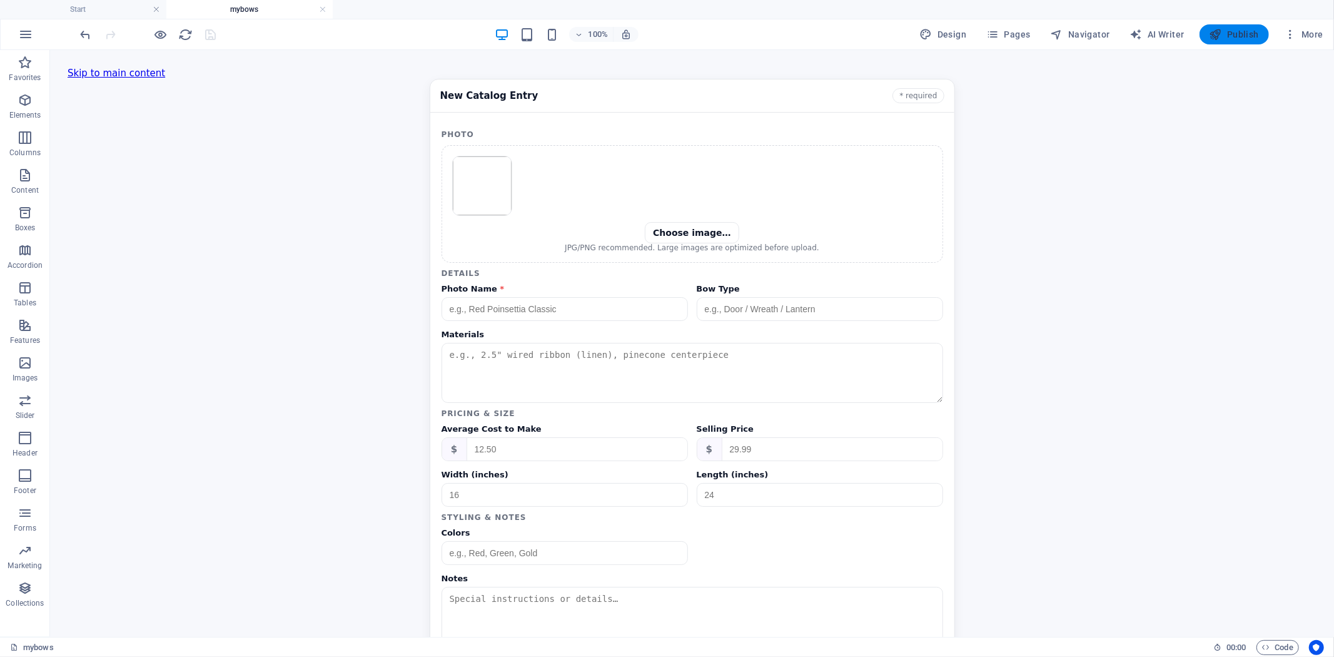
click at [1200, 33] on span "Publish" at bounding box center [1234, 34] width 49 height 13
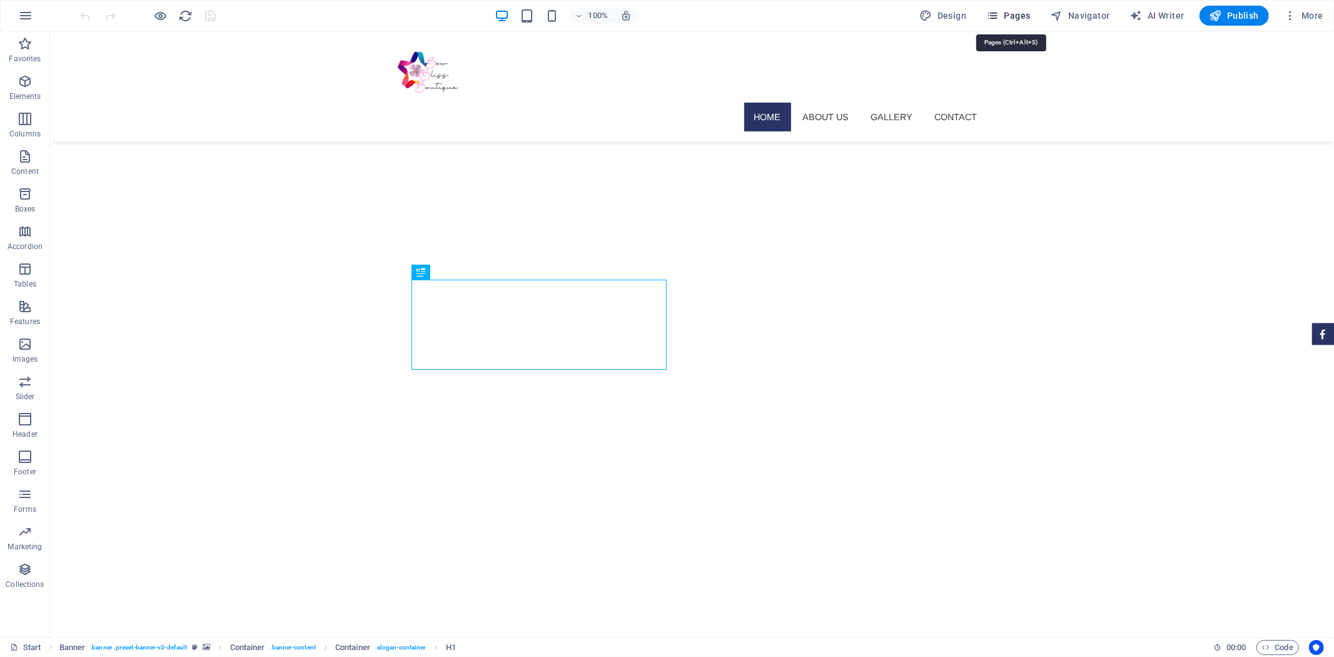
click at [1015, 21] on span "Pages" at bounding box center [1008, 15] width 44 height 13
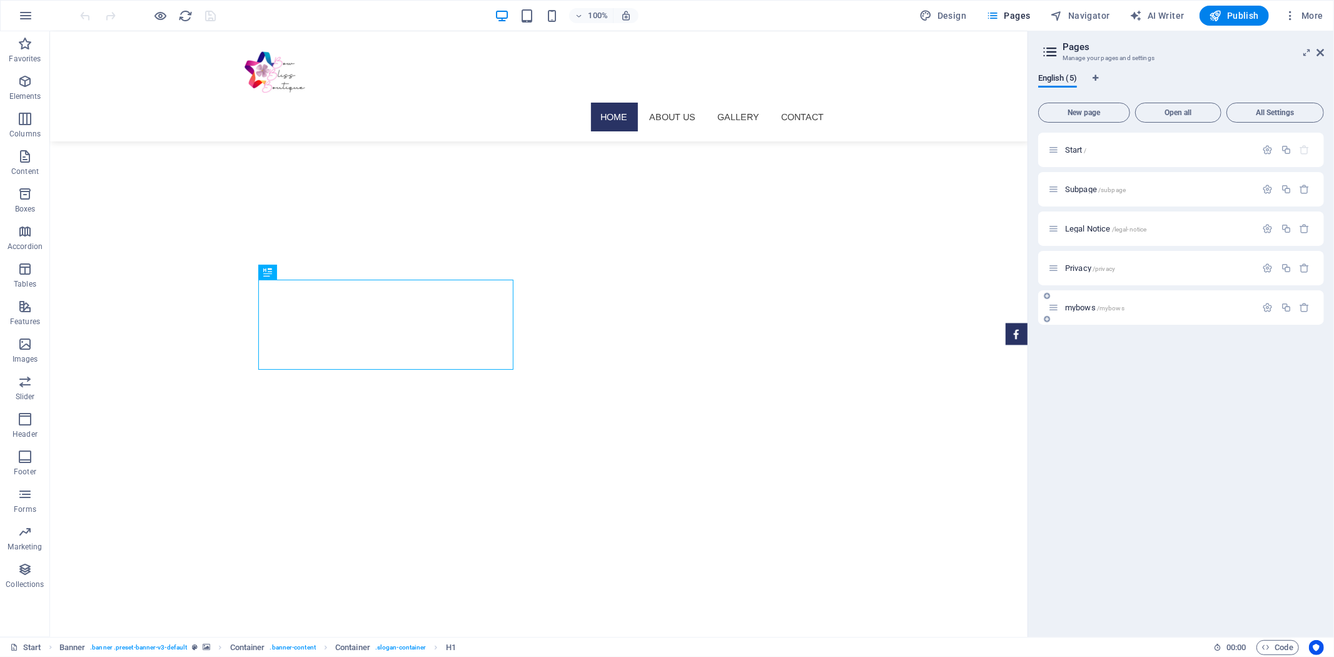
click at [1103, 301] on div "mybows /mybows" at bounding box center [1152, 307] width 208 height 14
click at [1103, 307] on span "/mybows" at bounding box center [1111, 308] width 28 height 7
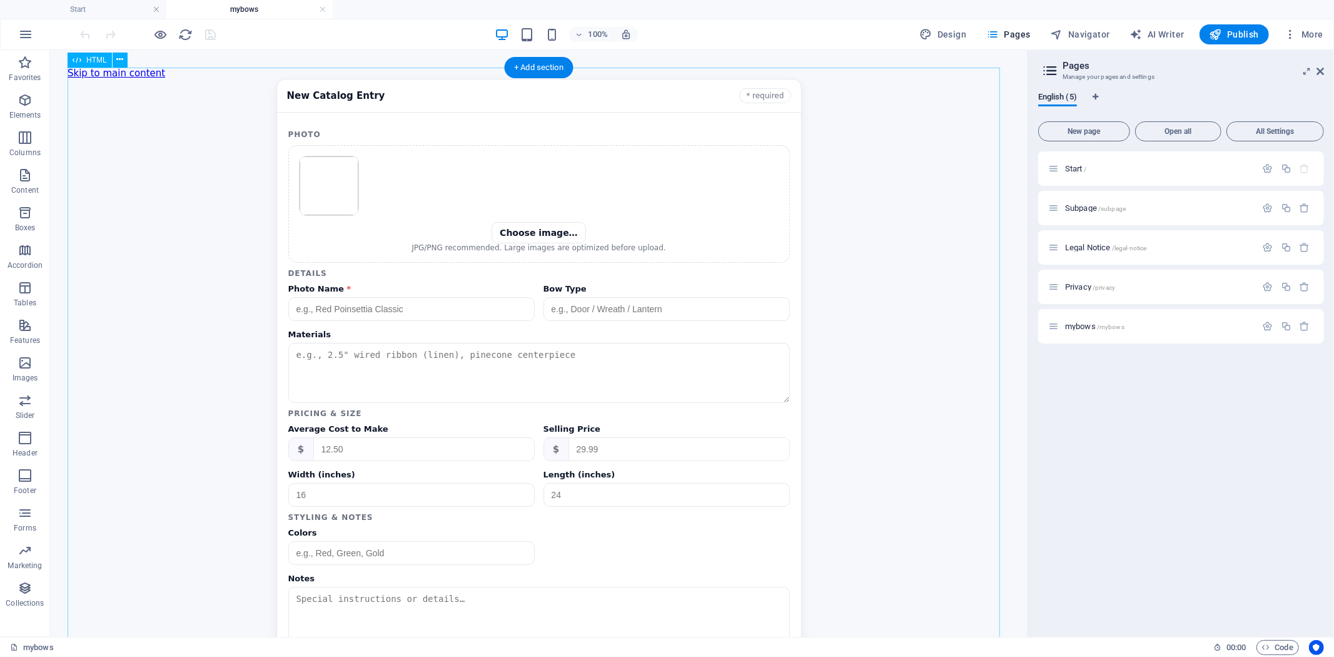
click at [599, 191] on div "Catalog Form New Catalog Entry * required Photo Choose image… JPG/PNG recommend…" at bounding box center [538, 381] width 943 height 607
drag, startPoint x: 599, startPoint y: 191, endPoint x: 664, endPoint y: 347, distance: 169.0
click at [599, 191] on div "Catalog Form New Catalog Entry * required Photo Choose image… JPG/PNG recommend…" at bounding box center [538, 381] width 943 height 607
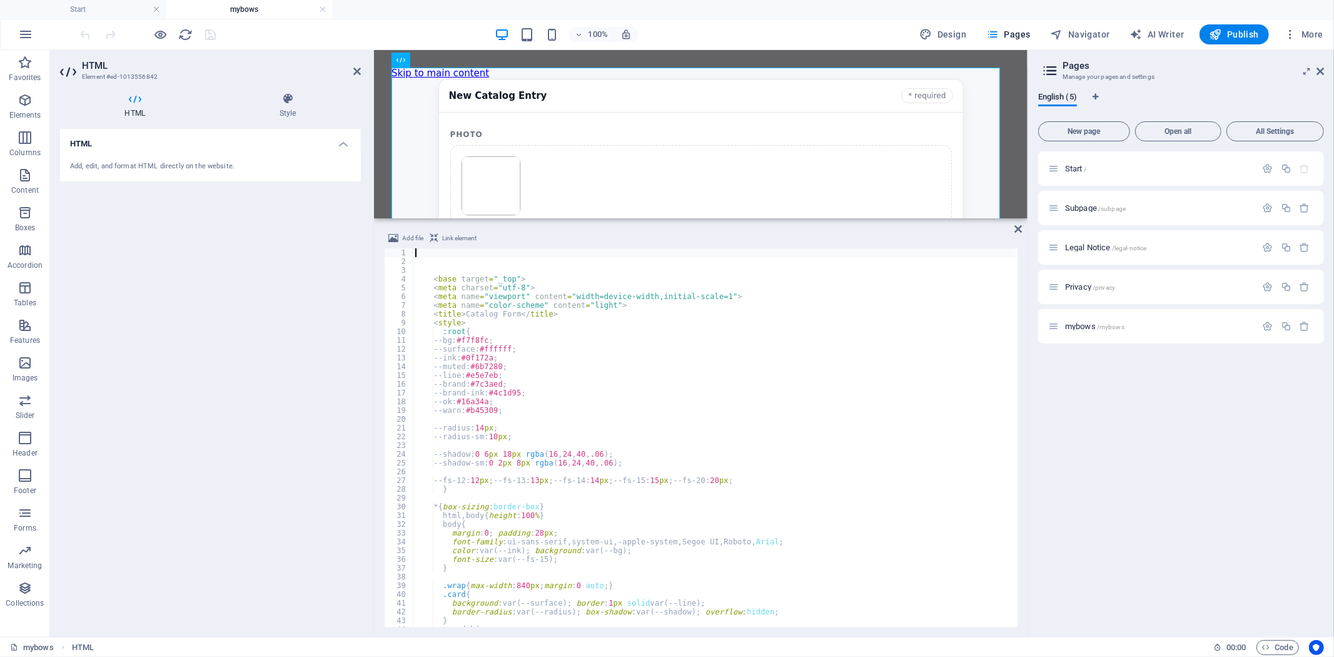
click at [629, 438] on div "< base target = "_top" > < meta charset = "utf-8" > < meta name = "viewport" co…" at bounding box center [916, 445] width 1007 height 394
type textarea "--radius-sm:10px;"
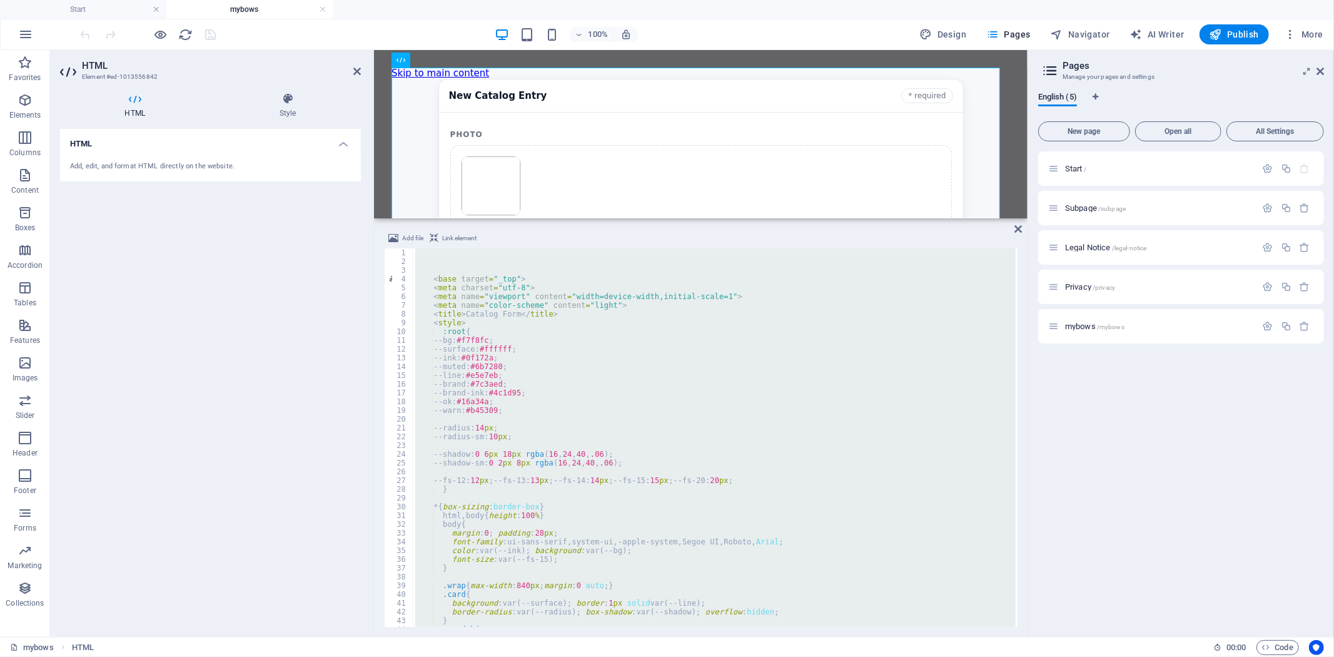
scroll to position [1506, 0]
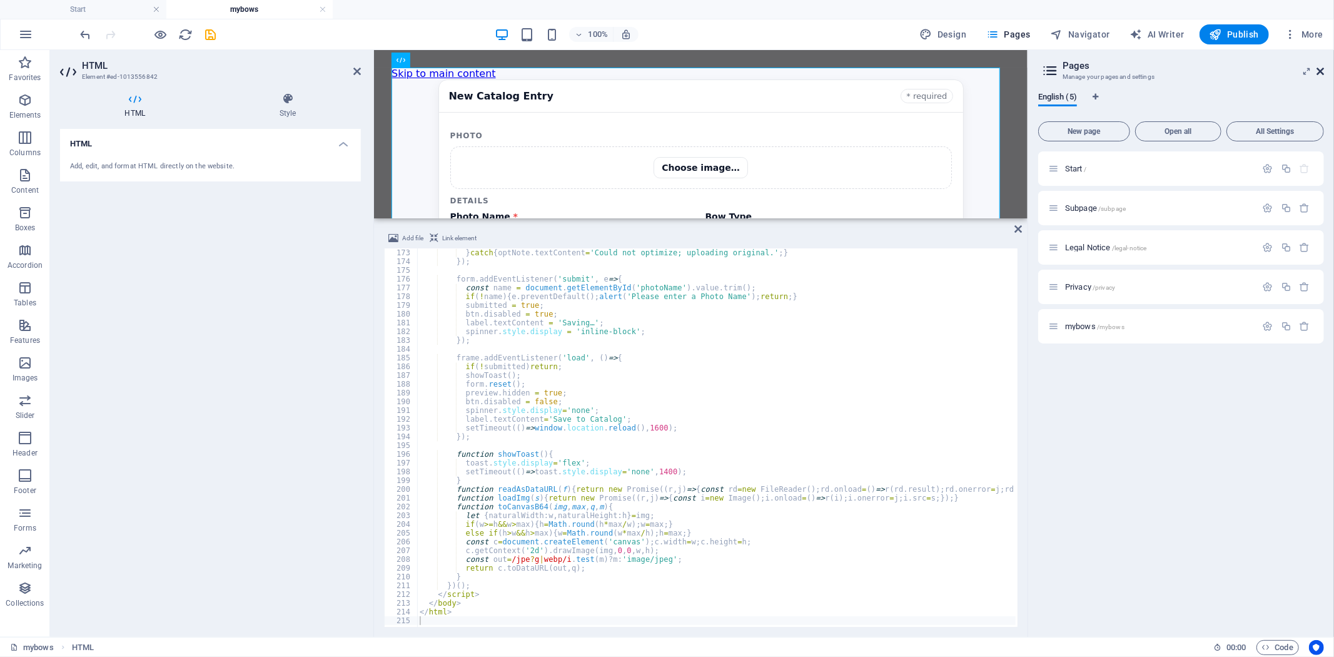
click at [1317, 73] on icon at bounding box center [1321, 71] width 8 height 10
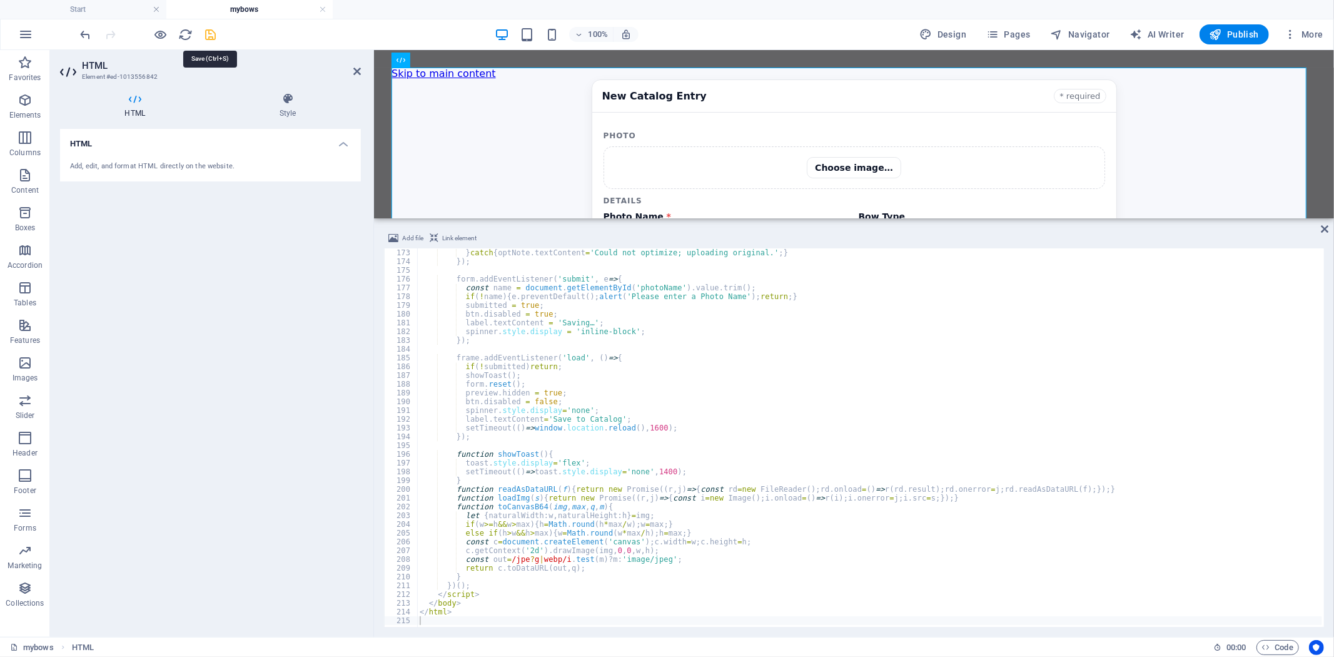
click at [210, 36] on icon "save" at bounding box center [211, 35] width 14 height 14
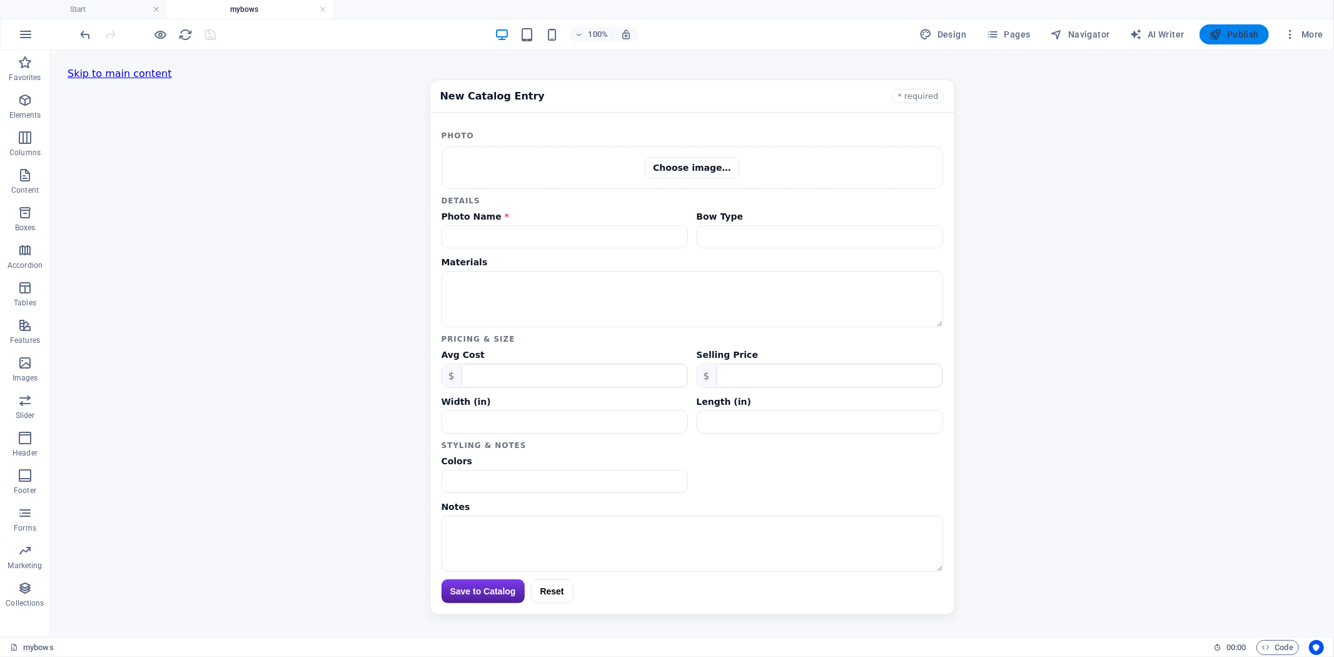
click at [1255, 31] on span "Publish" at bounding box center [1234, 34] width 49 height 13
